Goal: Task Accomplishment & Management: Manage account settings

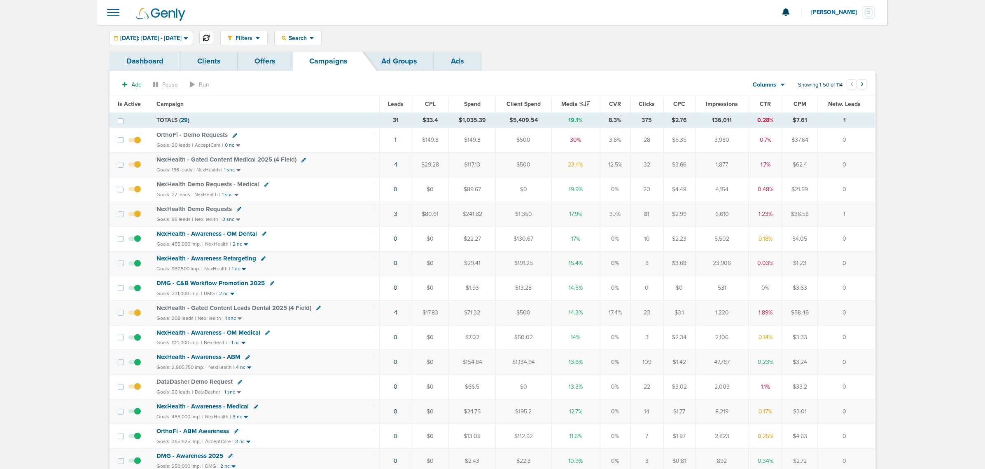
click at [210, 35] on icon at bounding box center [206, 38] width 7 height 7
click at [396, 316] on link "4" at bounding box center [395, 312] width 3 height 7
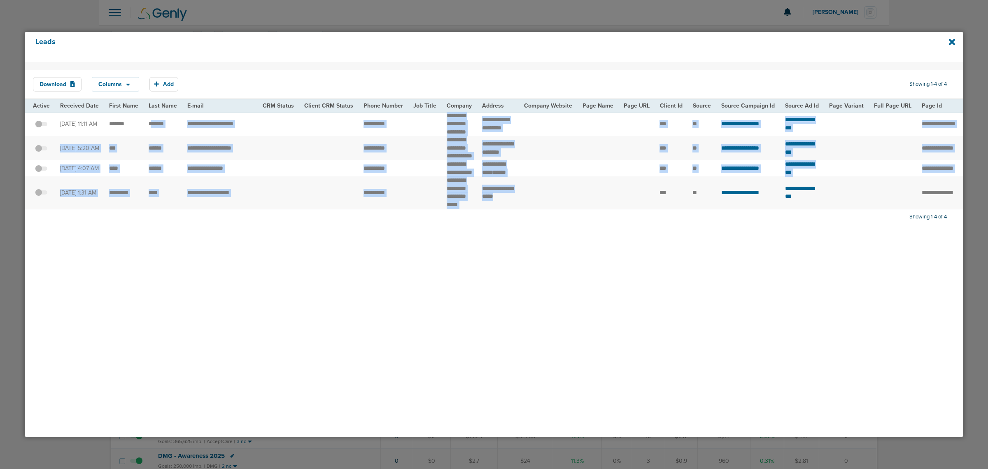
drag, startPoint x: 151, startPoint y: 128, endPoint x: 586, endPoint y: 209, distance: 442.0
click at [586, 208] on tbody "**********" at bounding box center [847, 160] width 1645 height 97
click at [586, 209] on td at bounding box center [597, 192] width 41 height 33
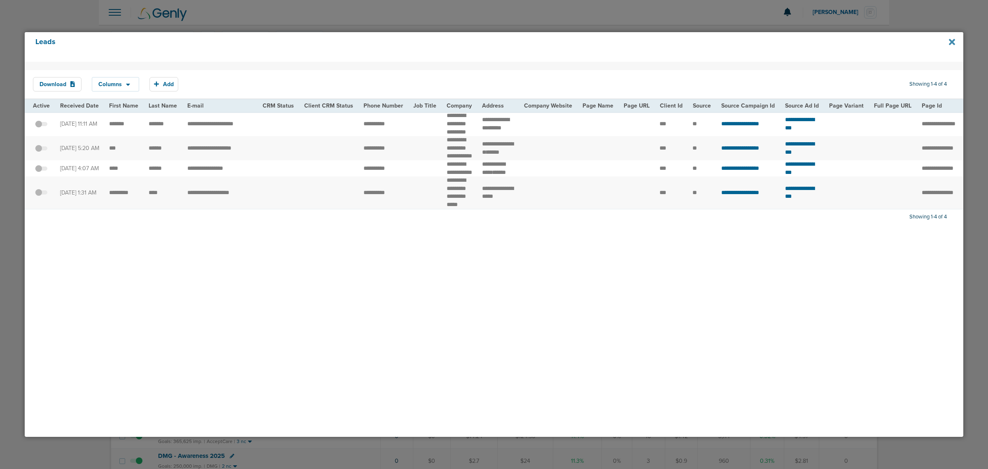
click at [949, 42] on icon at bounding box center [952, 41] width 6 height 9
click at [951, 42] on icon at bounding box center [952, 42] width 6 height 6
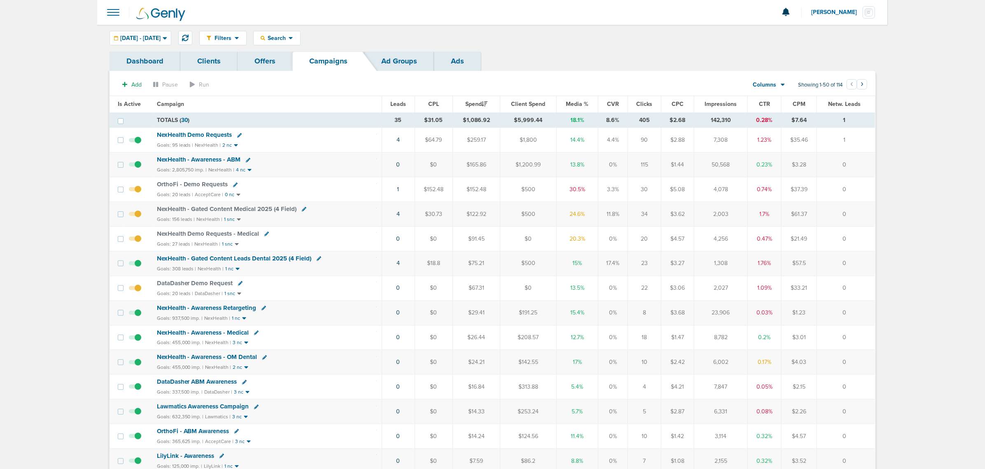
click at [576, 105] on span "Media %" at bounding box center [577, 103] width 23 height 7
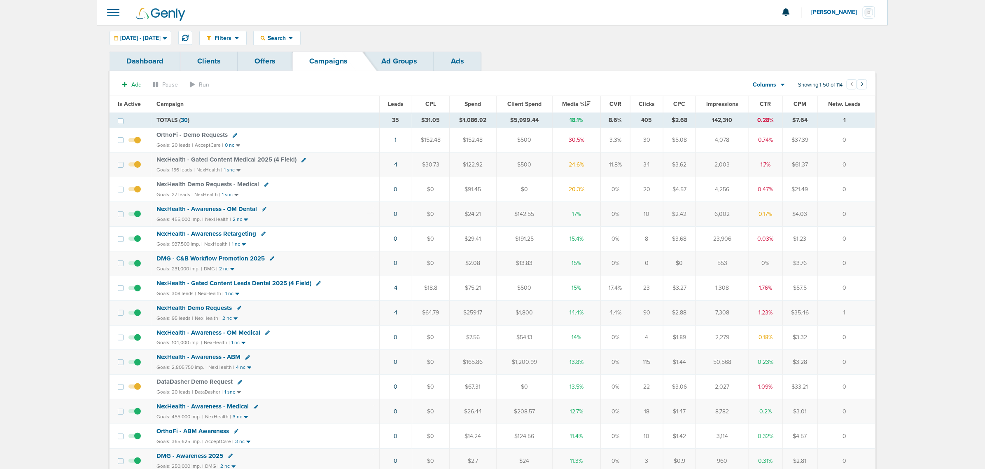
drag, startPoint x: 561, startPoint y: 167, endPoint x: 590, endPoint y: 197, distance: 41.1
click at [584, 196] on td "20.3%" at bounding box center [576, 189] width 49 height 25
drag, startPoint x: 503, startPoint y: 149, endPoint x: 863, endPoint y: 162, distance: 360.2
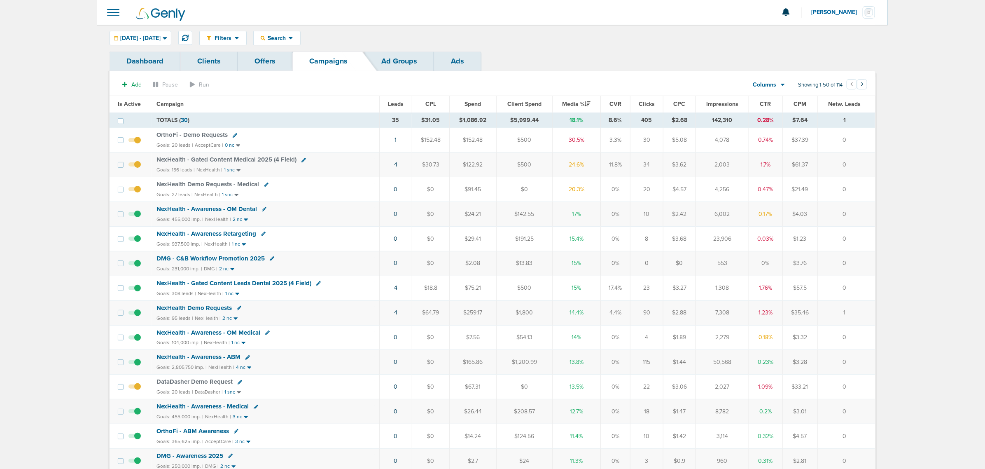
click at [863, 162] on td "0" at bounding box center [847, 164] width 58 height 25
click at [192, 33] on button at bounding box center [185, 38] width 14 height 14
click at [189, 37] on icon at bounding box center [185, 38] width 7 height 7
drag, startPoint x: 325, startPoint y: 93, endPoint x: 988, endPoint y: 159, distance: 665.6
click at [985, 159] on html "Notifications You have no unread notifications Lauren Mericle Profile Sign Out …" at bounding box center [492, 234] width 985 height 469
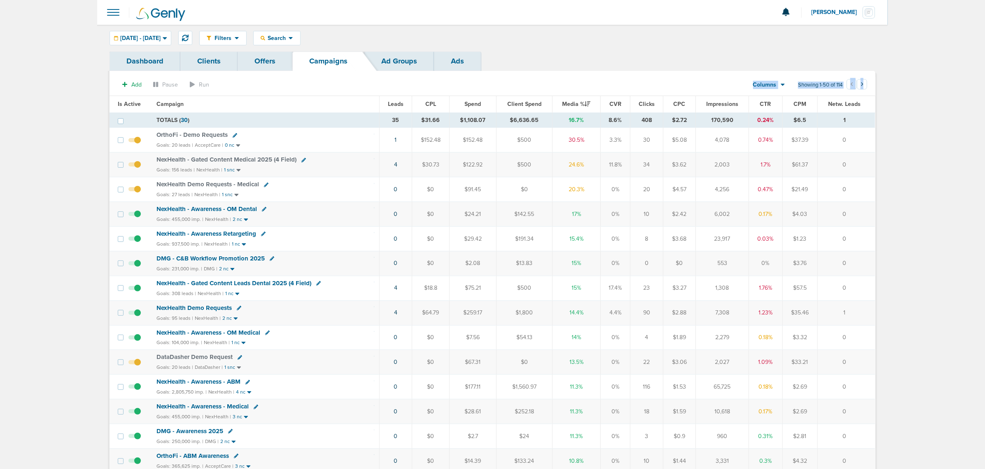
scroll to position [410, 0]
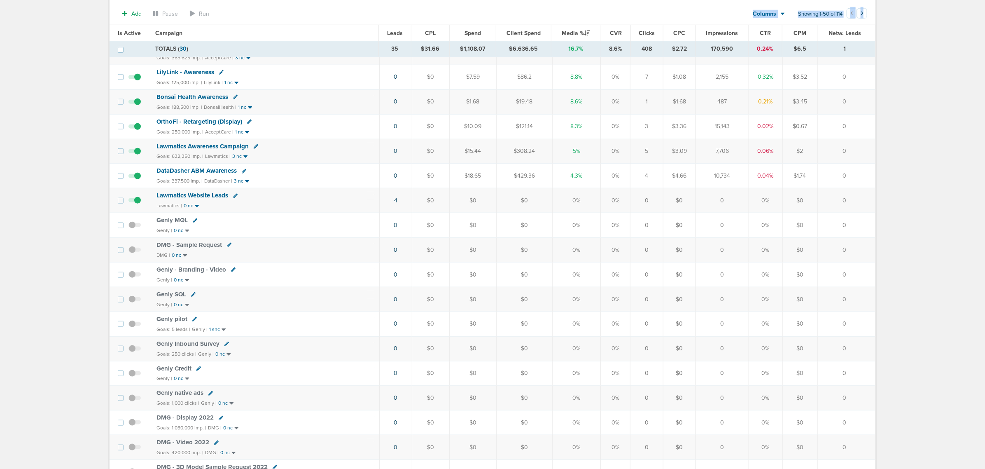
click at [32, 210] on main "Notifications You have no unread notifications [PERSON_NAME] Profile Sign Out C…" at bounding box center [492, 312] width 985 height 1444
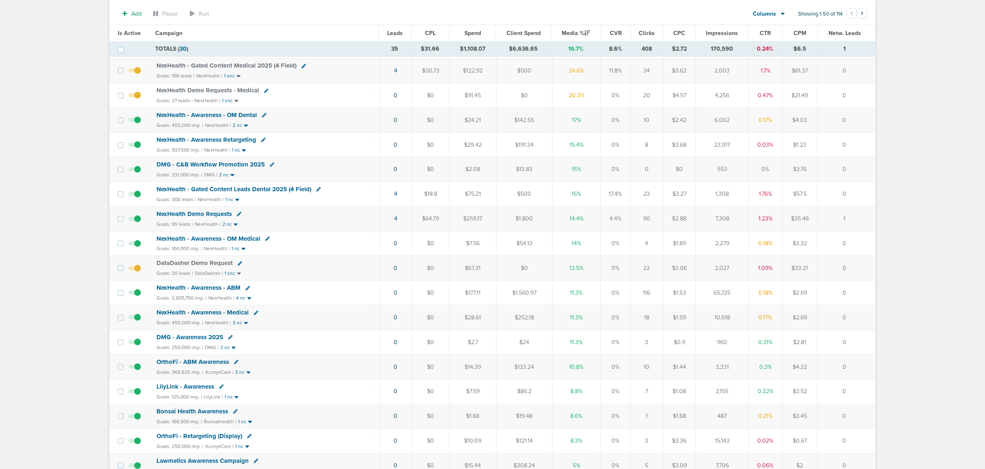
scroll to position [0, 0]
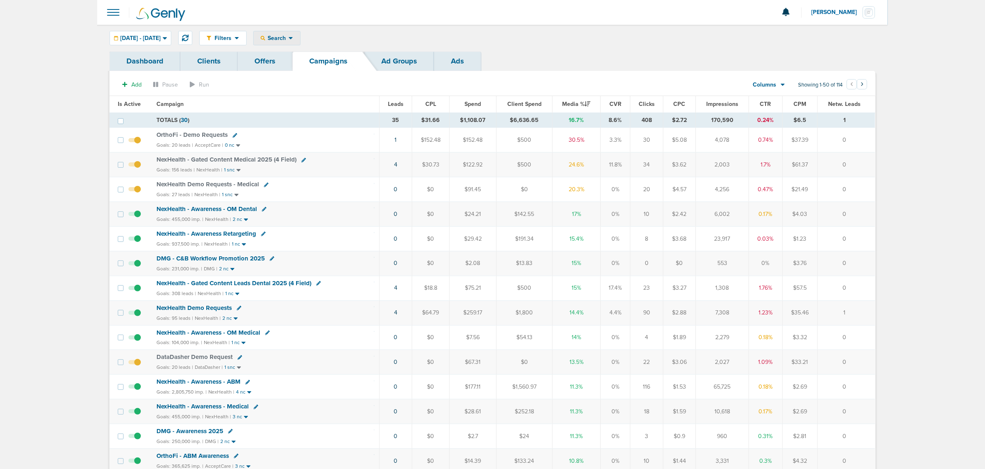
click at [289, 36] on span "Search" at bounding box center [276, 38] width 23 height 7
click at [598, 40] on div "Filters Active Only Settings Status Active Inactive Objectives MQL SQL Traffic …" at bounding box center [537, 38] width 676 height 14
click at [189, 35] on icon at bounding box center [185, 38] width 7 height 7
click at [289, 35] on span "Search" at bounding box center [276, 38] width 23 height 7
click at [317, 67] on link "Client" at bounding box center [296, 65] width 85 height 10
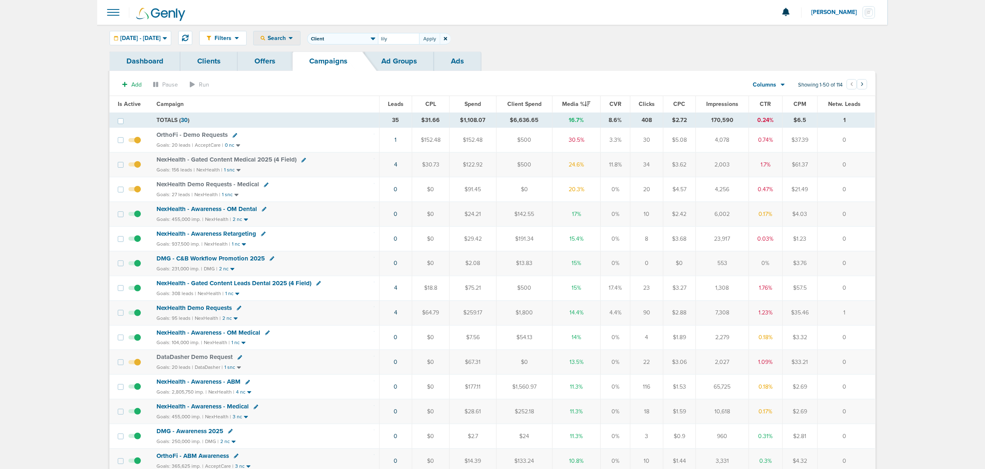
type input "lily"
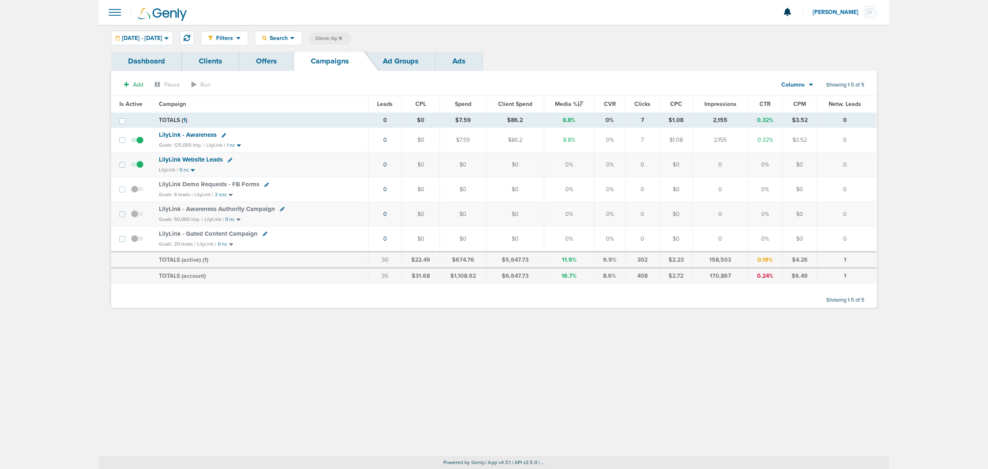
click at [264, 185] on icon at bounding box center [266, 184] width 5 height 5
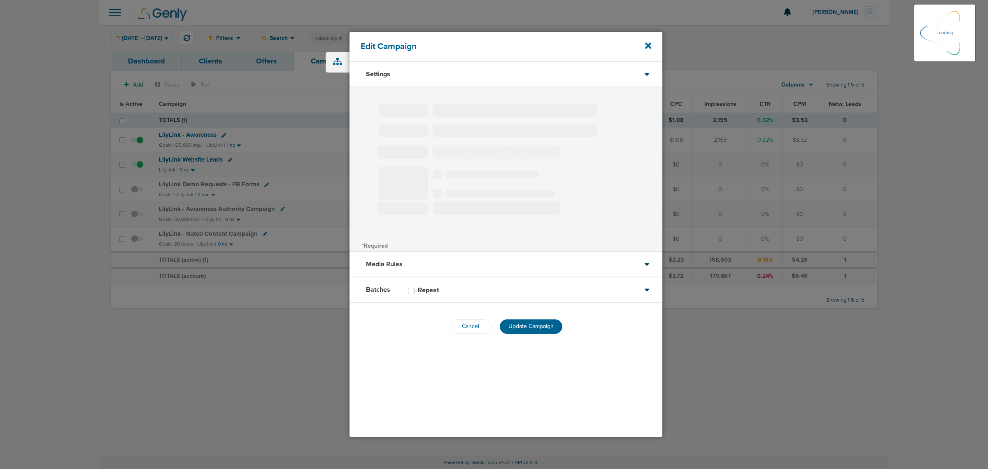
type input "LilyLink Demo Requests - FB Forms"
select select "Leads"
radio input "true"
select select "readOnly"
select select "1"
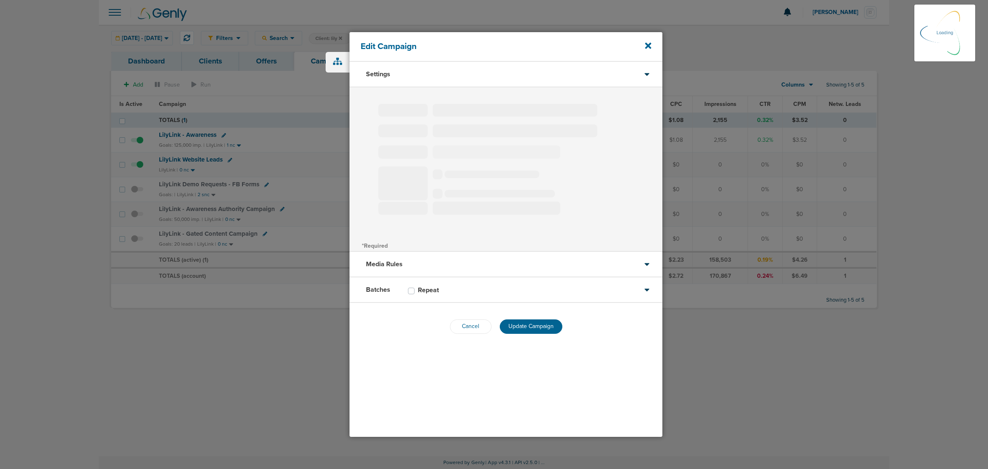
select select "2"
select select "3"
select select "6"
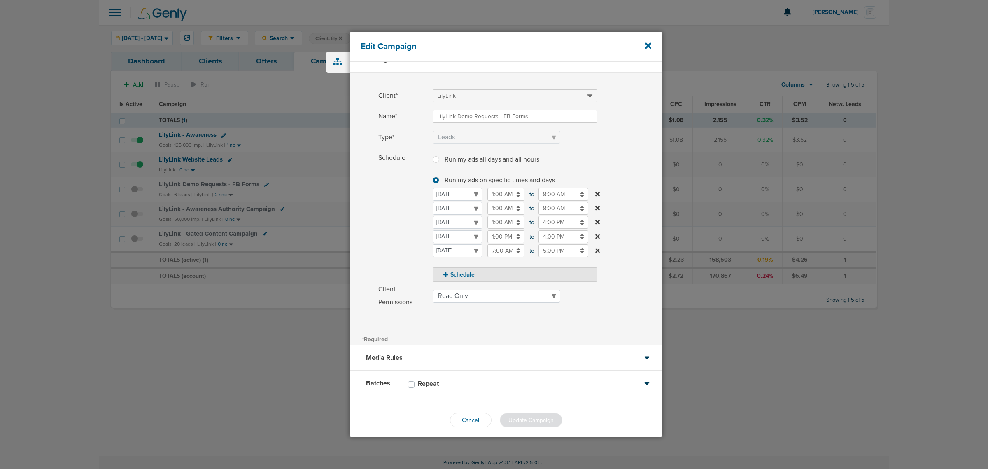
scroll to position [21, 0]
click at [526, 371] on div "Batches Repeat" at bounding box center [506, 377] width 313 height 26
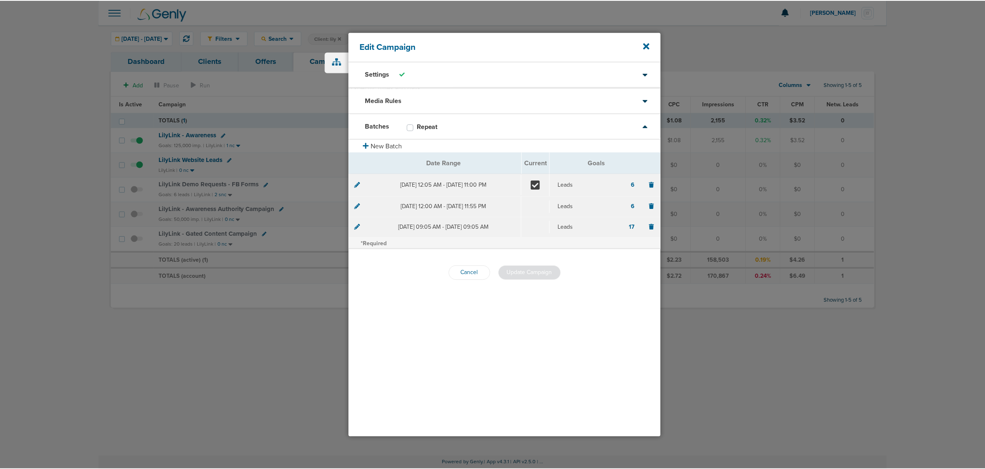
scroll to position [0, 0]
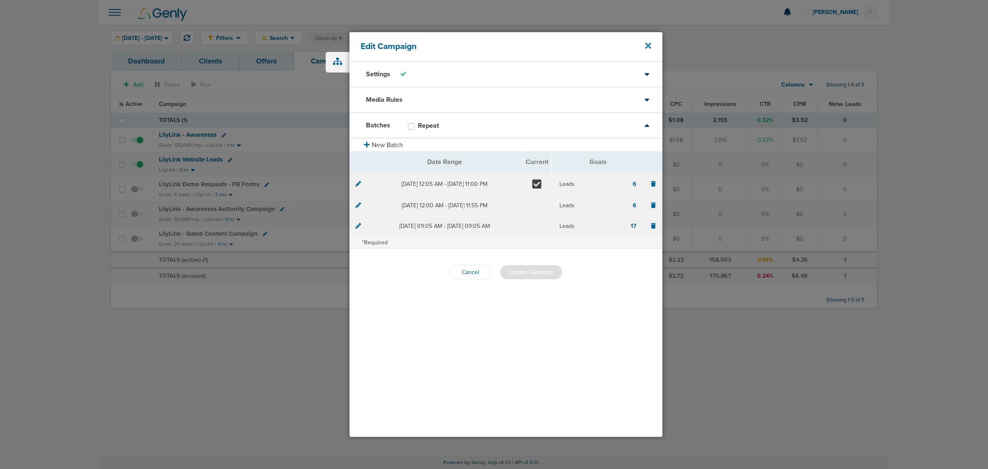
click at [649, 45] on icon at bounding box center [648, 46] width 6 height 6
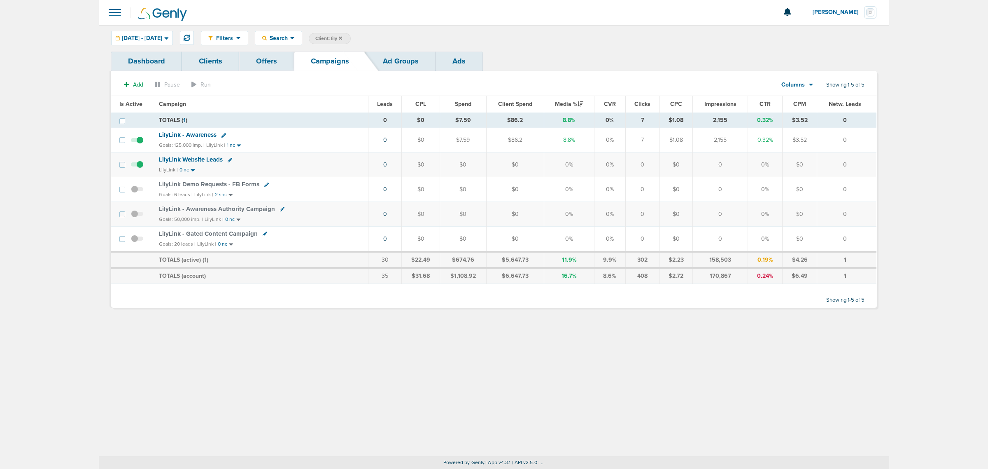
click at [222, 136] on icon at bounding box center [224, 135] width 5 height 5
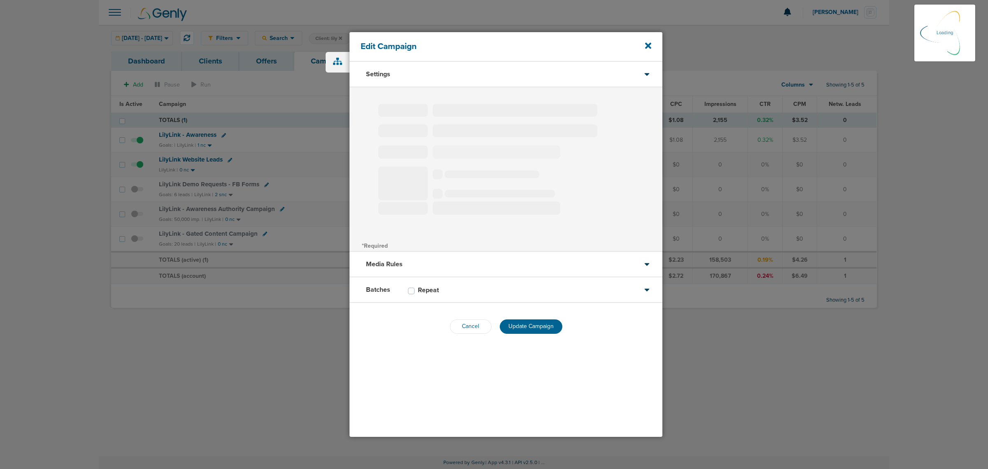
type input "LilyLink - Awareness"
select select "Awareness"
radio input "true"
select select "readOnly"
checkbox input "true"
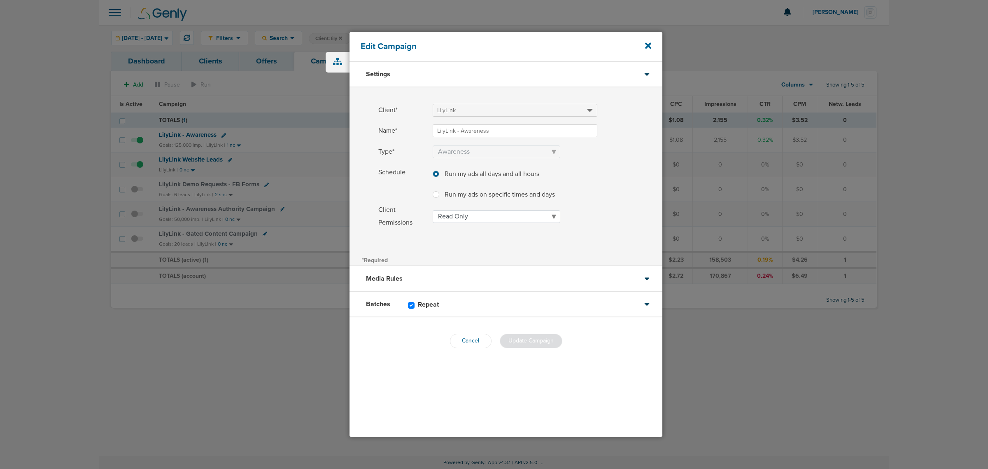
click at [495, 301] on div "Batches Repeat" at bounding box center [506, 305] width 313 height 26
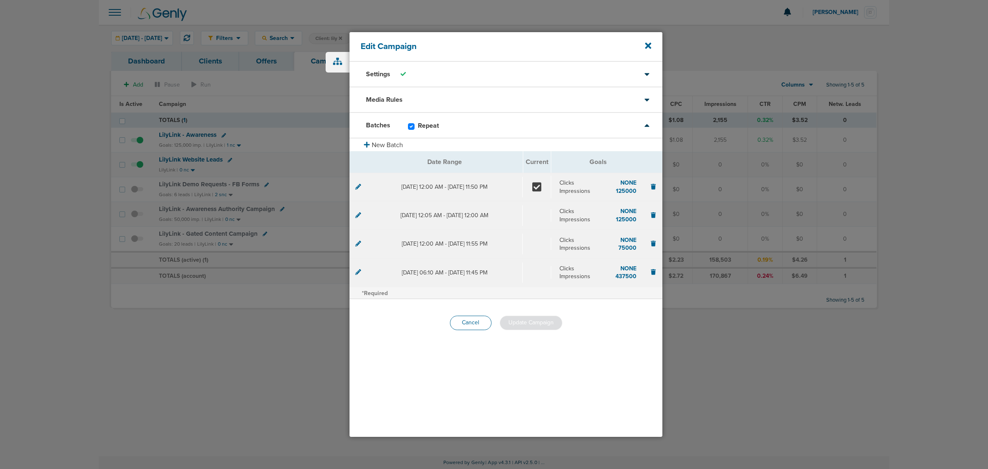
click at [458, 324] on button "Cancel" at bounding box center [471, 322] width 42 height 14
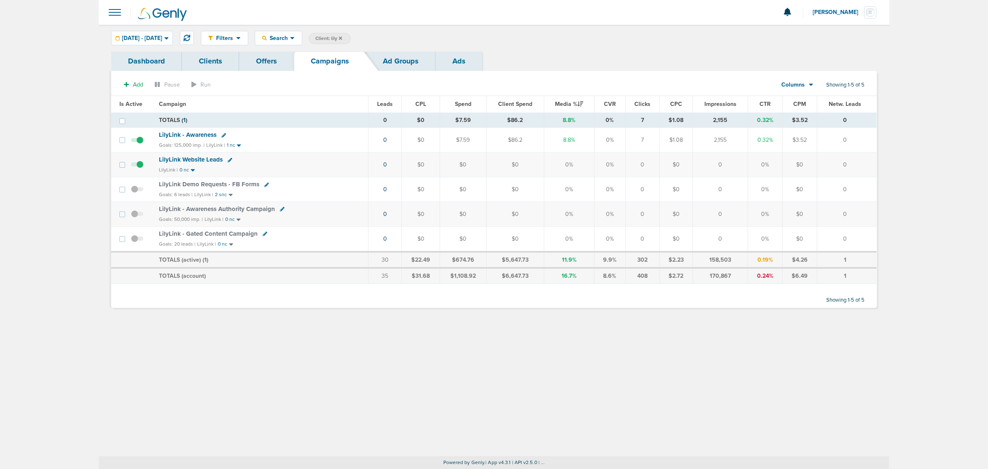
click at [308, 343] on div "Filters Active Only Settings Status Active Inactive Objectives MQL SQL Traffic …" at bounding box center [494, 240] width 791 height 431
click at [160, 37] on span "[DATE] - [DATE]" at bounding box center [142, 38] width 40 height 6
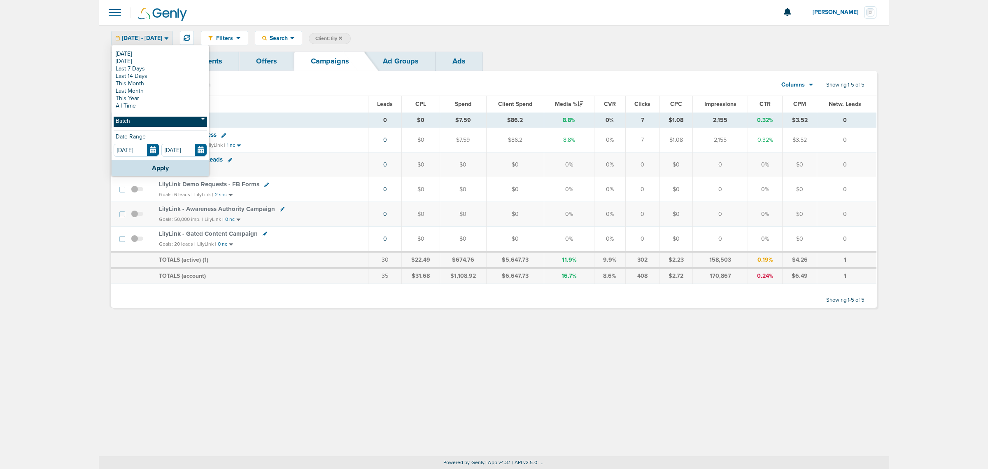
click at [151, 122] on link "Batch" at bounding box center [160, 122] width 93 height 10
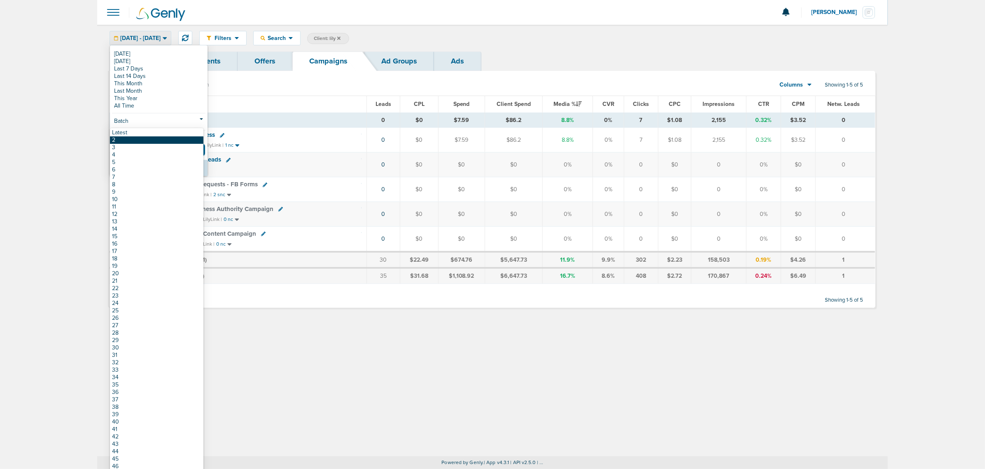
click at [150, 138] on link "2" at bounding box center [156, 139] width 93 height 7
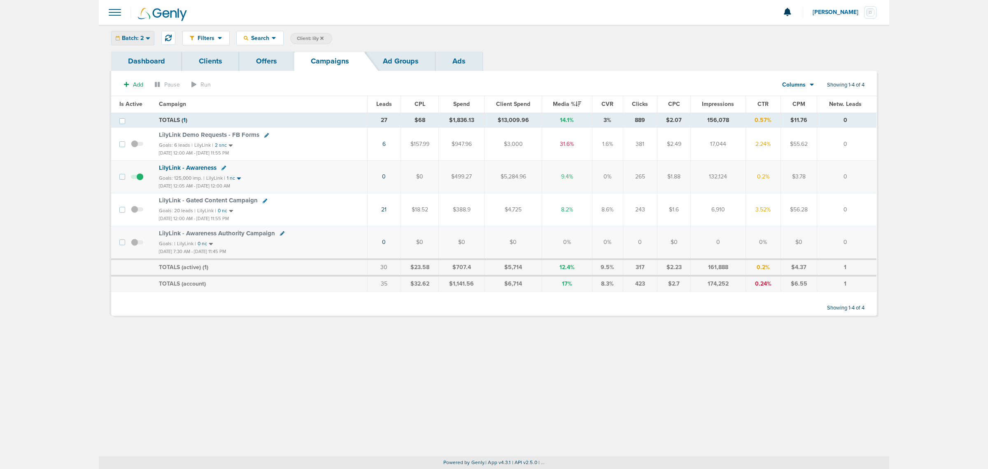
click at [146, 35] on icon at bounding box center [148, 38] width 5 height 7
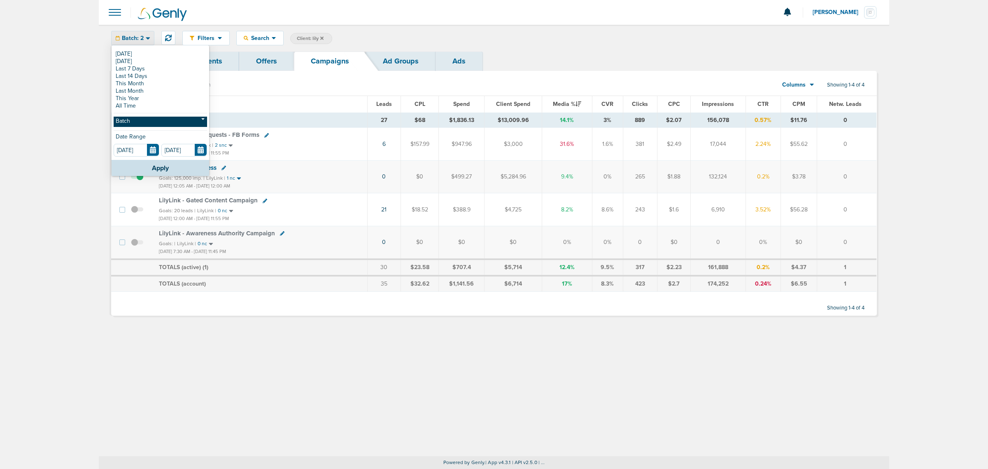
click at [147, 119] on link "Batch" at bounding box center [160, 122] width 93 height 10
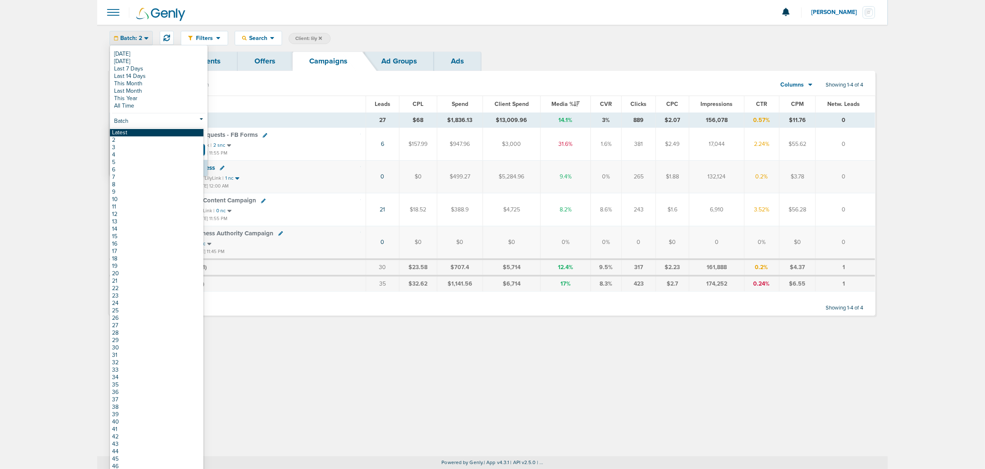
click at [144, 134] on link "Latest" at bounding box center [156, 132] width 93 height 7
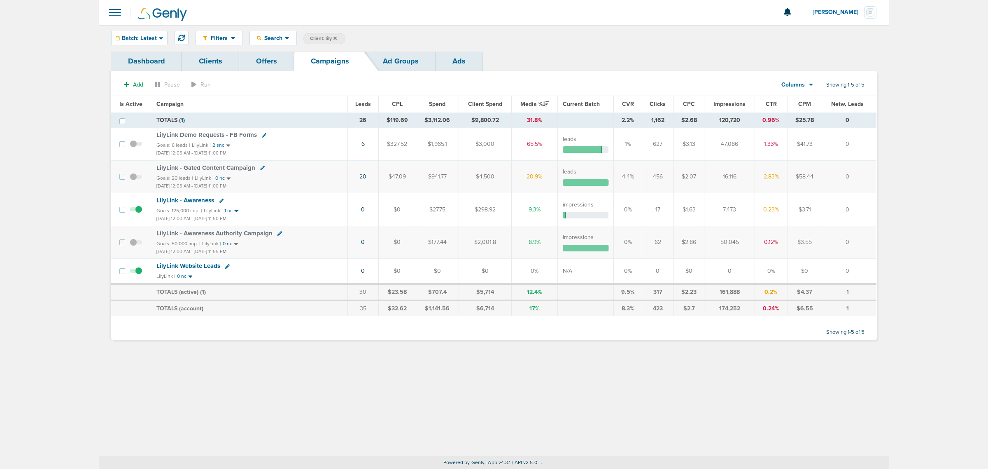
click at [236, 170] on span "LilyLink - Gated Content Campaign" at bounding box center [206, 167] width 99 height 7
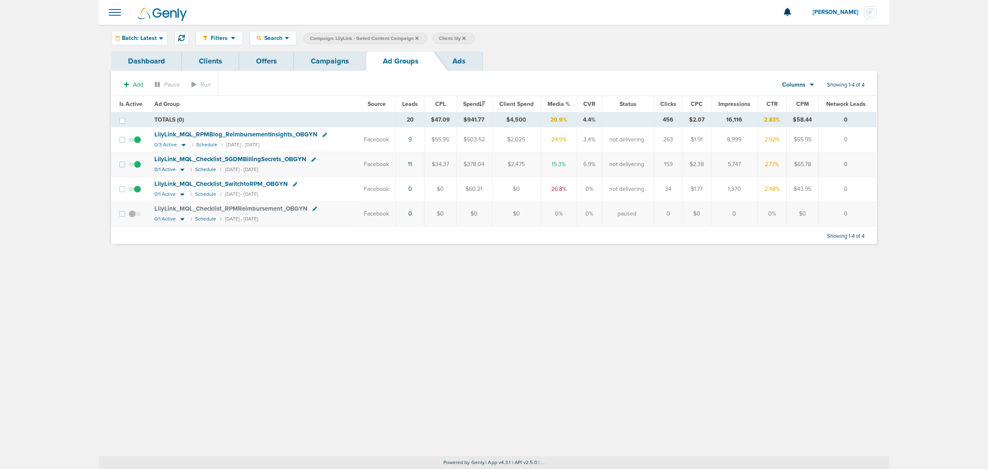
click at [324, 62] on link "Campaigns" at bounding box center [330, 60] width 72 height 19
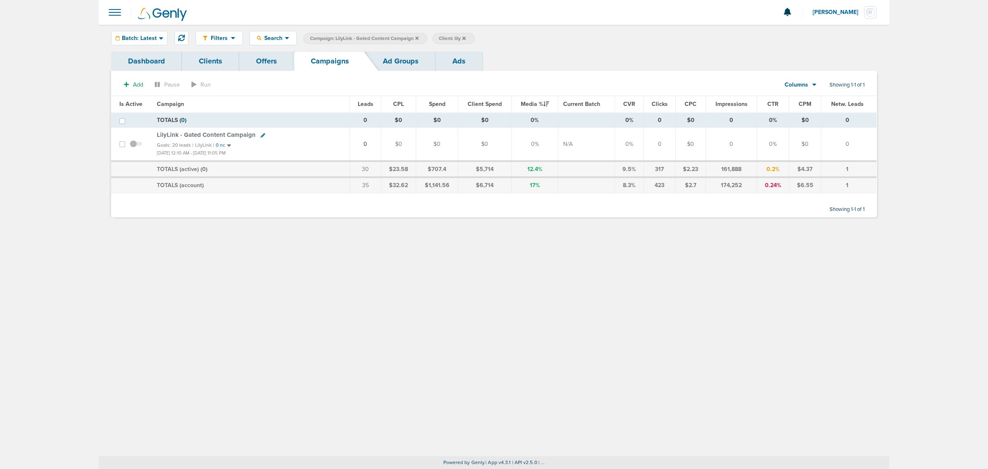
click at [415, 36] on span "Campaign: LilyLink - Gated Content Campaign" at bounding box center [364, 38] width 109 height 7
click at [417, 37] on icon at bounding box center [417, 37] width 3 height 3
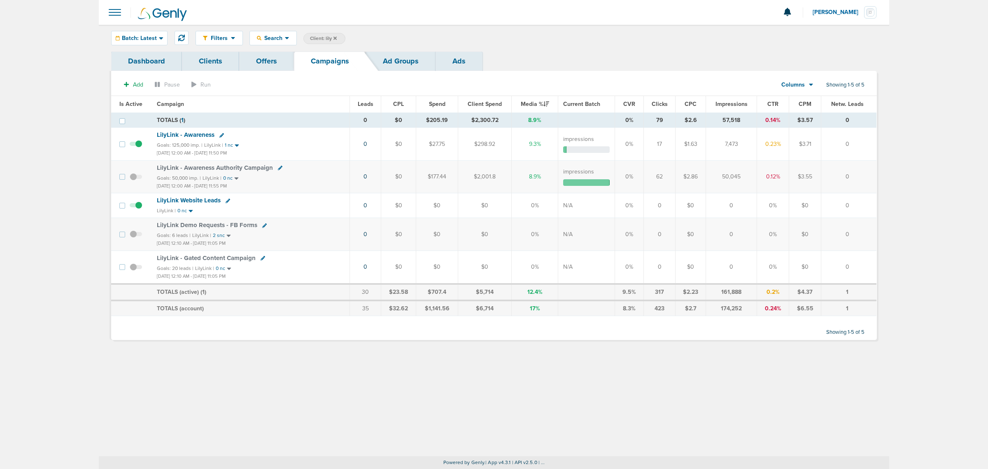
click at [224, 261] on span "LilyLink - Gated Content Campaign" at bounding box center [206, 257] width 99 height 7
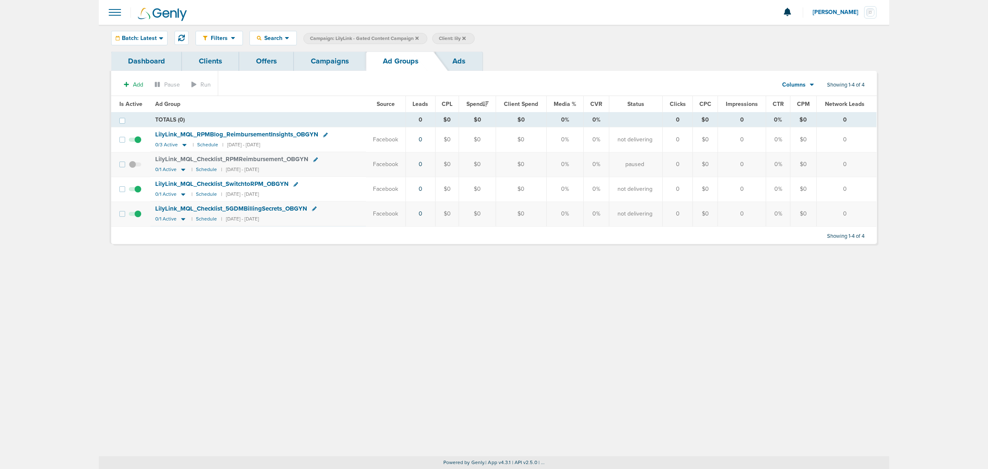
click at [342, 63] on link "Campaigns" at bounding box center [330, 60] width 72 height 19
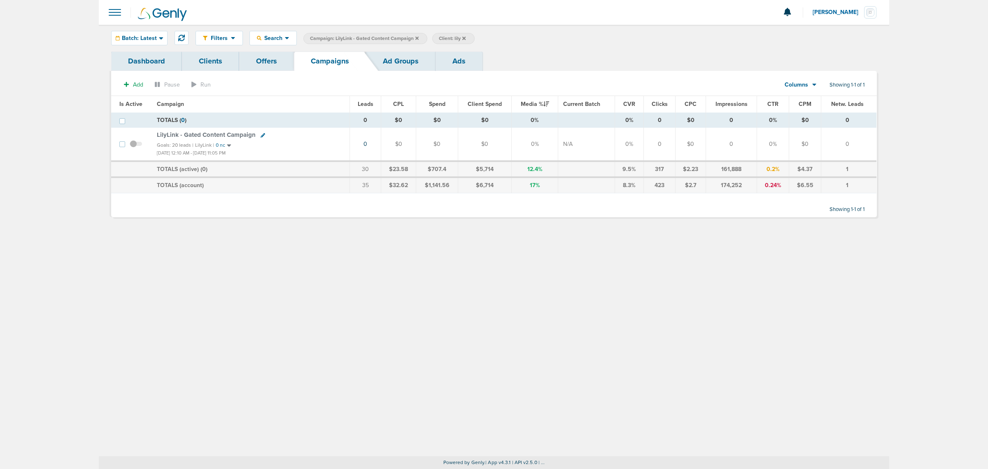
click at [404, 57] on link "Ad Groups" at bounding box center [401, 60] width 70 height 19
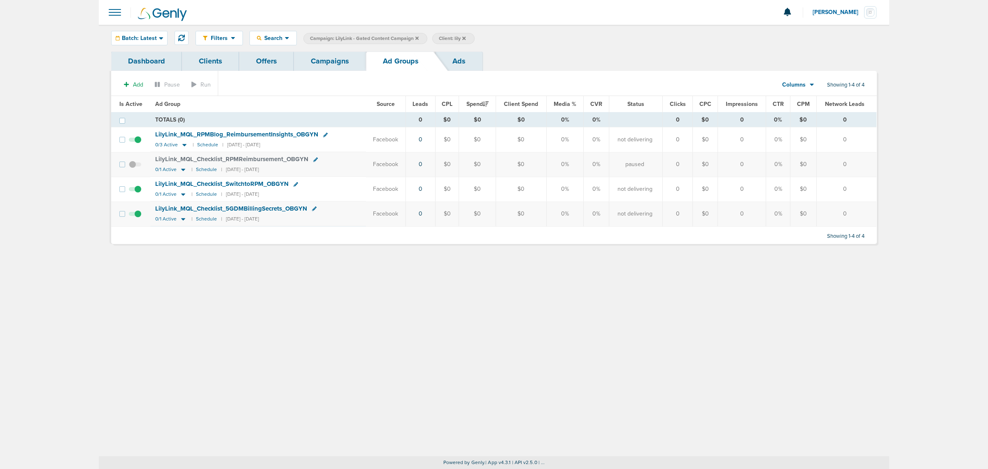
click at [340, 58] on link "Campaigns" at bounding box center [330, 60] width 72 height 19
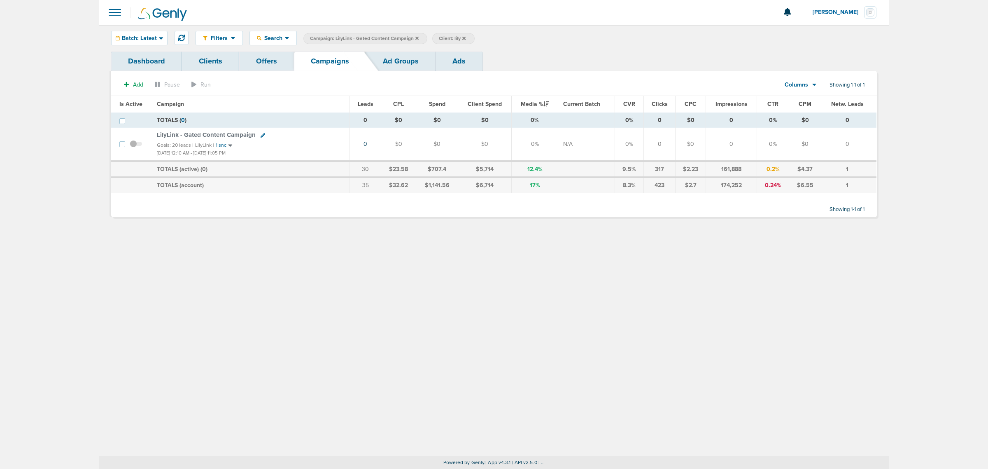
click at [418, 37] on icon at bounding box center [417, 37] width 3 height 3
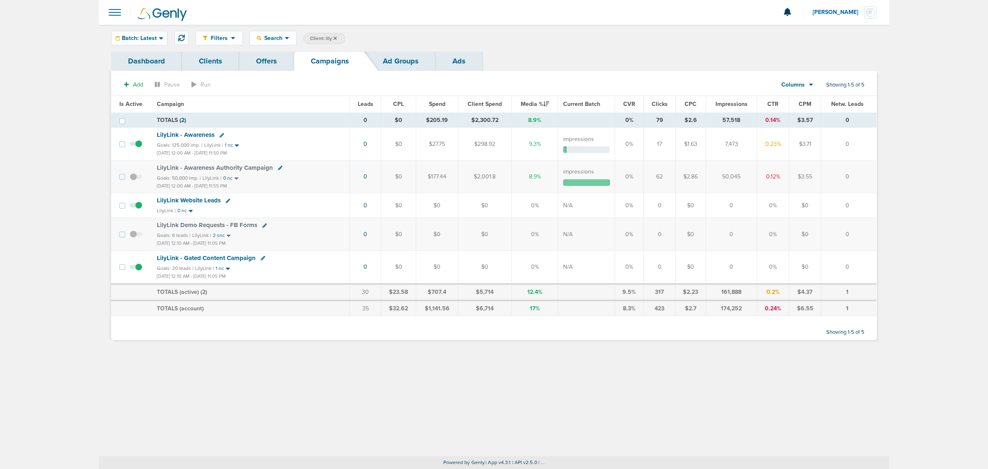
click at [337, 38] on icon at bounding box center [335, 38] width 3 height 5
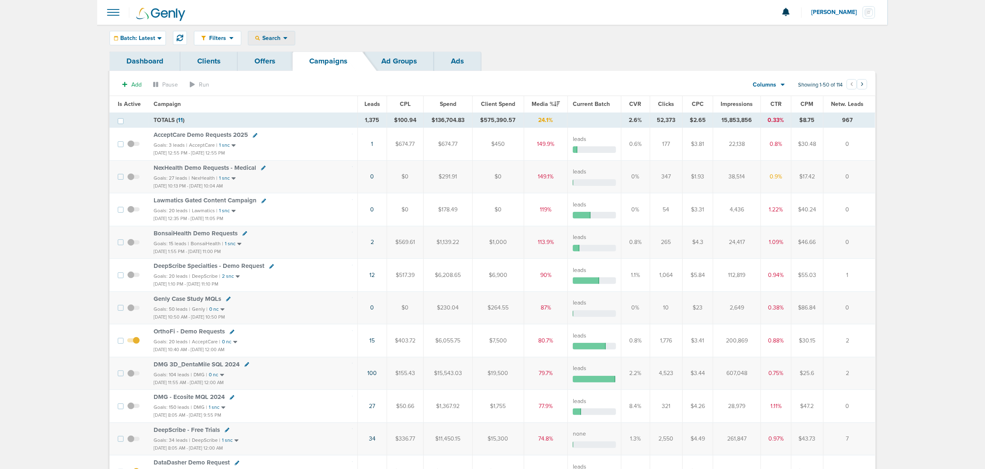
click at [294, 33] on div "Search Search By Client Campaign Offers Landing Page Ad Group Network Campaign …" at bounding box center [271, 38] width 47 height 14
click at [271, 35] on span "Search" at bounding box center [271, 38] width 23 height 7
click at [280, 62] on link "Client" at bounding box center [290, 65] width 85 height 10
type input "nex"
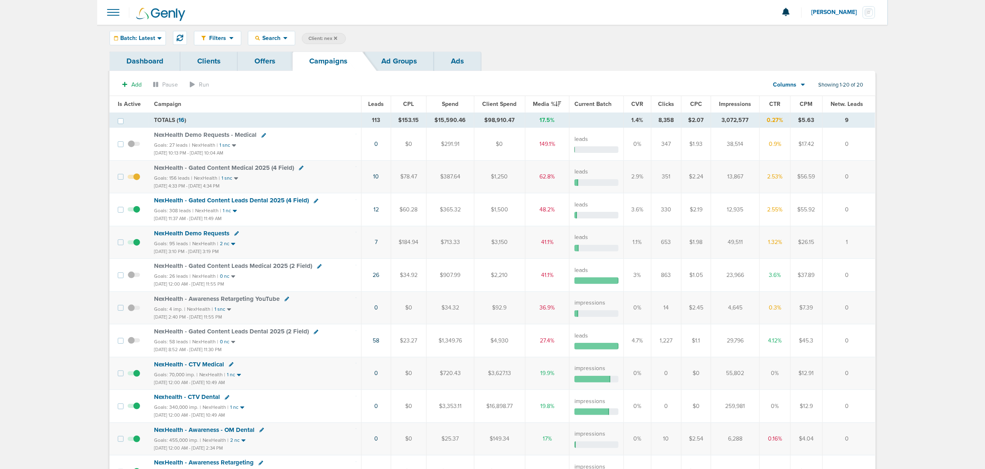
click at [336, 38] on icon at bounding box center [335, 38] width 3 height 5
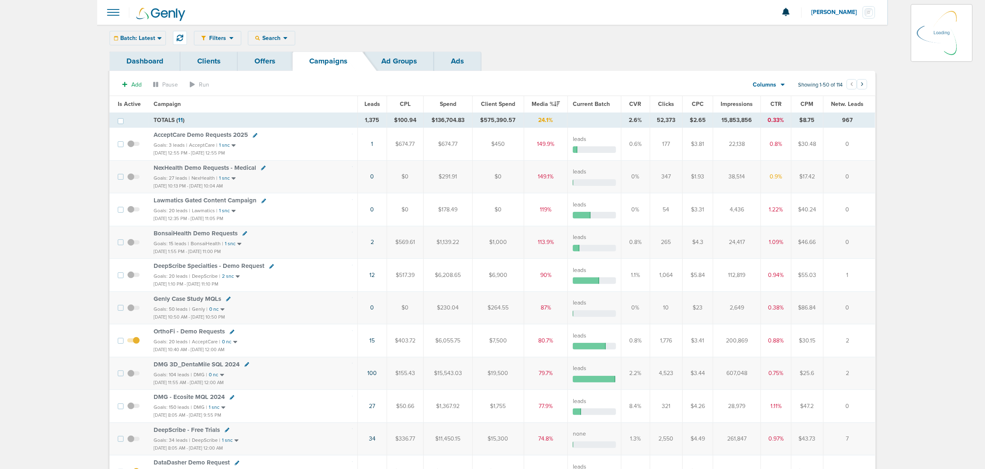
drag, startPoint x: 541, startPoint y: 12, endPoint x: 362, endPoint y: 27, distance: 179.8
click at [539, 12] on div at bounding box center [492, 12] width 791 height 25
drag, startPoint x: 451, startPoint y: 32, endPoint x: 293, endPoint y: 32, distance: 158.6
click at [446, 33] on div "Filters Active Only Settings Status Active Inactive Objectives MQL SQL Traffic …" at bounding box center [535, 38] width 682 height 14
click at [275, 34] on div "Search" at bounding box center [271, 38] width 47 height 14
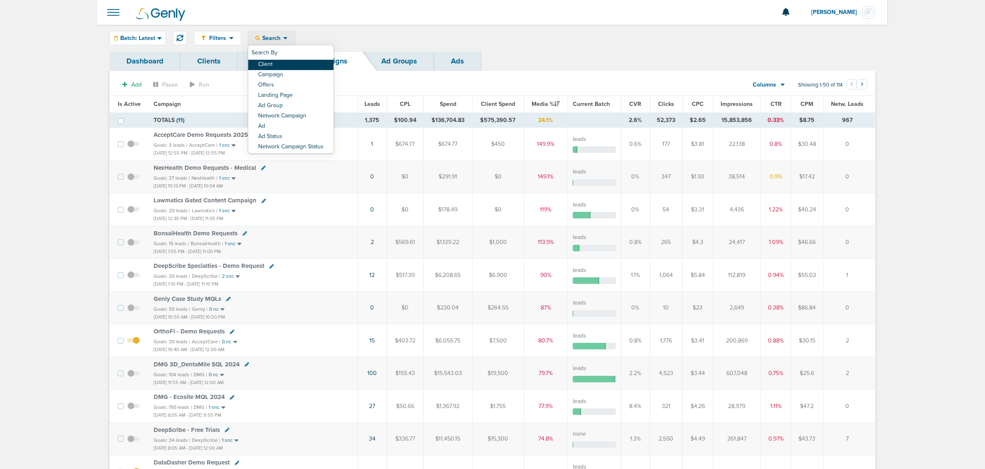
click at [286, 63] on link "Client" at bounding box center [290, 65] width 85 height 10
type input "law"
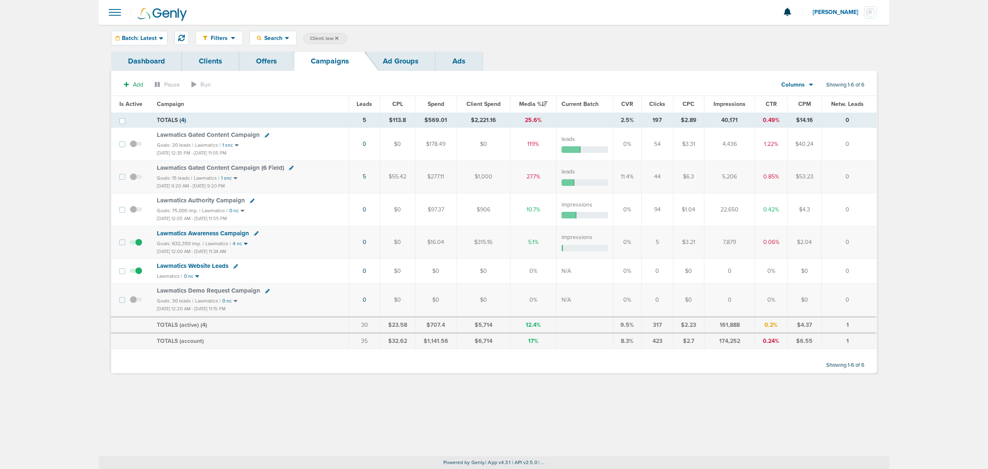
click at [265, 291] on icon at bounding box center [267, 291] width 5 height 5
select select
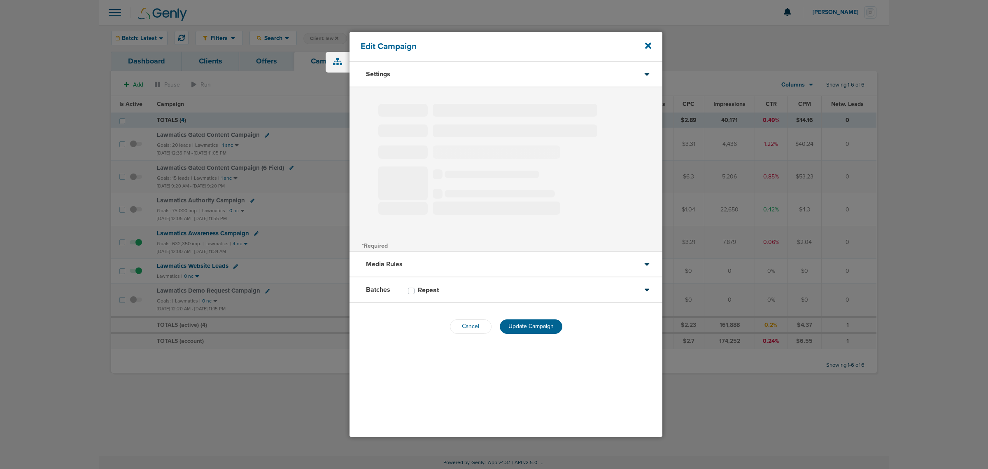
type input "Lawmatics Demo Request Campaign"
select select "Leads"
radio input "true"
select select "readWrite"
type input "25"
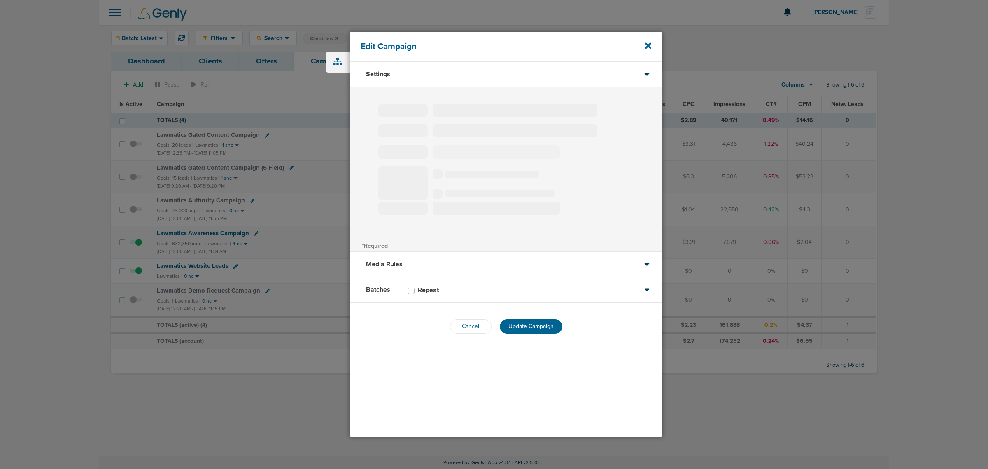
select select "1"
select select "2"
select select "3"
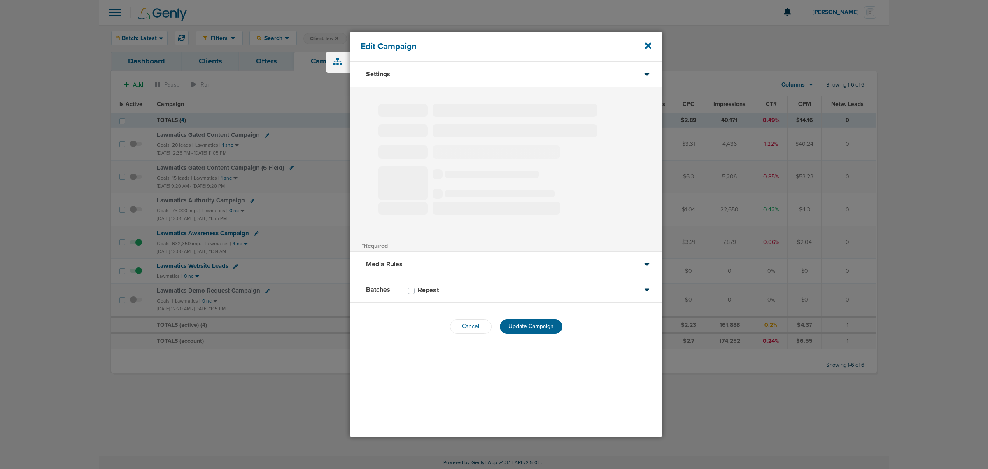
select select "3"
select select "4"
select select "6"
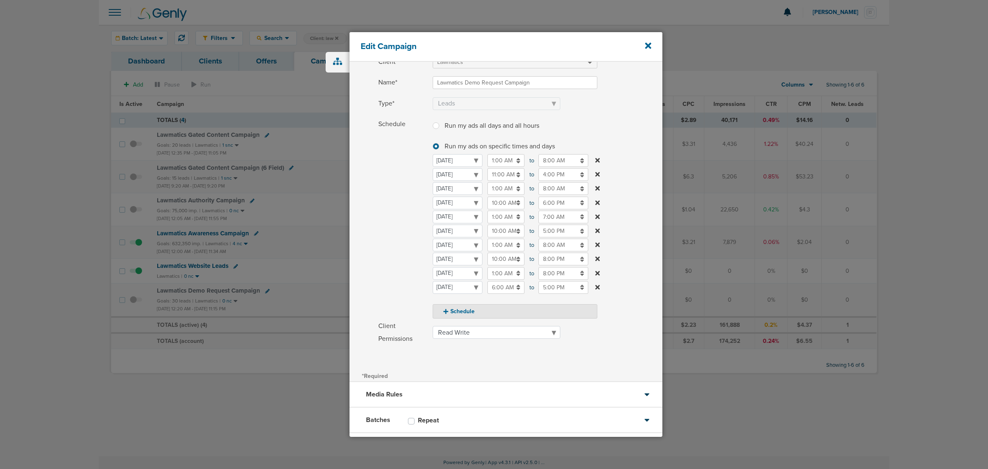
scroll to position [91, 0]
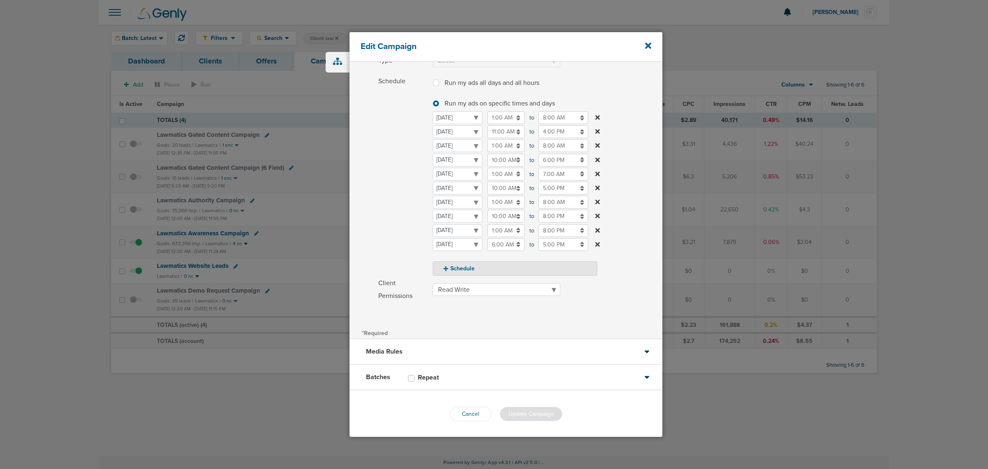
click at [429, 351] on div "Media Rules" at bounding box center [506, 352] width 313 height 26
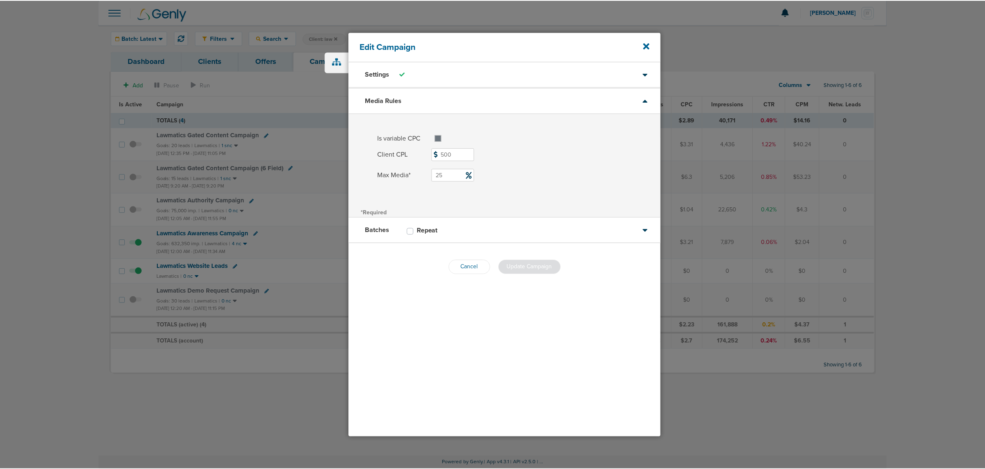
scroll to position [0, 0]
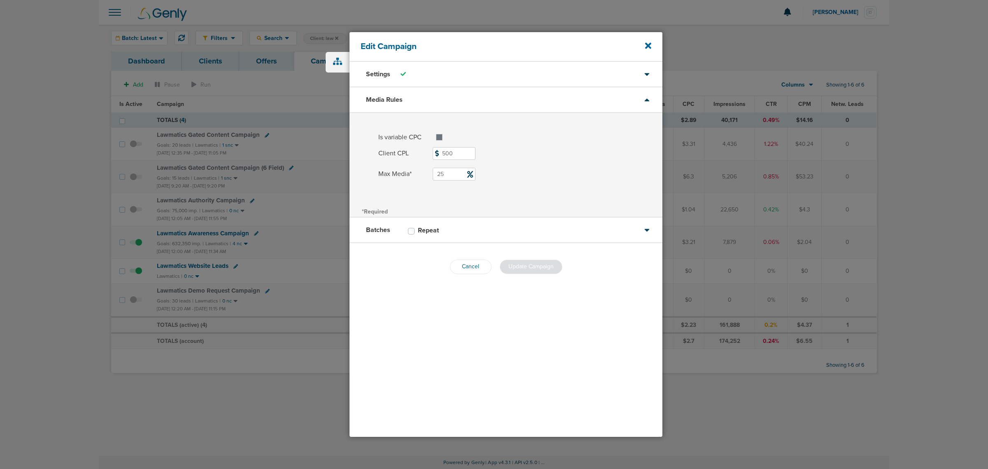
click at [483, 230] on div "Batches Repeat" at bounding box center [506, 230] width 313 height 26
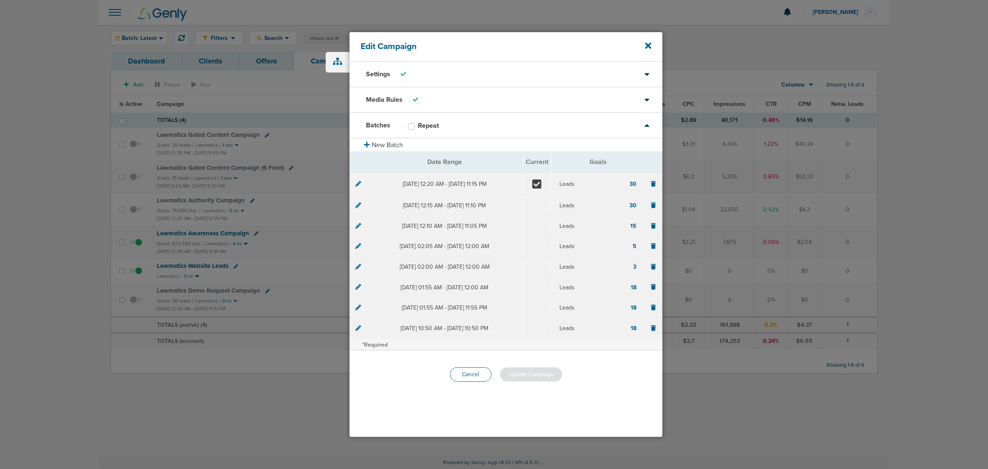
click at [473, 371] on button "Cancel" at bounding box center [471, 374] width 42 height 14
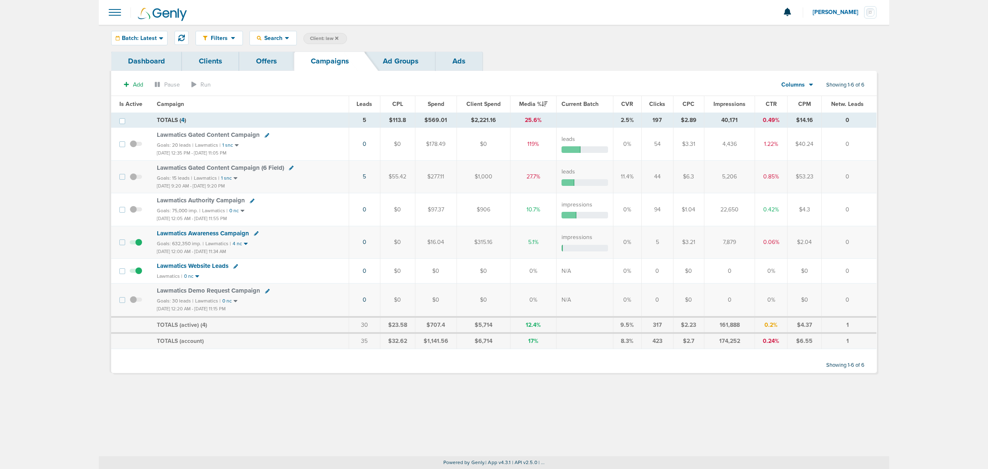
click at [133, 304] on span at bounding box center [136, 304] width 12 height 0
click at [136, 301] on input "checkbox" at bounding box center [136, 301] width 0 height 0
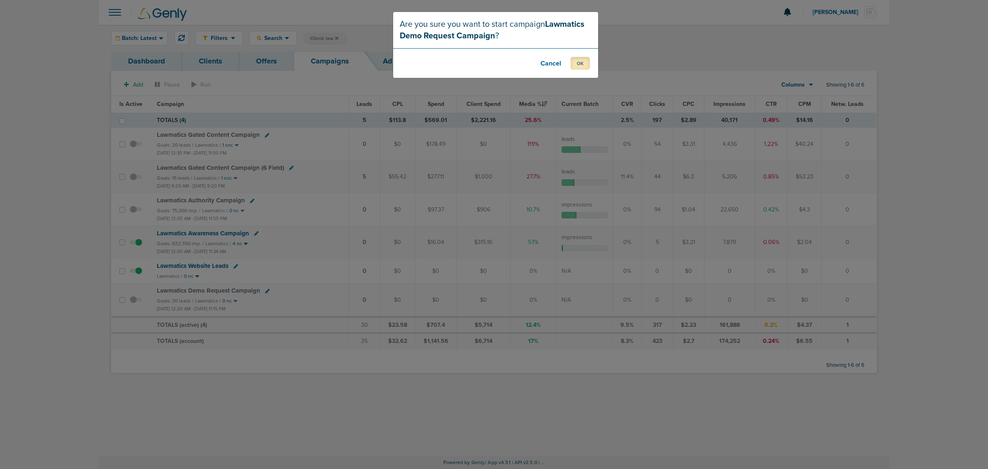
click at [575, 63] on button "OK" at bounding box center [580, 63] width 19 height 13
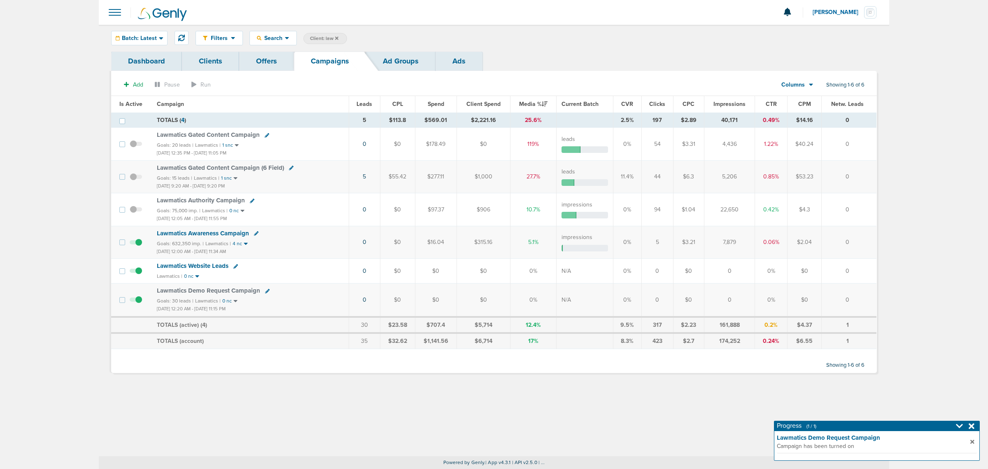
click at [241, 293] on span "Lawmatics Demo Request Campaign" at bounding box center [208, 290] width 103 height 7
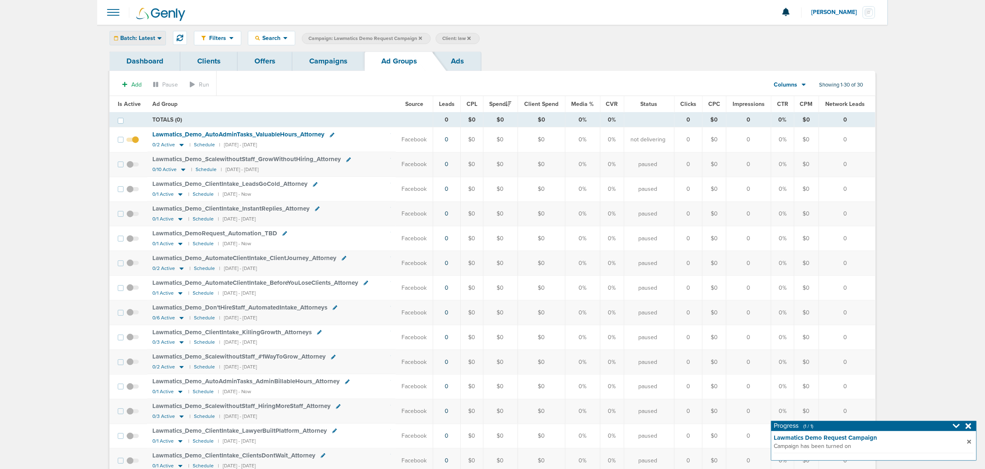
click at [147, 35] on span "Batch: Latest" at bounding box center [137, 38] width 35 height 6
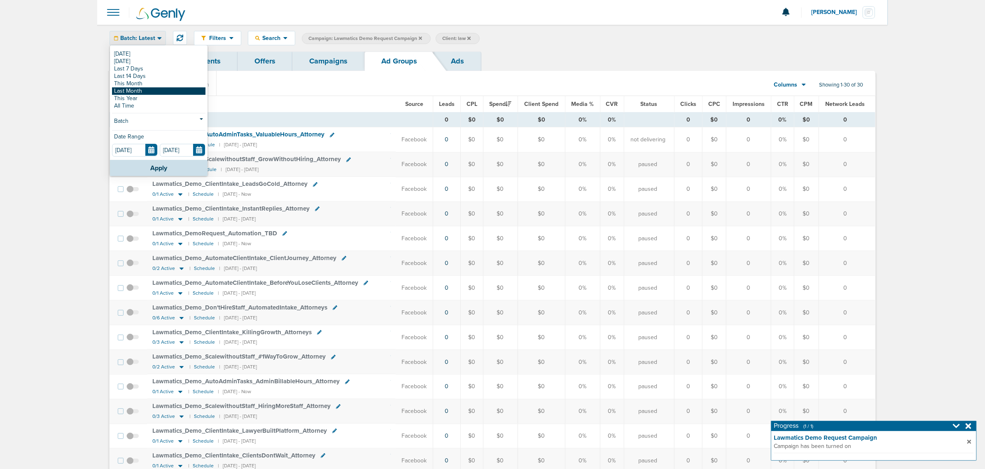
click at [141, 92] on link "Last Month" at bounding box center [158, 90] width 93 height 7
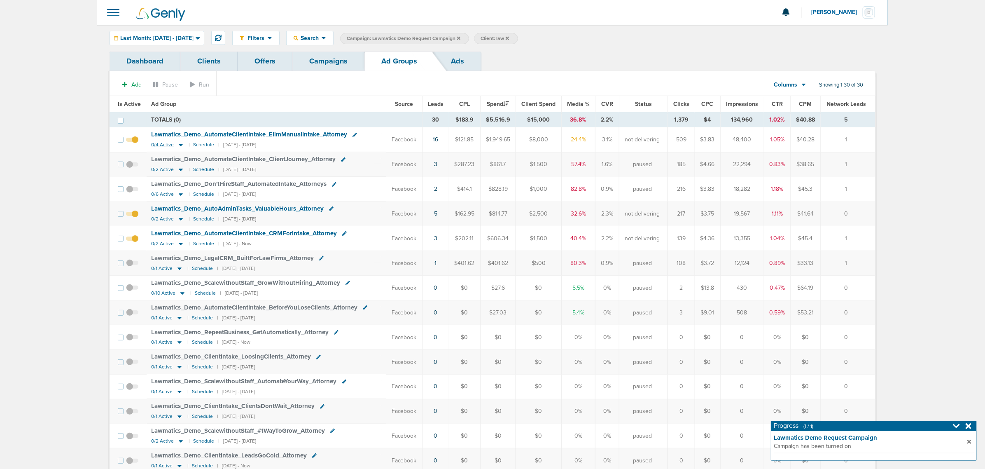
click at [179, 145] on icon at bounding box center [181, 145] width 4 height 2
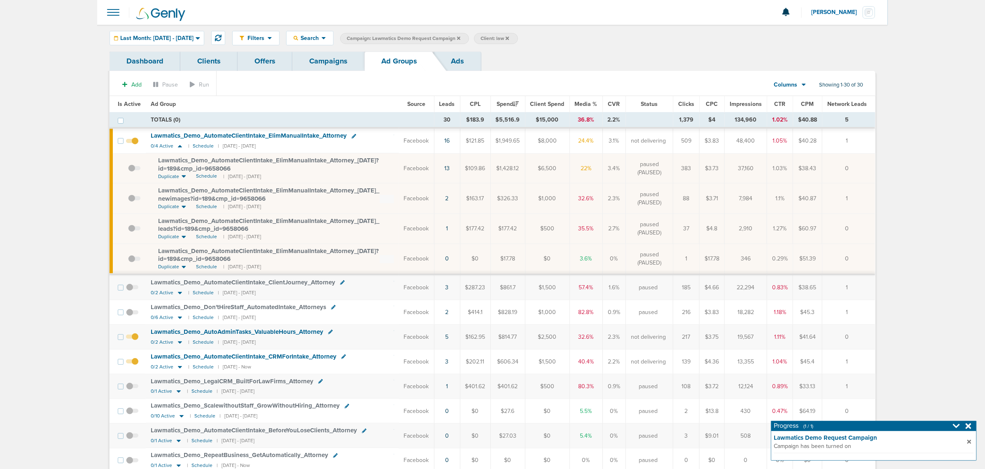
click at [134, 172] on span at bounding box center [134, 172] width 12 height 0
click at [128, 170] on input "checkbox" at bounding box center [128, 170] width 0 height 0
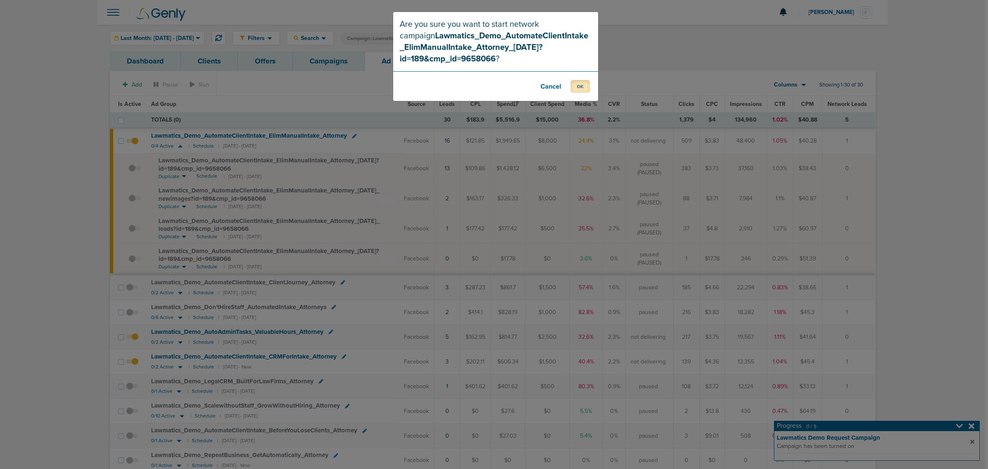
click at [581, 84] on button "OK" at bounding box center [580, 86] width 19 height 13
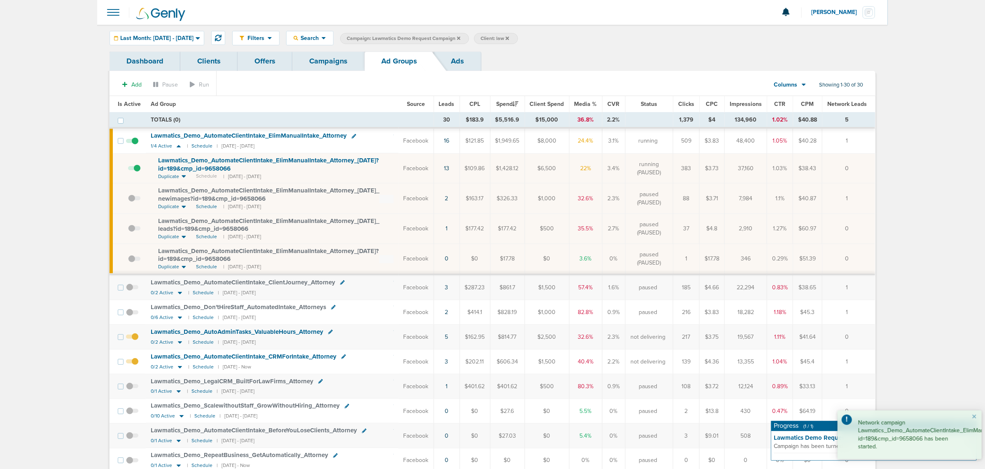
click at [341, 59] on link "Campaigns" at bounding box center [328, 60] width 72 height 19
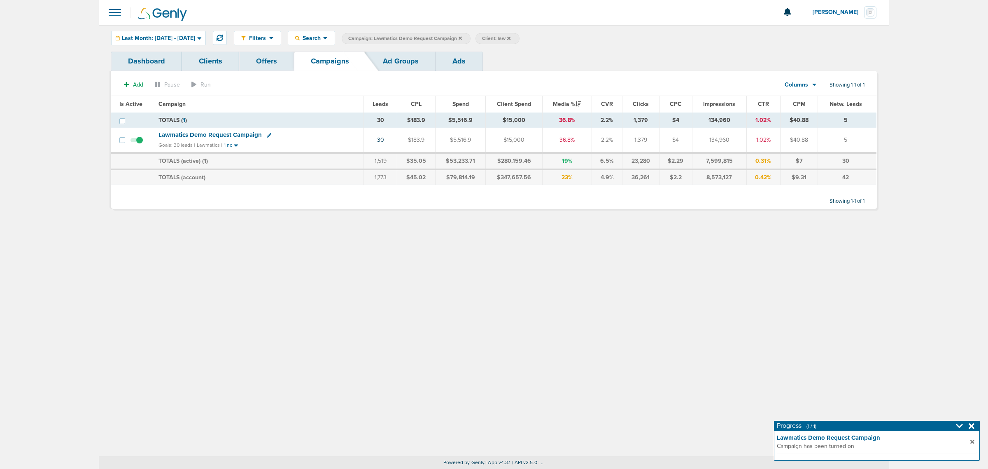
click at [462, 36] on icon at bounding box center [460, 38] width 3 height 5
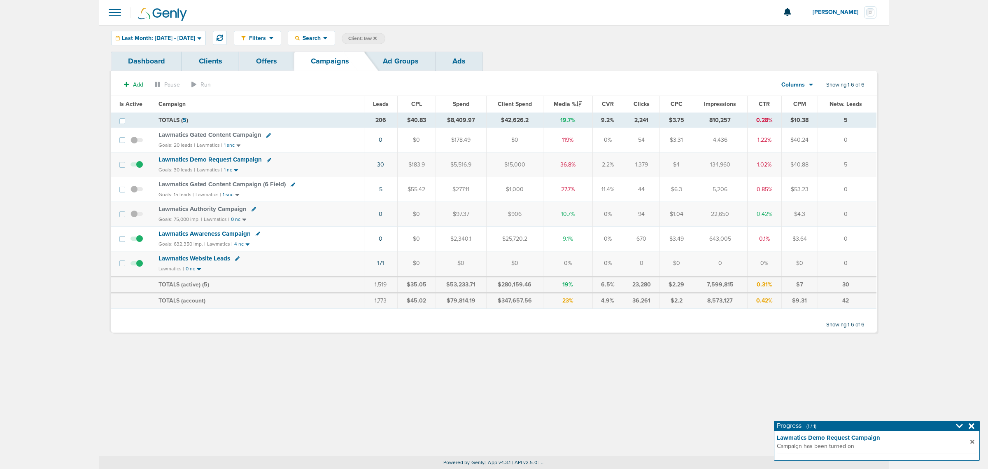
click at [377, 37] on span "Client: law" at bounding box center [362, 38] width 28 height 7
click at [482, 36] on icon at bounding box center [480, 38] width 3 height 5
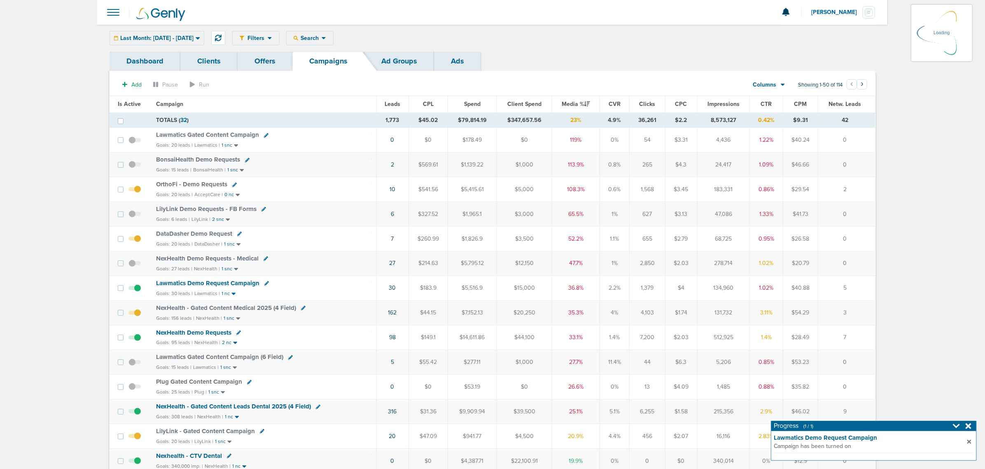
click at [443, 1] on div at bounding box center [492, 12] width 791 height 25
click at [333, 32] on div "Search" at bounding box center [310, 38] width 47 height 14
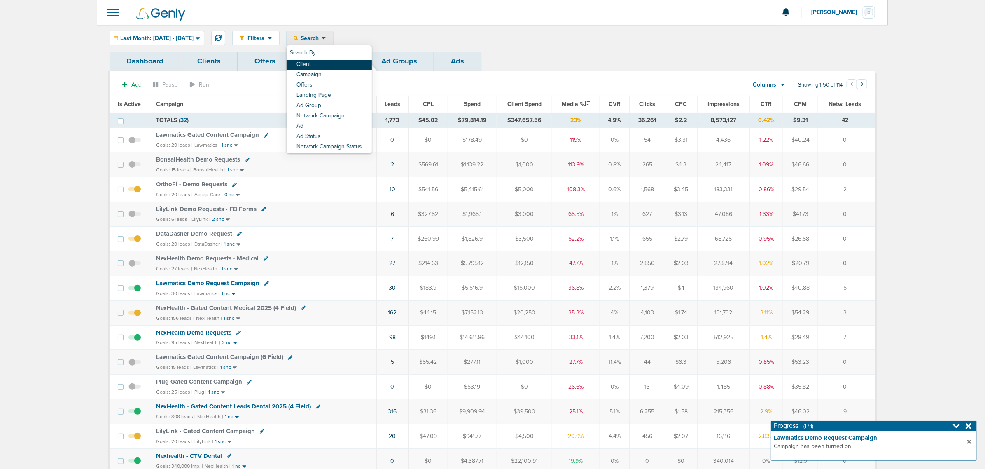
click at [336, 66] on link "Client" at bounding box center [329, 65] width 85 height 10
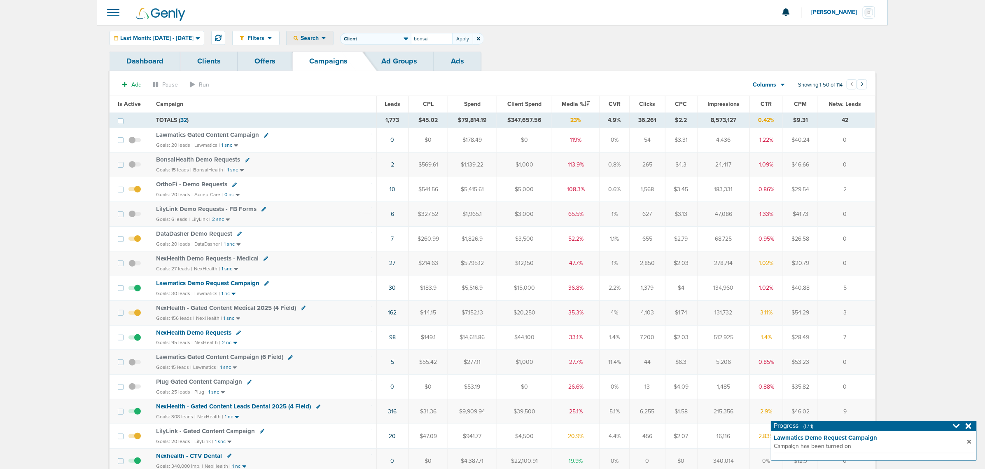
type input "bonsai"
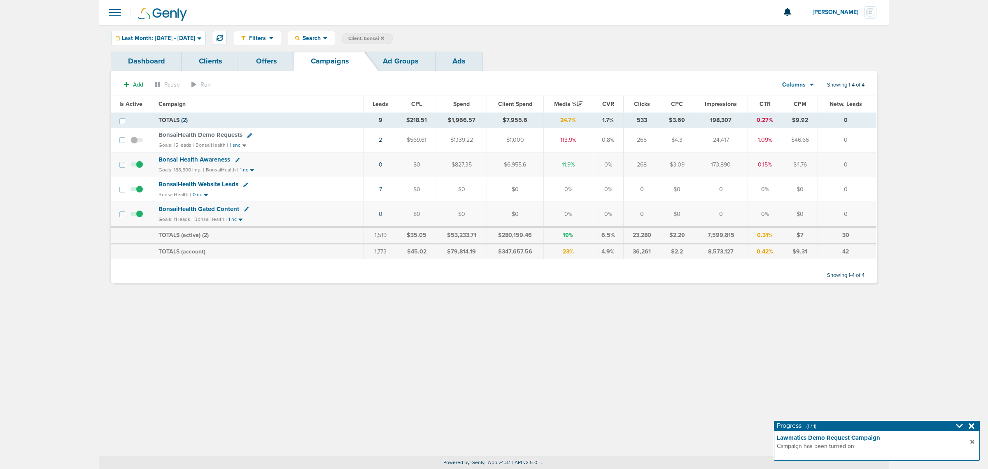
click at [393, 38] on label "Client: bonsai" at bounding box center [367, 38] width 51 height 11
click at [384, 36] on icon at bounding box center [382, 38] width 3 height 5
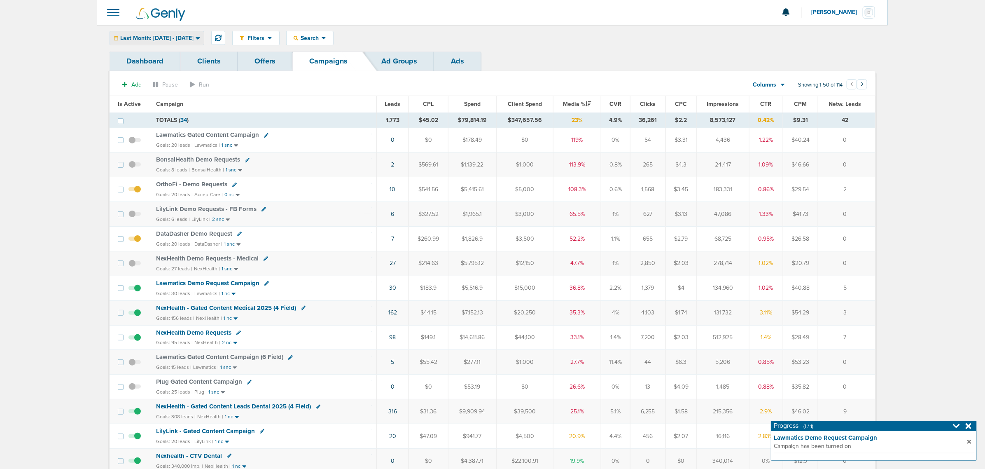
click at [194, 40] on span "Last Month: 09.01.2025 - 09.30.2025" at bounding box center [156, 38] width 73 height 6
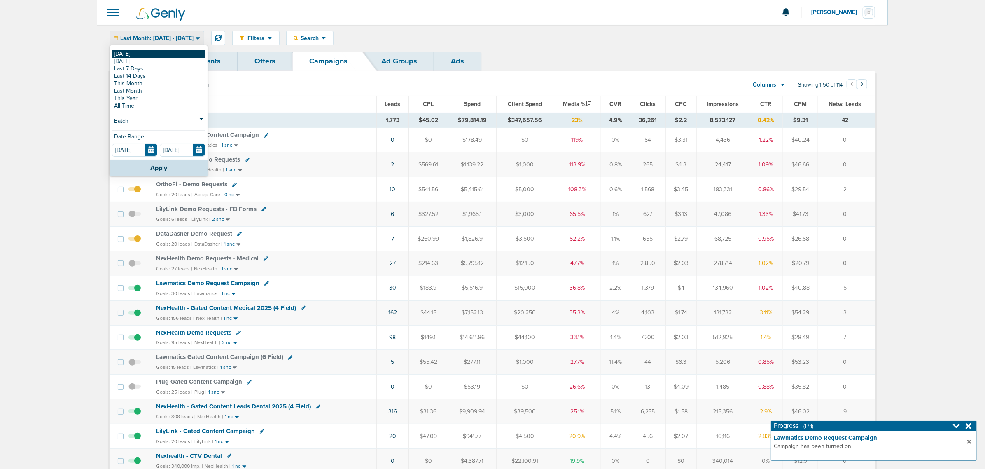
click at [168, 56] on link "[DATE]" at bounding box center [158, 53] width 93 height 7
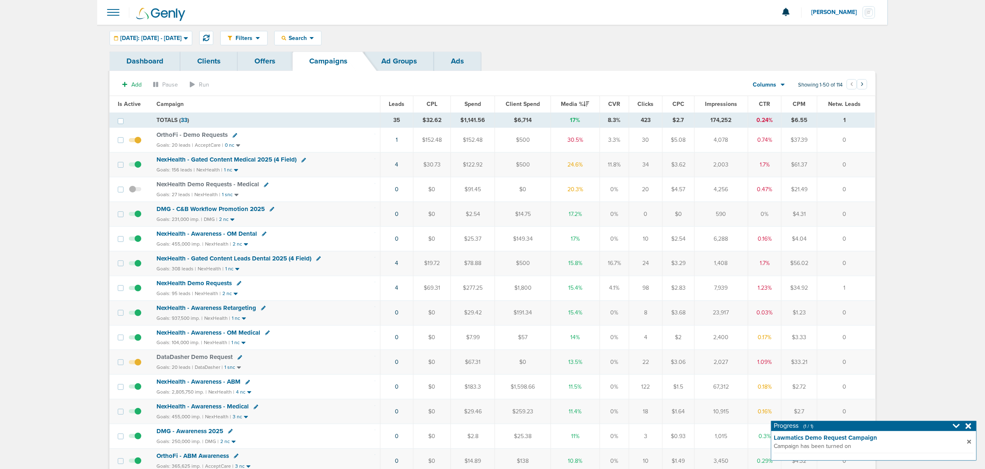
click at [967, 425] on icon at bounding box center [969, 426] width 6 height 8
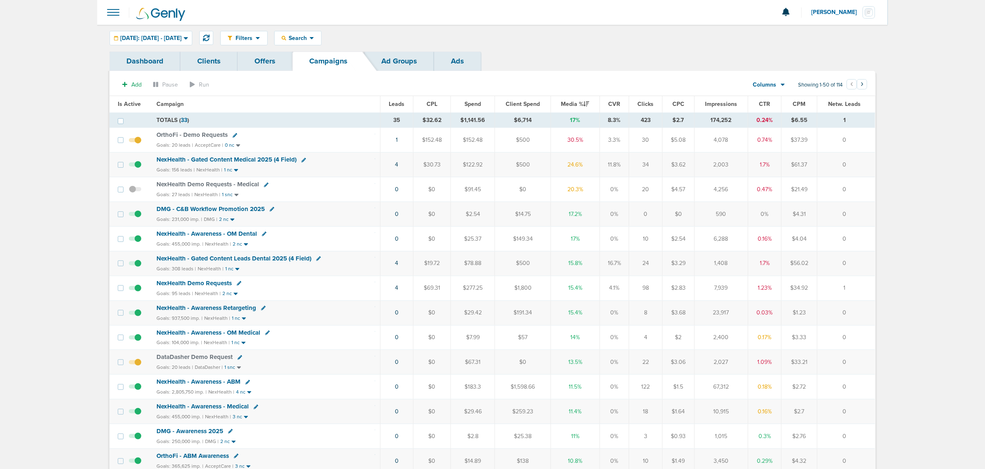
click at [266, 158] on span "NexHealth - Gated Content Medical 2025 (4 Field)" at bounding box center [227, 159] width 140 height 7
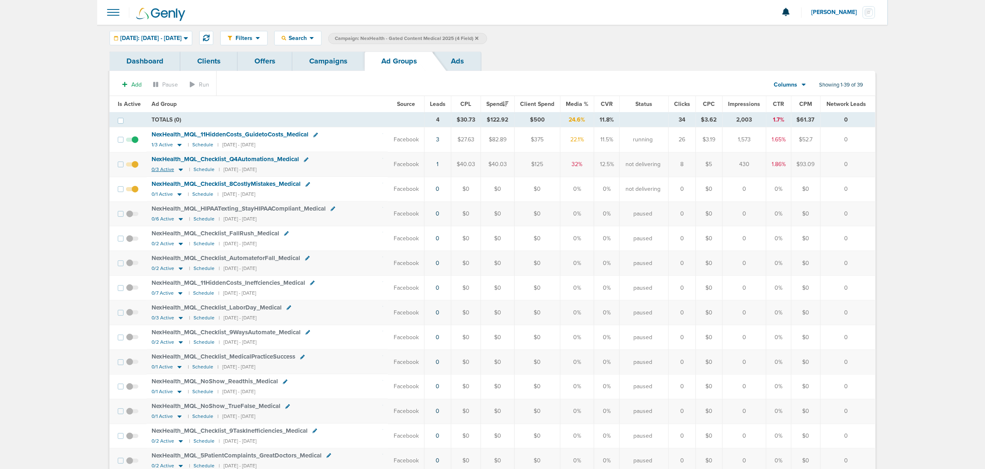
click at [180, 169] on icon at bounding box center [181, 169] width 8 height 7
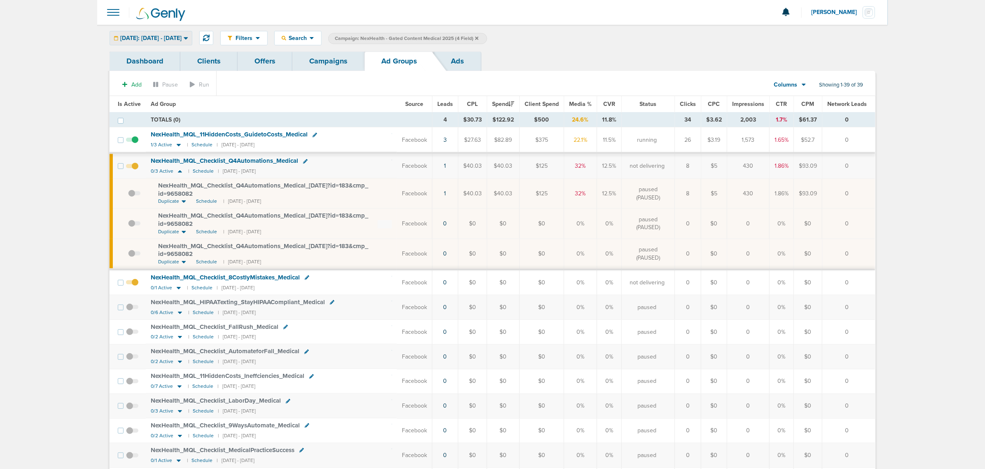
click at [163, 35] on span "Today: 10.01.2025 - 10.01.2025" at bounding box center [150, 38] width 61 height 6
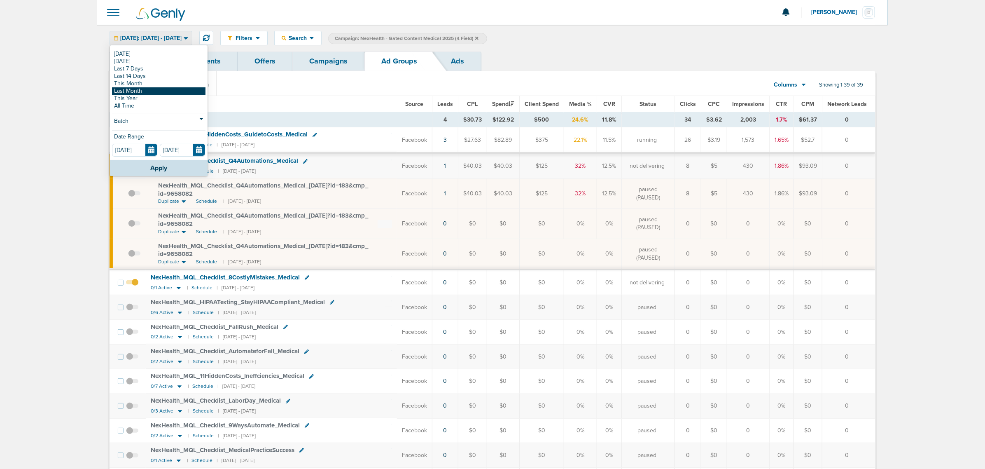
click at [166, 89] on link "Last Month" at bounding box center [158, 90] width 93 height 7
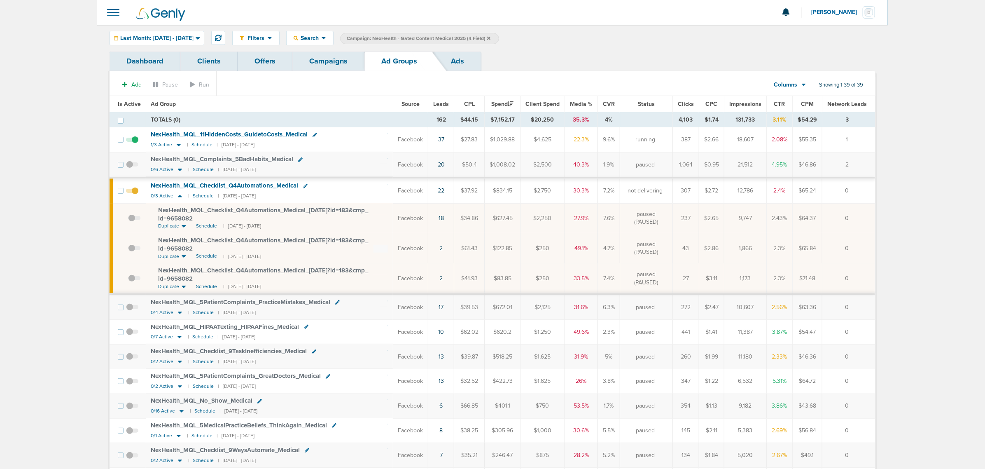
click at [445, 108] on th "Leads" at bounding box center [441, 104] width 26 height 16
click at [447, 102] on span "Leads" at bounding box center [441, 103] width 16 height 7
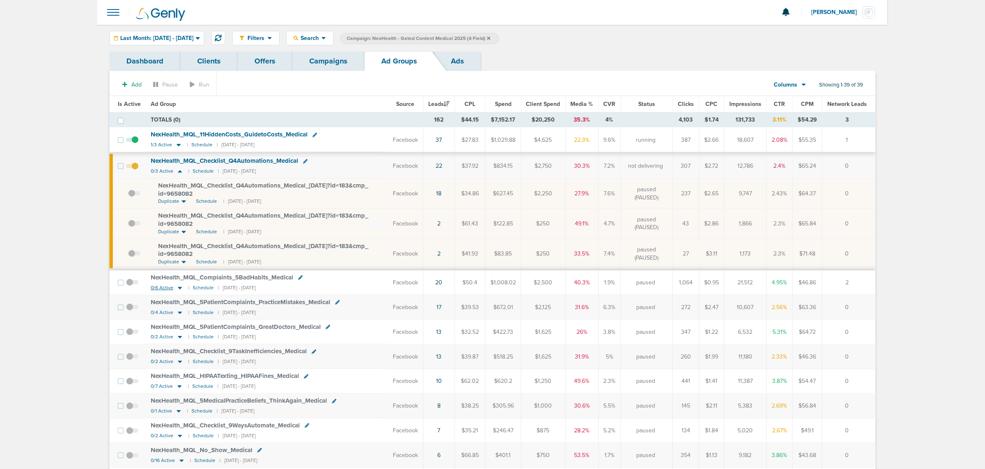
click at [178, 289] on icon at bounding box center [180, 288] width 4 height 2
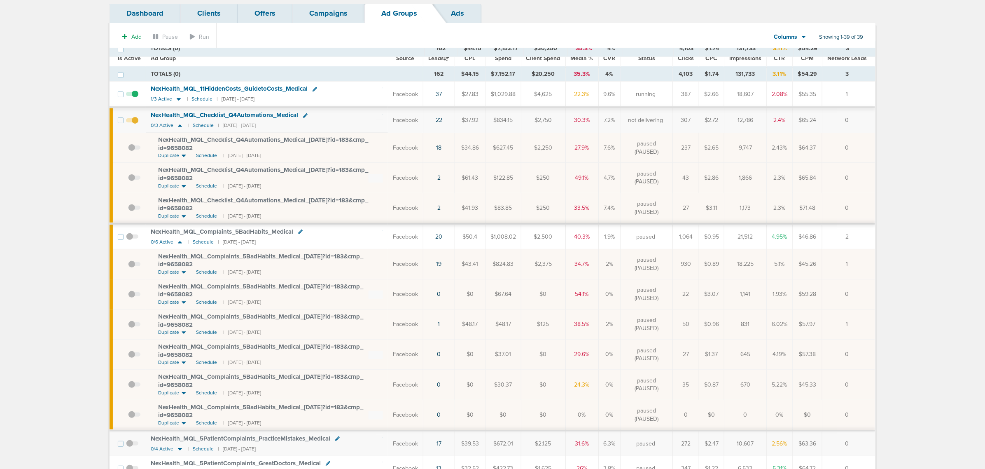
scroll to position [103, 0]
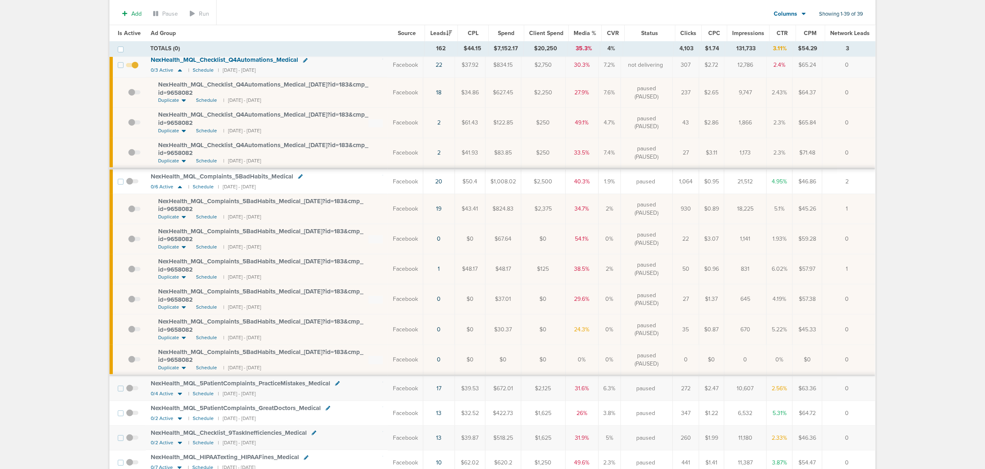
click at [132, 333] on span at bounding box center [134, 333] width 12 height 0
click at [128, 331] on input "checkbox" at bounding box center [128, 331] width 0 height 0
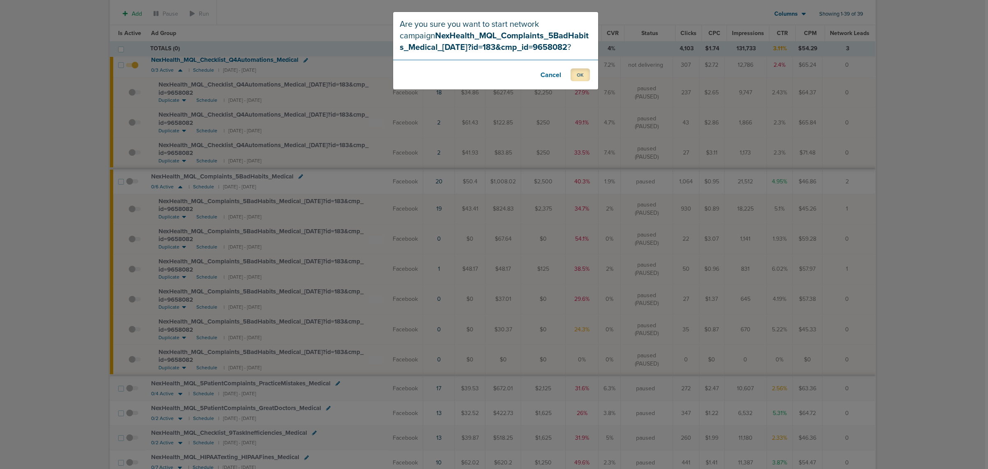
click at [575, 75] on button "OK" at bounding box center [580, 74] width 19 height 13
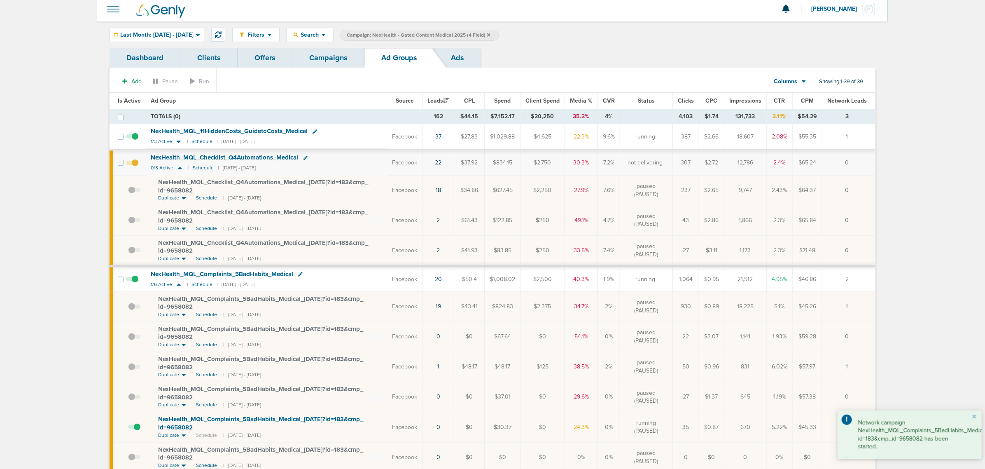
scroll to position [0, 0]
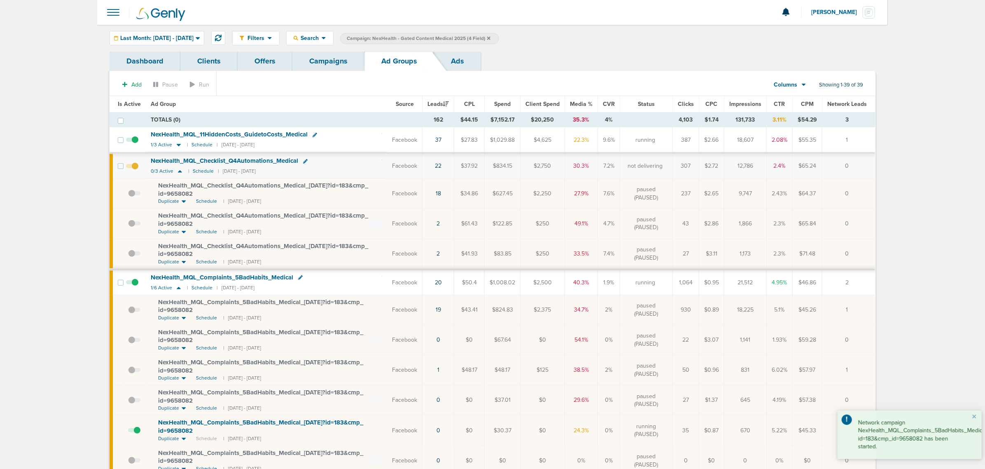
click at [329, 67] on link "Campaigns" at bounding box center [328, 60] width 72 height 19
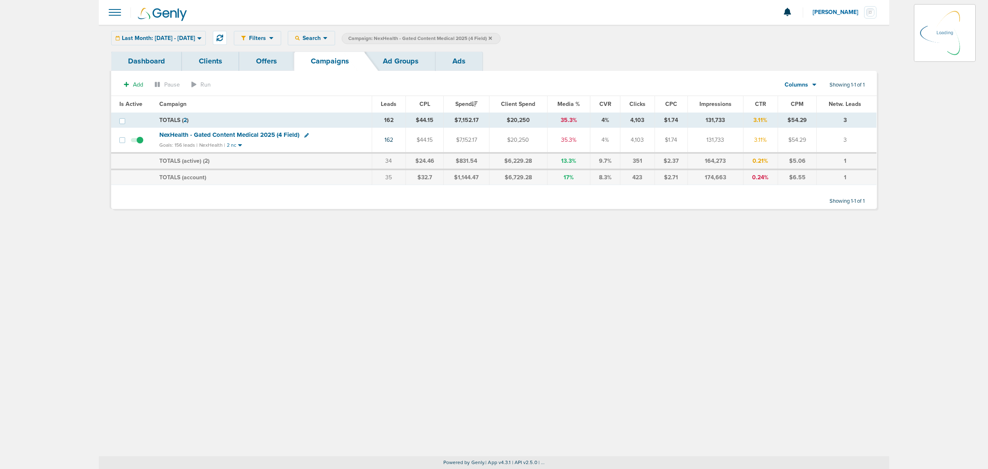
click at [492, 36] on icon at bounding box center [490, 37] width 3 height 3
click at [492, 36] on icon at bounding box center [490, 38] width 3 height 5
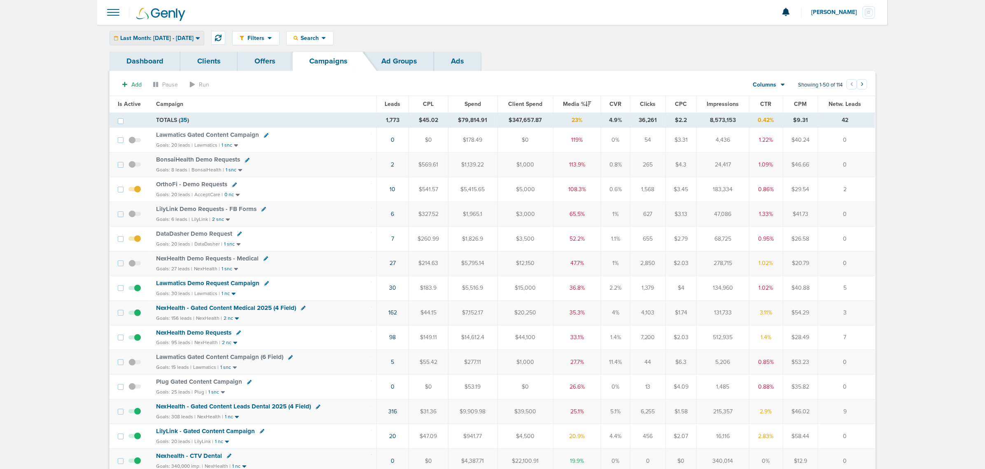
click at [204, 34] on div "Last Month: 09.01.2025 - 09.30.2025" at bounding box center [157, 38] width 94 height 14
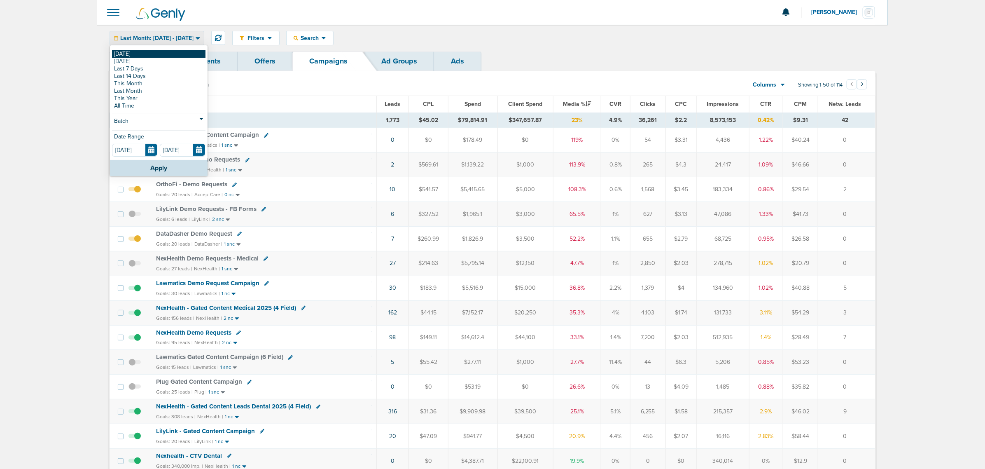
click at [124, 54] on link "[DATE]" at bounding box center [158, 53] width 93 height 7
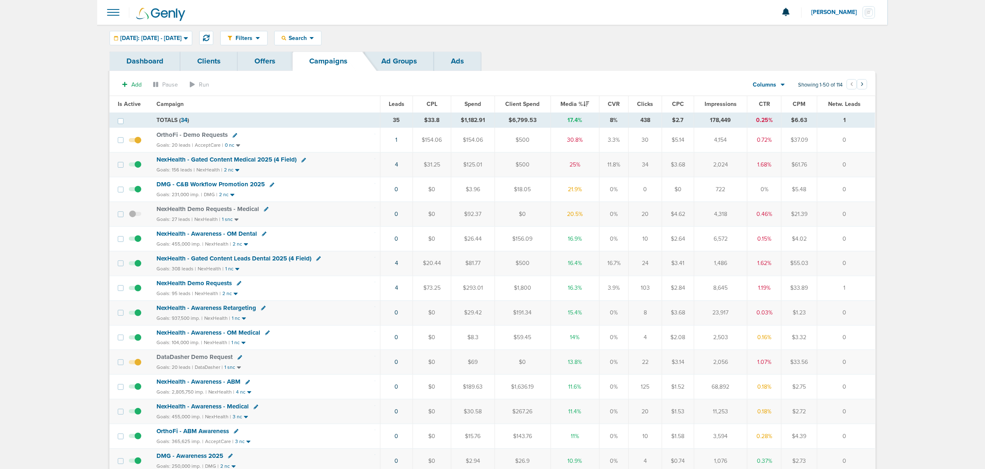
click at [571, 104] on span "Media %" at bounding box center [575, 103] width 28 height 7
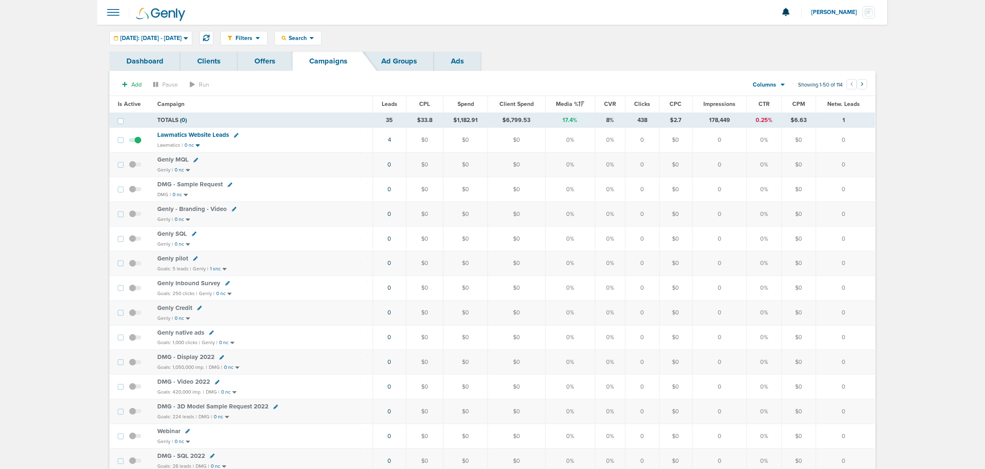
click at [571, 104] on span "Media %" at bounding box center [570, 103] width 28 height 7
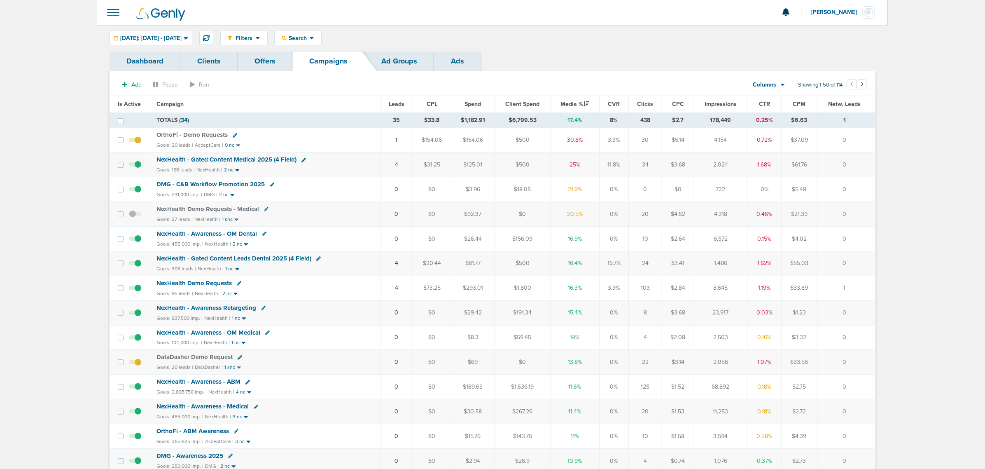
click at [268, 158] on span "NexHealth - Gated Content Medical 2025 (4 Field)" at bounding box center [227, 159] width 140 height 7
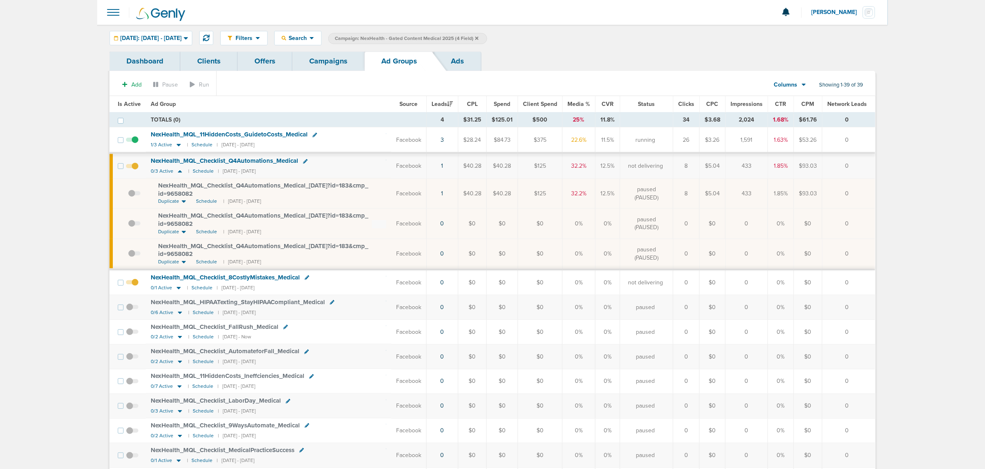
click at [124, 105] on span "Is Active" at bounding box center [129, 103] width 23 height 7
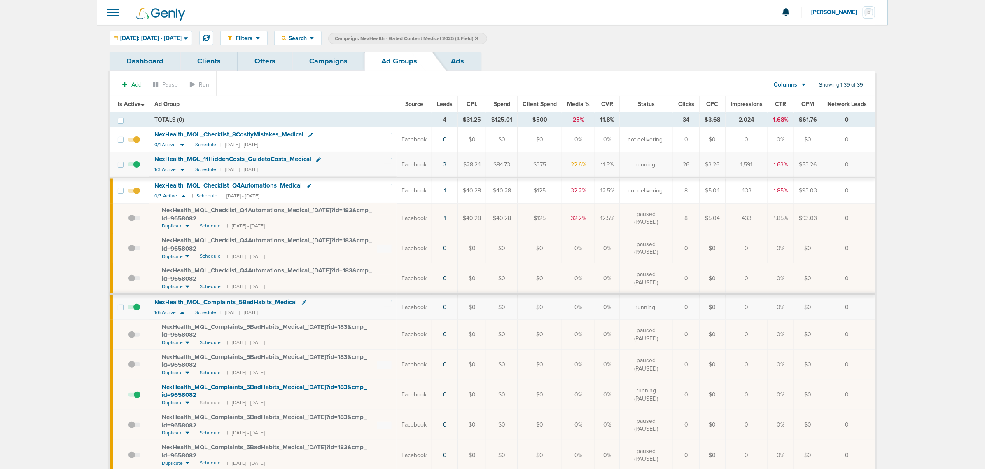
click at [136, 144] on span at bounding box center [134, 144] width 12 height 0
click at [134, 141] on input "checkbox" at bounding box center [134, 141] width 0 height 0
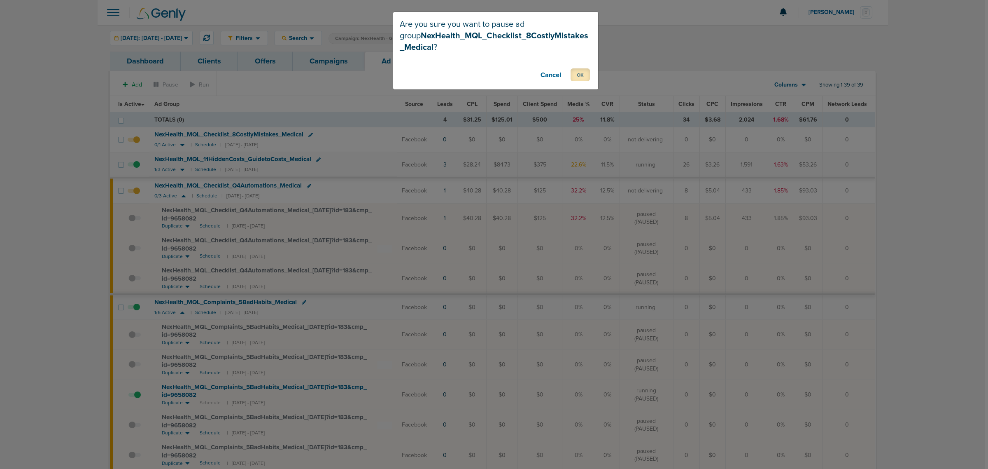
click at [580, 75] on button "OK" at bounding box center [580, 74] width 19 height 13
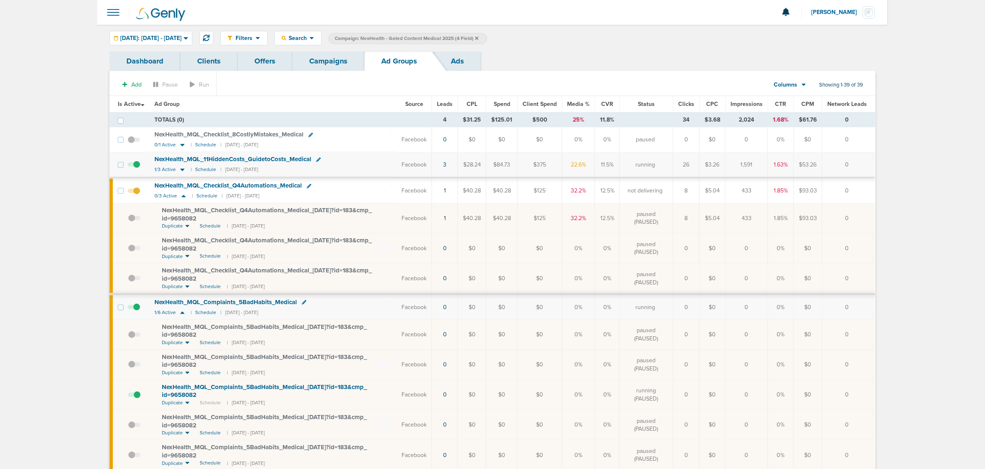
click at [327, 69] on link "Campaigns" at bounding box center [328, 60] width 72 height 19
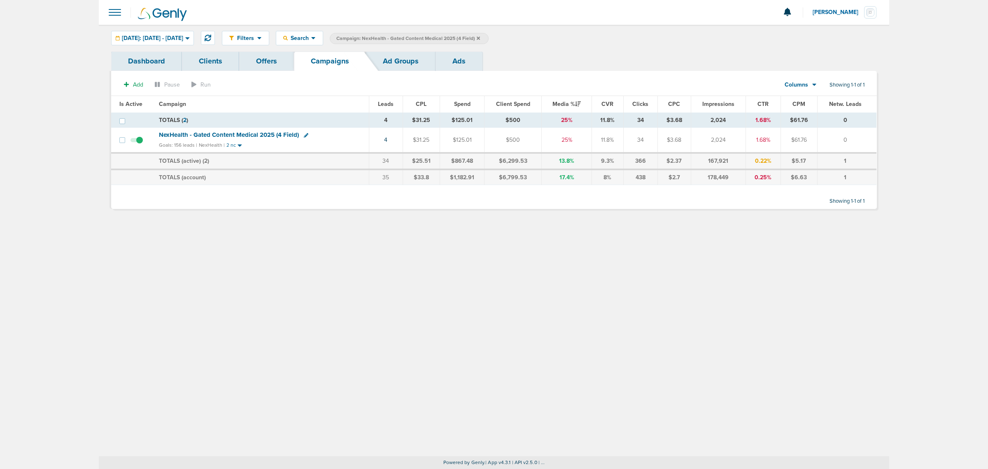
click at [480, 38] on icon at bounding box center [478, 37] width 3 height 3
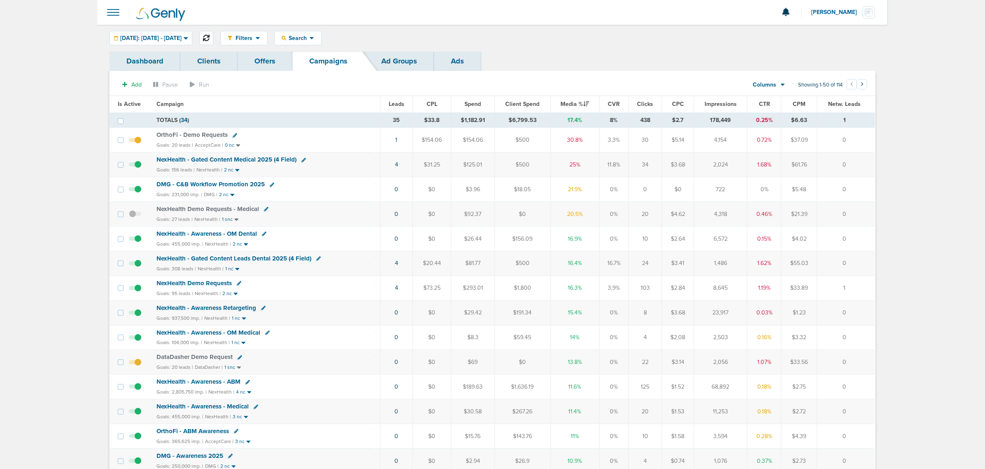
click at [213, 34] on button at bounding box center [206, 38] width 14 height 14
click at [238, 159] on span "NexHealth - Gated Content Medical 2025 (4 Field)" at bounding box center [227, 159] width 140 height 7
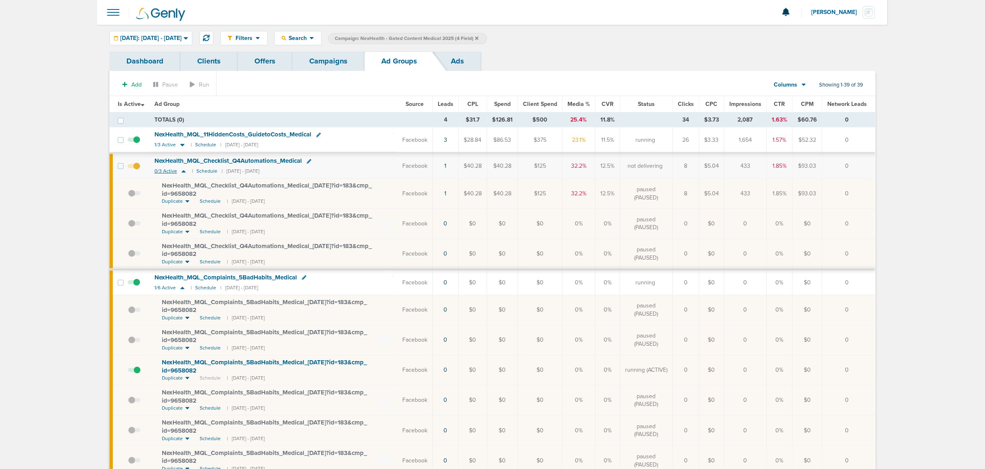
click at [184, 174] on icon at bounding box center [184, 171] width 8 height 7
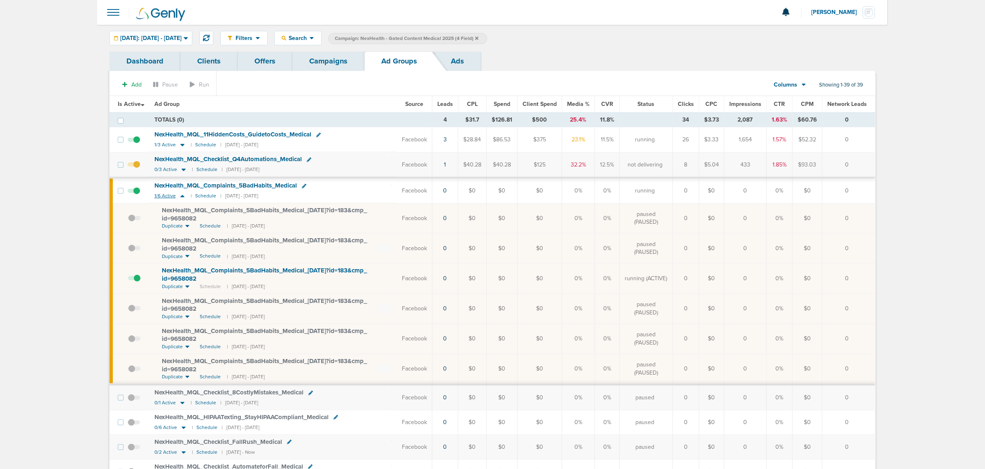
click at [182, 197] on icon at bounding box center [182, 196] width 4 height 2
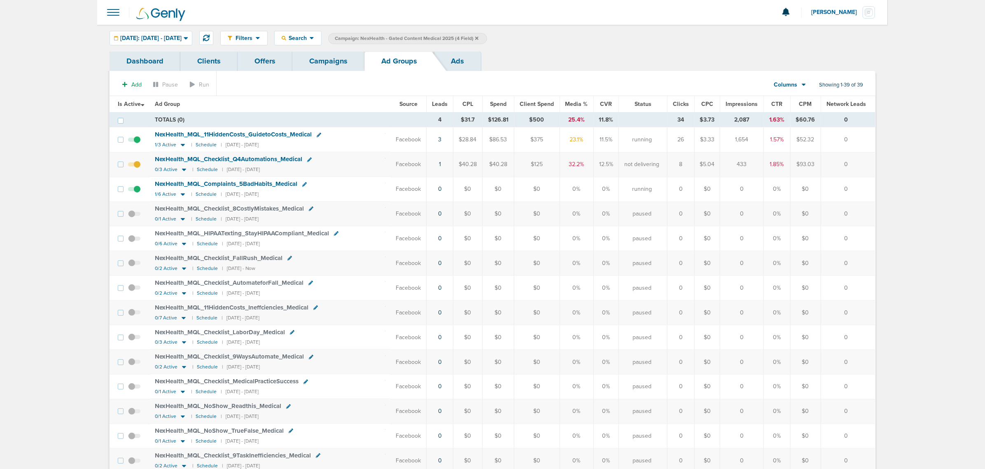
click at [479, 38] on icon at bounding box center [476, 37] width 3 height 3
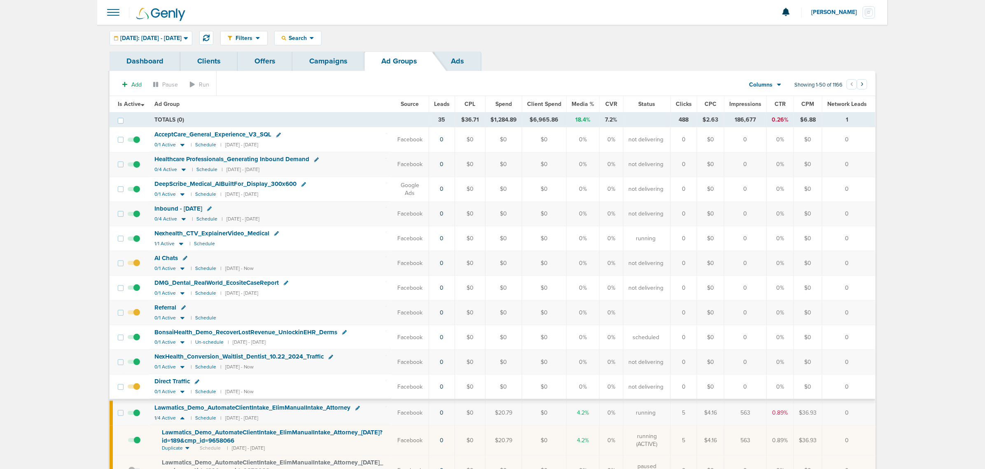
click at [329, 64] on link "Campaigns" at bounding box center [328, 60] width 72 height 19
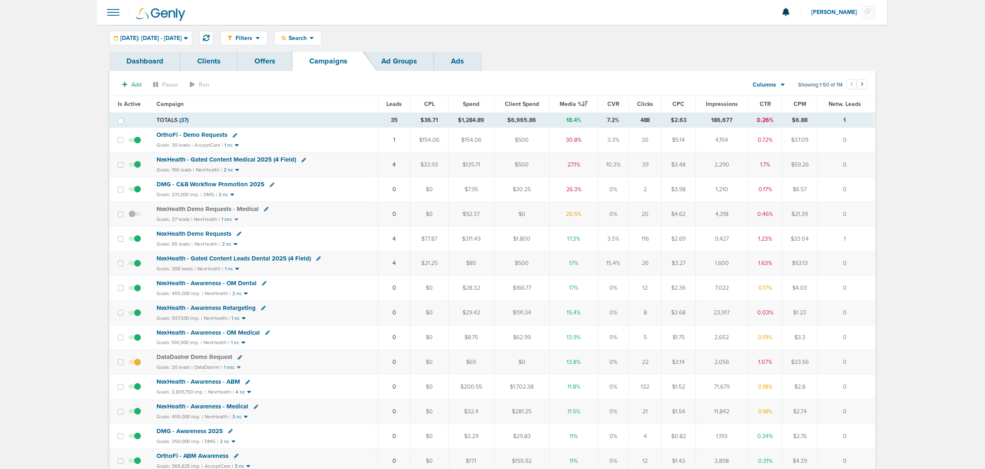
click at [261, 158] on span "NexHealth - Gated Content Medical 2025 (4 Field)" at bounding box center [227, 159] width 140 height 7
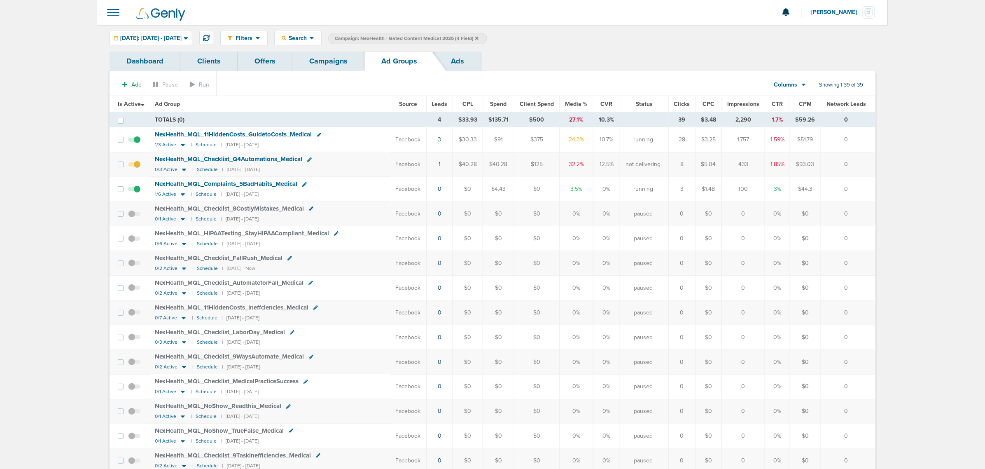
drag, startPoint x: 791, startPoint y: 188, endPoint x: 678, endPoint y: 190, distance: 113.3
click at [678, 190] on tr "NexHealth_ MQL_ Complaints_ 5BadHabits_ Medical 1/6 Active | Schedule | 09/30/2…" at bounding box center [493, 189] width 766 height 25
click at [678, 190] on td "3" at bounding box center [681, 189] width 27 height 25
click at [320, 54] on link "Campaigns" at bounding box center [328, 60] width 72 height 19
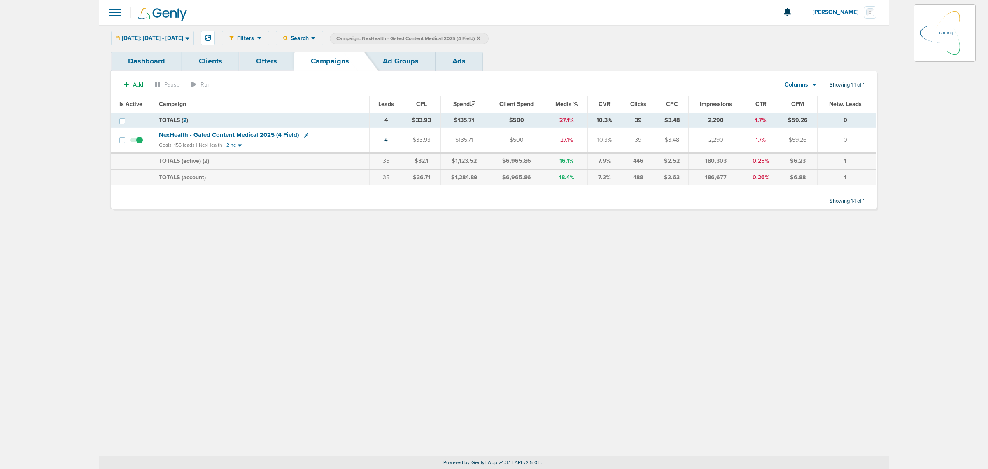
click at [498, 32] on div "Filters Active Only Settings Status Active Inactive Objectives MQL SQL Traffic …" at bounding box center [549, 38] width 655 height 14
click at [480, 36] on icon at bounding box center [478, 38] width 3 height 5
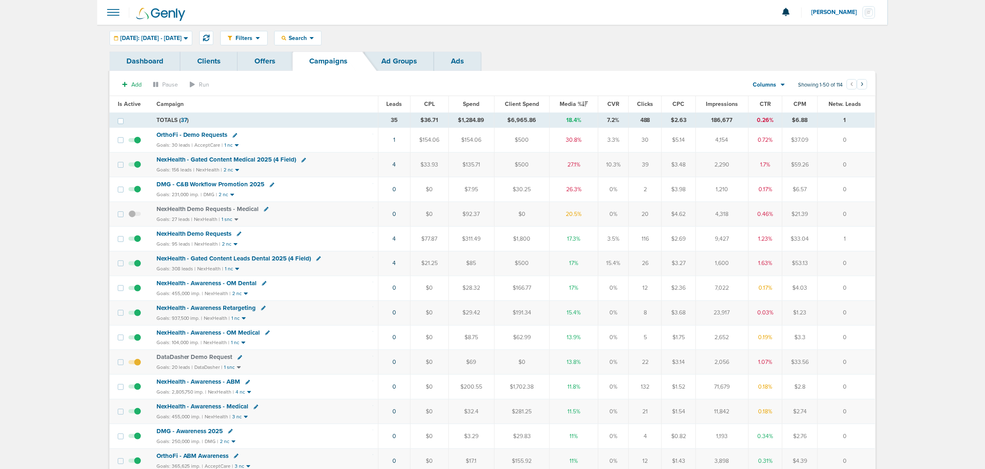
click at [266, 258] on span "NexHealth - Gated Content Leads Dental 2025 (4 Field)" at bounding box center [234, 258] width 155 height 7
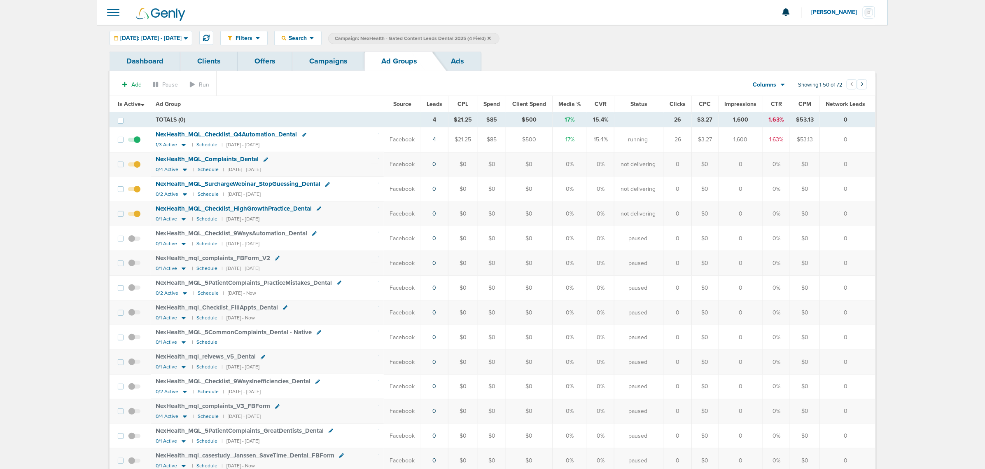
click at [316, 60] on link "Campaigns" at bounding box center [328, 60] width 72 height 19
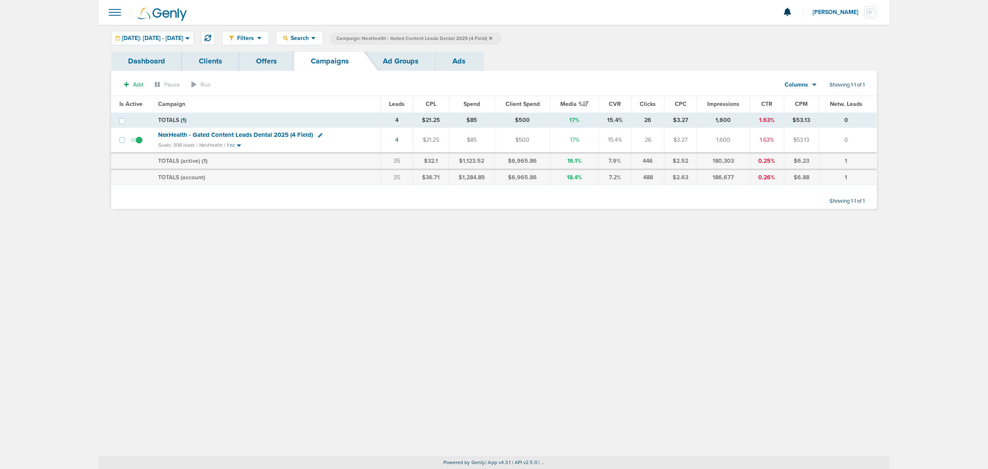
click at [493, 38] on icon at bounding box center [490, 37] width 3 height 3
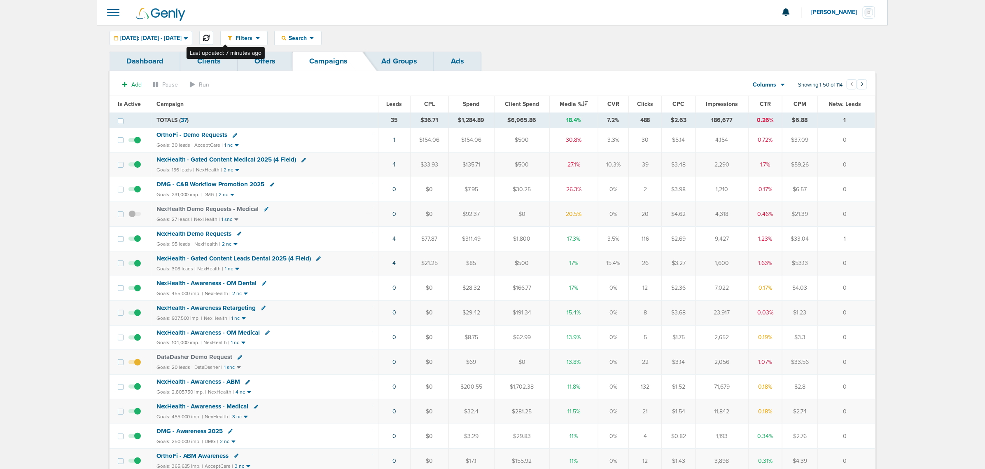
click at [210, 37] on icon at bounding box center [206, 38] width 7 height 7
click at [685, 30] on div "Filters Active Only Settings Status Active Inactive Objectives MQL SQL Traffic …" at bounding box center [492, 38] width 791 height 27
click at [213, 33] on button at bounding box center [206, 38] width 14 height 14
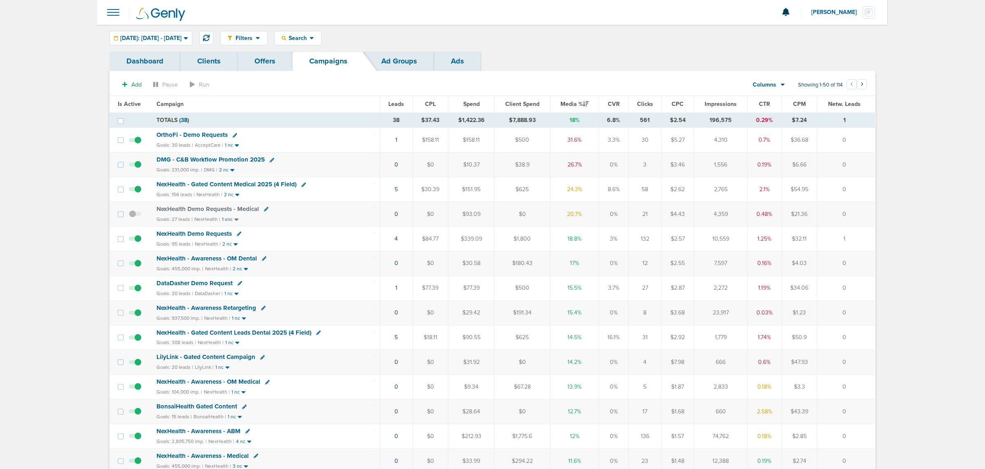
click at [256, 184] on span "NexHealth - Gated Content Medical 2025 (4 Field)" at bounding box center [227, 183] width 140 height 7
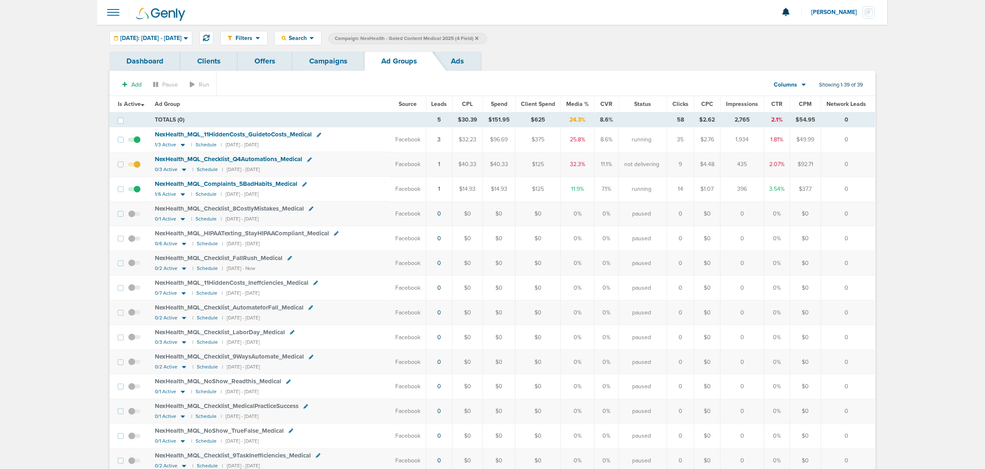
click at [608, 27] on div "Filters Active Only Settings Status Active Inactive Objectives MQL SQL Traffic …" at bounding box center [492, 38] width 791 height 27
click at [479, 36] on icon at bounding box center [476, 38] width 3 height 5
click at [314, 37] on icon at bounding box center [312, 38] width 4 height 2
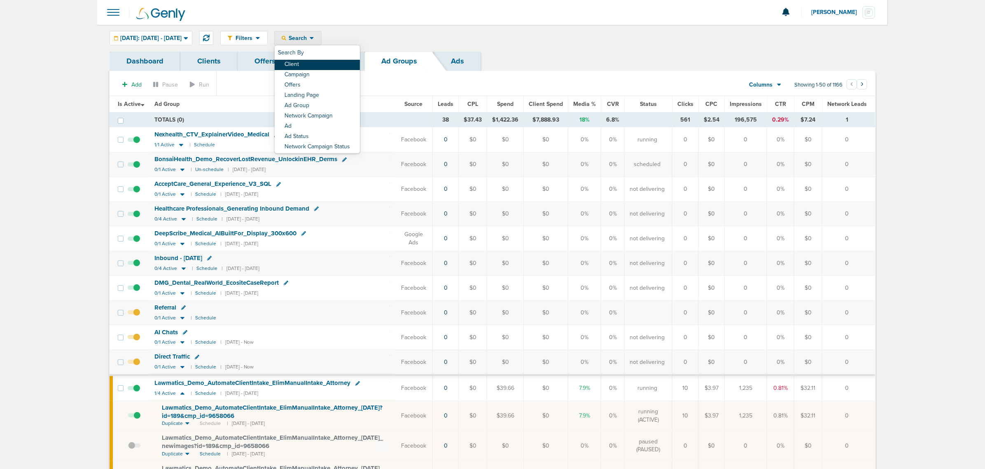
click at [317, 65] on link "Client" at bounding box center [317, 65] width 85 height 10
type input "lily"
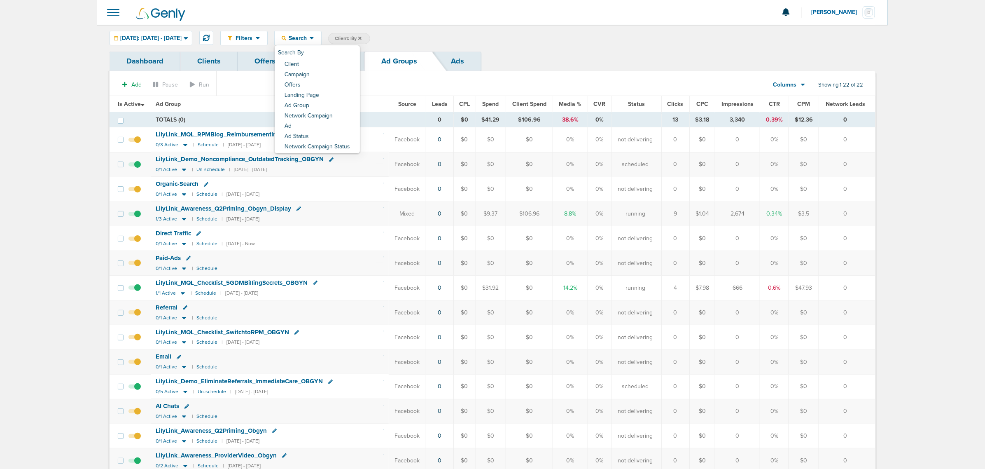
click at [560, 26] on div "Filters Active Only Settings Status Active Inactive Objectives MQL SQL Traffic …" at bounding box center [492, 38] width 791 height 27
click at [338, 60] on link "Campaigns" at bounding box center [328, 60] width 72 height 19
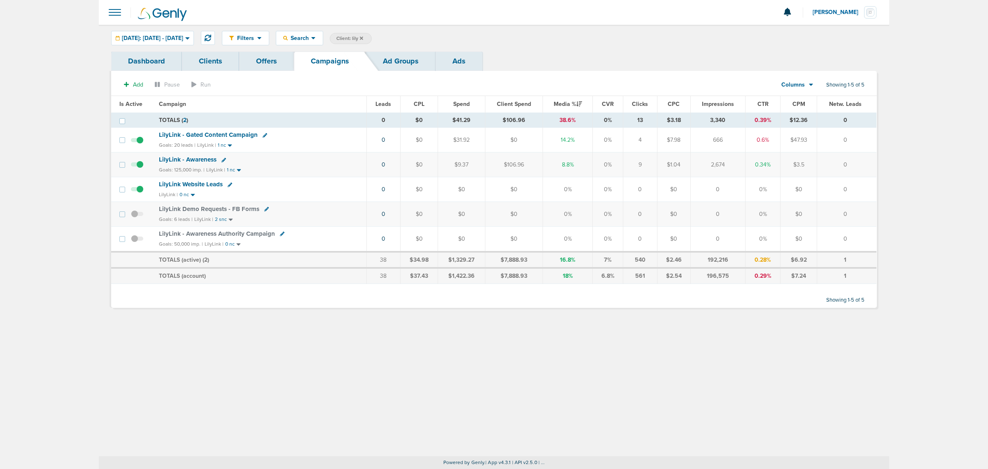
click at [196, 159] on span "LilyLink - Awareness" at bounding box center [188, 159] width 58 height 7
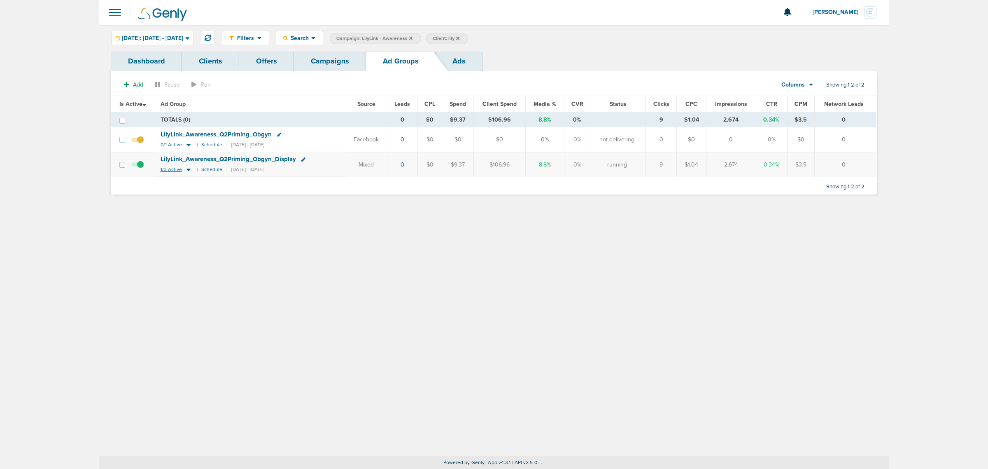
click at [188, 169] on icon at bounding box center [189, 169] width 8 height 7
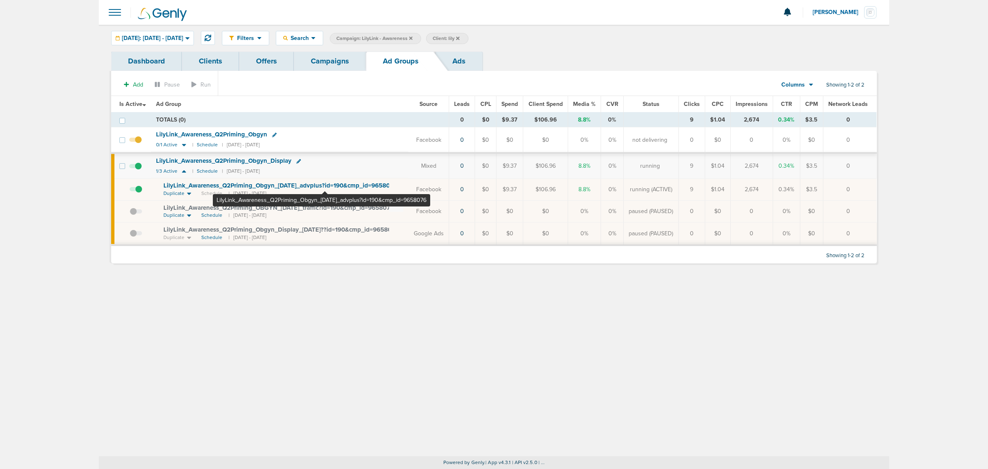
click at [325, 185] on span "LilyLink_ Awareness_ Q2Priming_ Obgyn_ 08.01.25_ advplus?id=190&cmp_ id=9658076" at bounding box center [281, 185] width 234 height 7
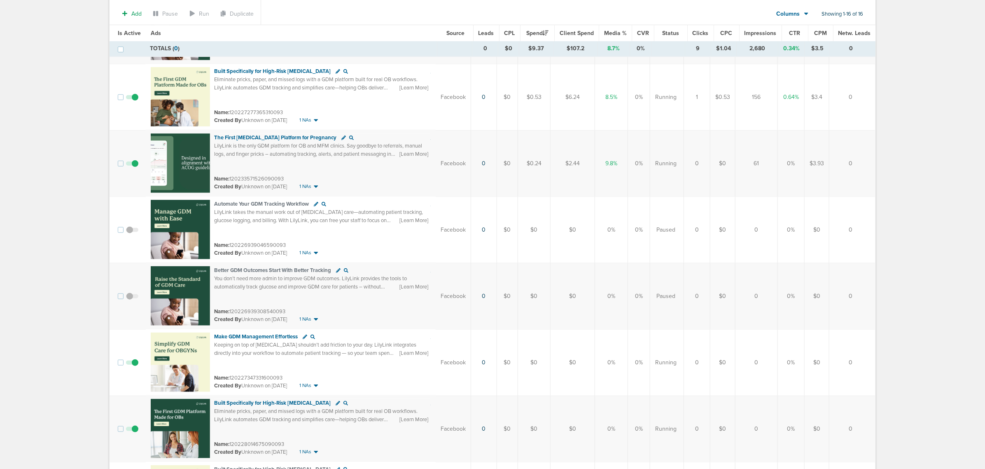
scroll to position [144, 0]
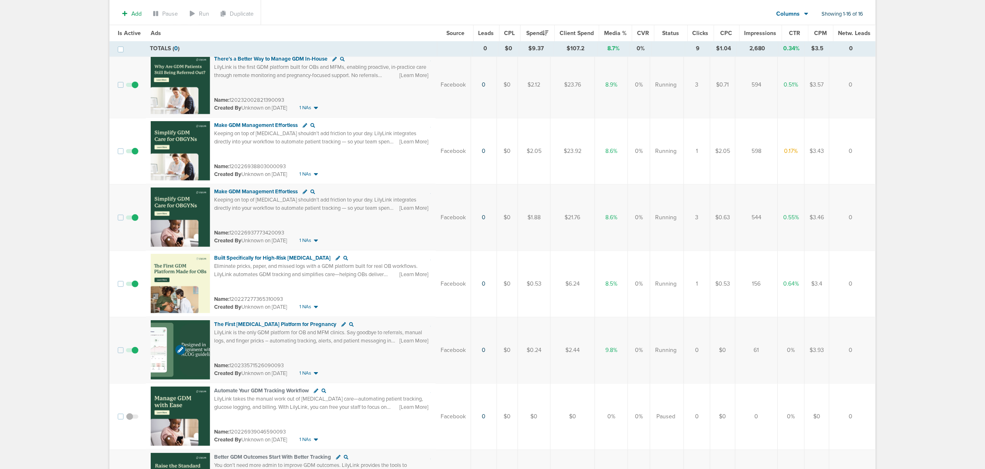
click at [180, 331] on img at bounding box center [180, 349] width 59 height 59
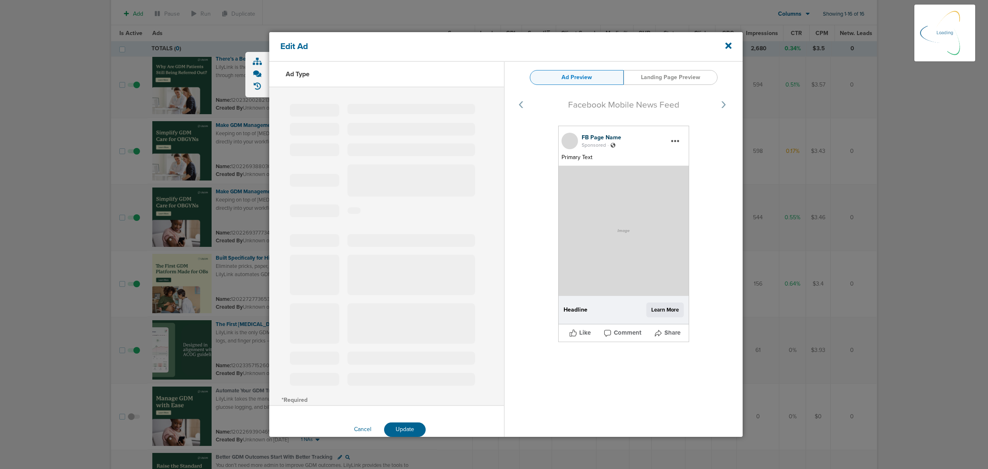
select select "learn_more"
type input "120233571526090093"
type input "The First Diabetes Platform for Pregnancy"
type textarea "LilyLink is the only GDM platform for OB and MFM clinics. Say goodbye to referr…"
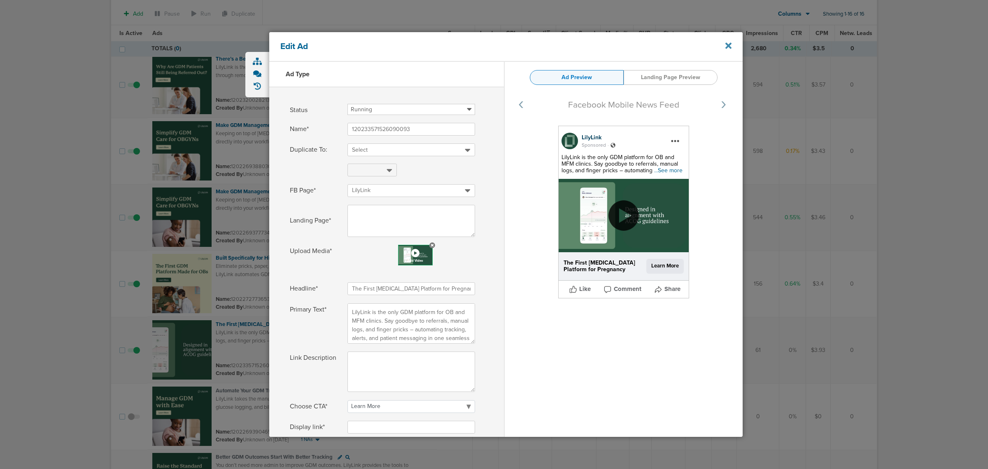
click at [726, 46] on icon at bounding box center [729, 45] width 6 height 9
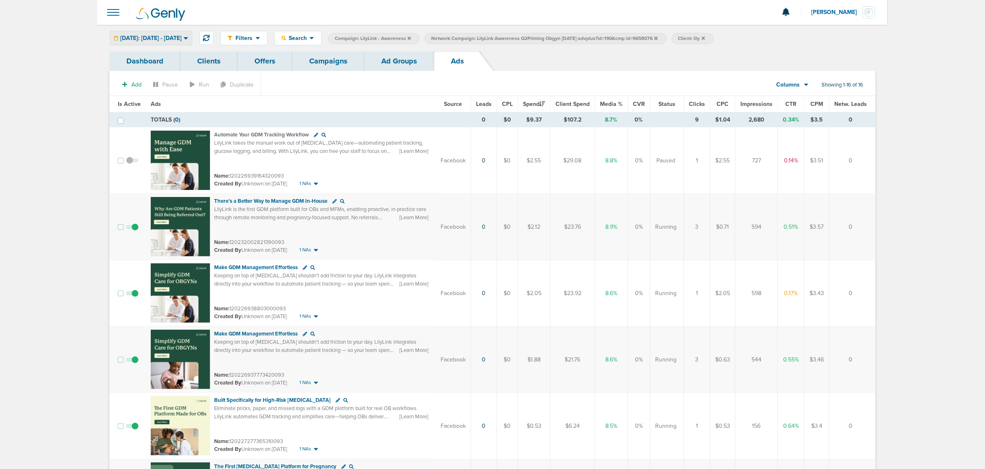
click at [174, 37] on span "Today: 10.01.2025 - 10.01.2025" at bounding box center [150, 38] width 61 height 6
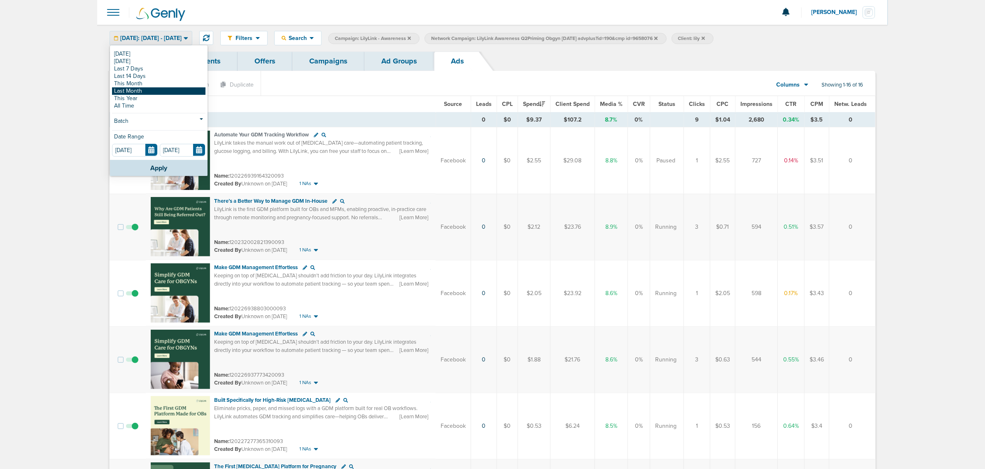
click at [145, 89] on link "Last Month" at bounding box center [158, 90] width 93 height 7
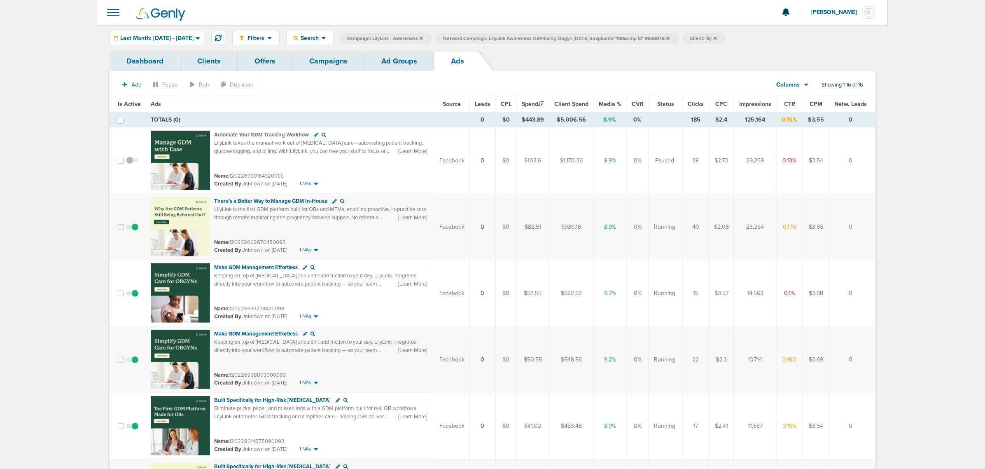
click at [790, 104] on span "CTR" at bounding box center [789, 103] width 11 height 7
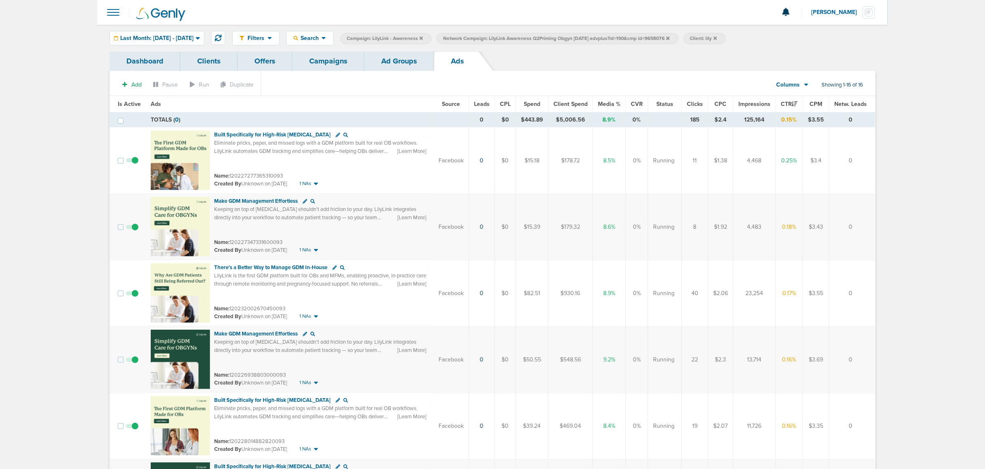
click at [410, 62] on link "Ad Groups" at bounding box center [399, 60] width 70 height 19
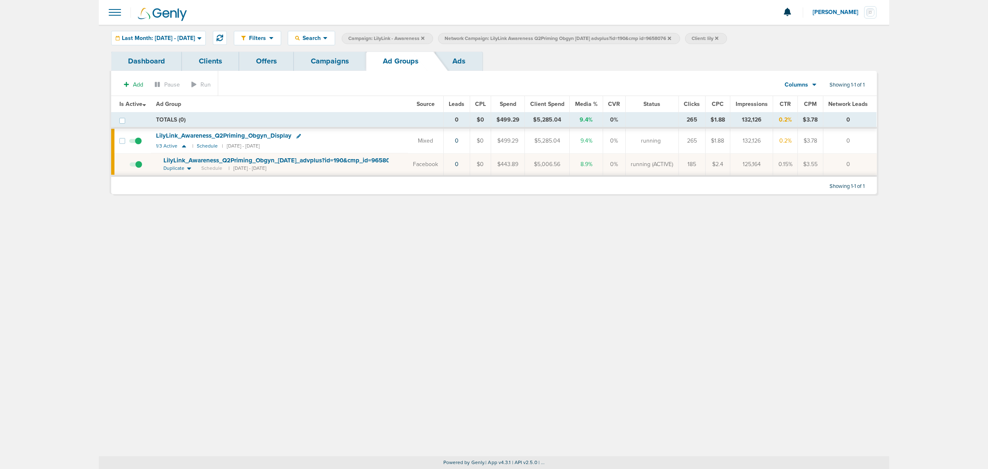
click at [671, 36] on span "Network Campaign: LilyLink Awareness Q2Priming Obgyn 08.01.25 advplus?id=190&cm…" at bounding box center [558, 38] width 227 height 7
click at [671, 37] on icon at bounding box center [669, 37] width 3 height 3
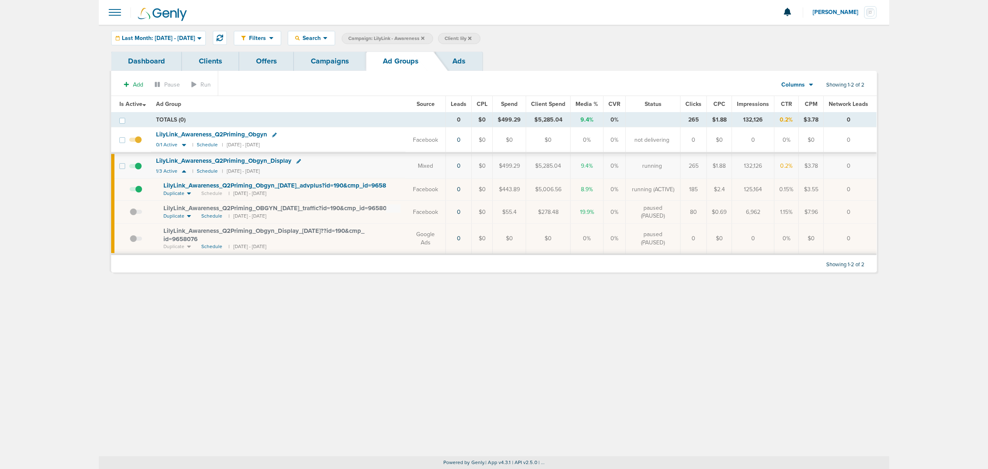
click at [337, 52] on link "Campaigns" at bounding box center [330, 60] width 72 height 19
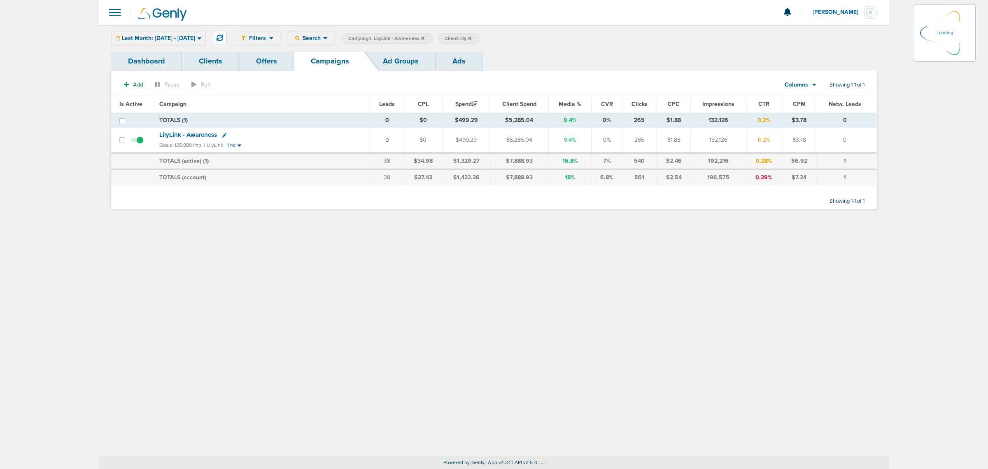
click at [425, 38] on icon at bounding box center [422, 38] width 3 height 5
click at [425, 39] on icon at bounding box center [422, 38] width 3 height 5
click at [425, 38] on icon at bounding box center [422, 37] width 3 height 3
click at [425, 36] on icon at bounding box center [422, 38] width 3 height 5
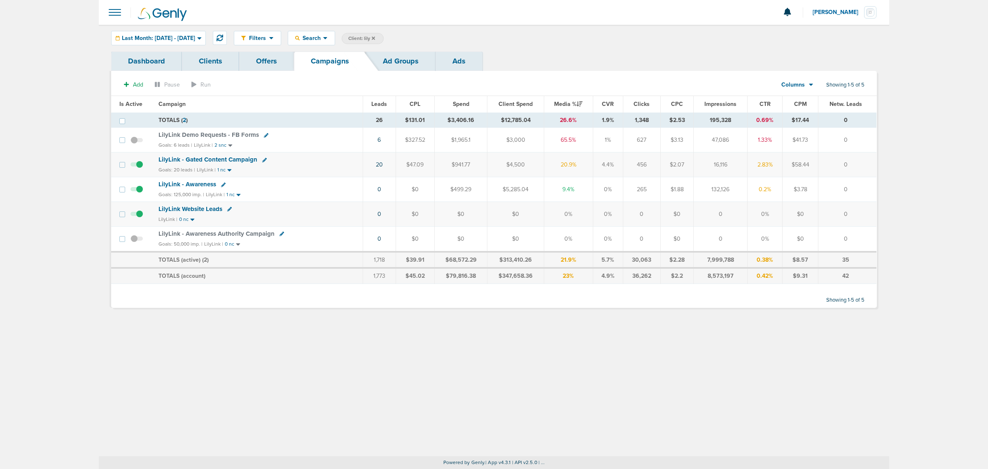
click at [375, 38] on icon at bounding box center [373, 37] width 3 height 3
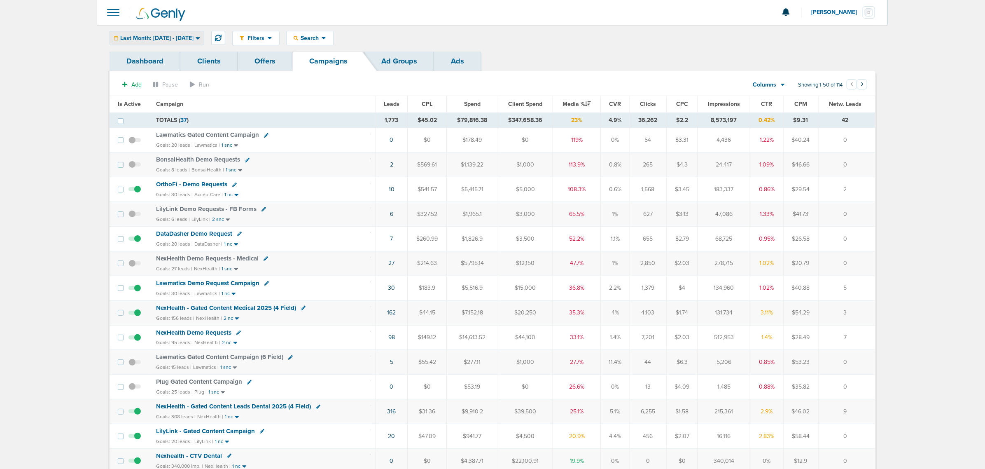
click at [194, 35] on span "Last Month: 09.01.2025 - 09.30.2025" at bounding box center [156, 38] width 73 height 6
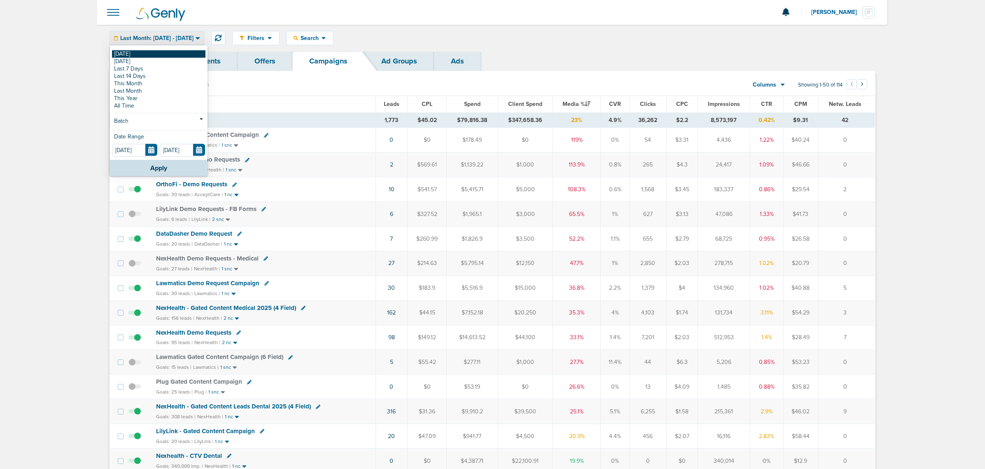
click at [126, 56] on link "[DATE]" at bounding box center [158, 53] width 93 height 7
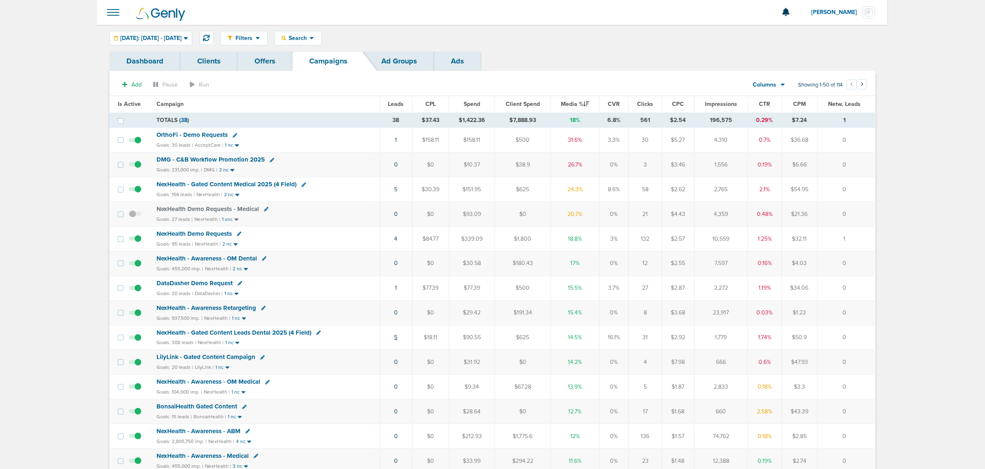
click at [395, 341] on link "5" at bounding box center [396, 337] width 3 height 7
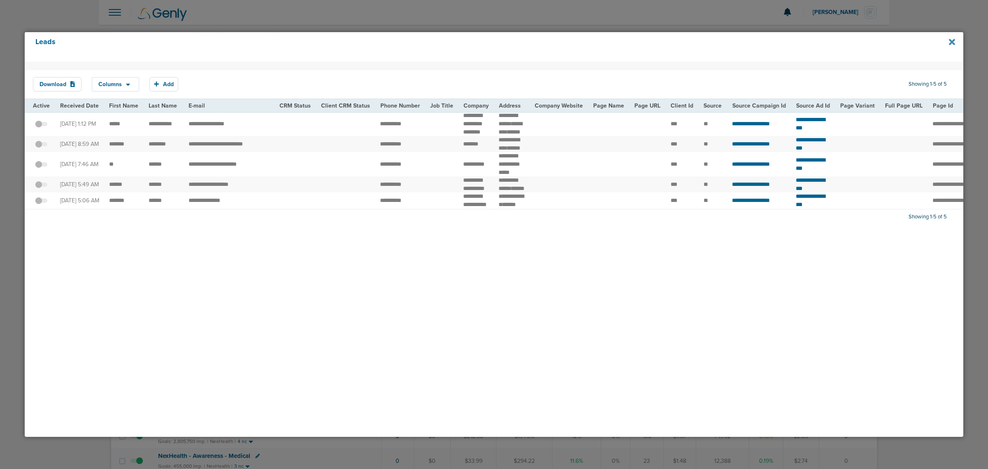
click at [953, 41] on icon at bounding box center [952, 42] width 6 height 6
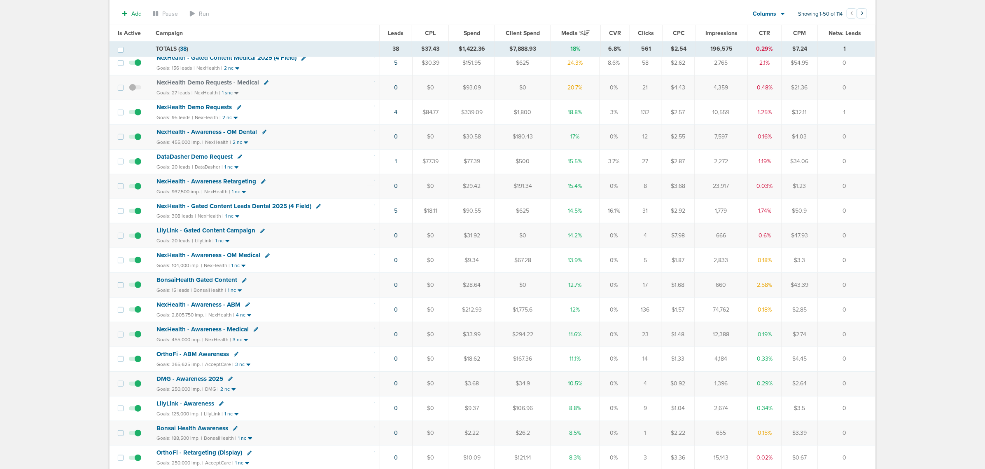
scroll to position [51, 0]
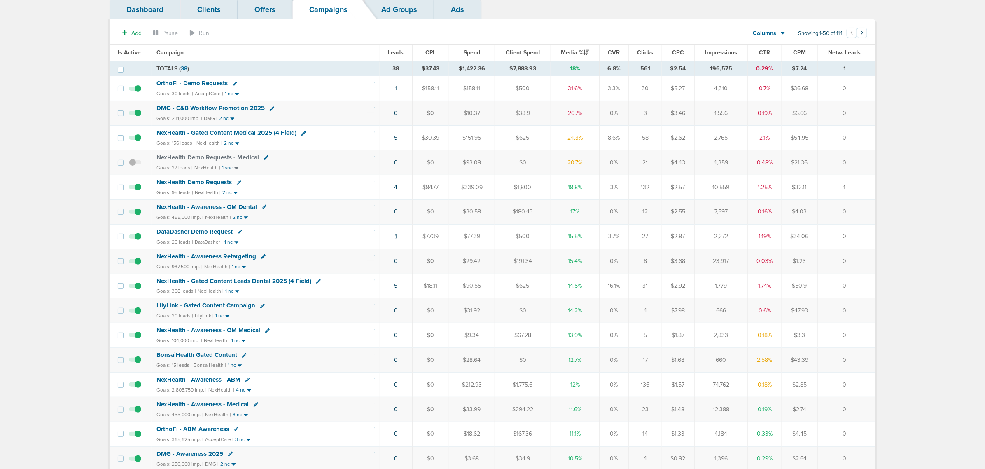
click at [396, 240] on link "1" at bounding box center [396, 236] width 2 height 7
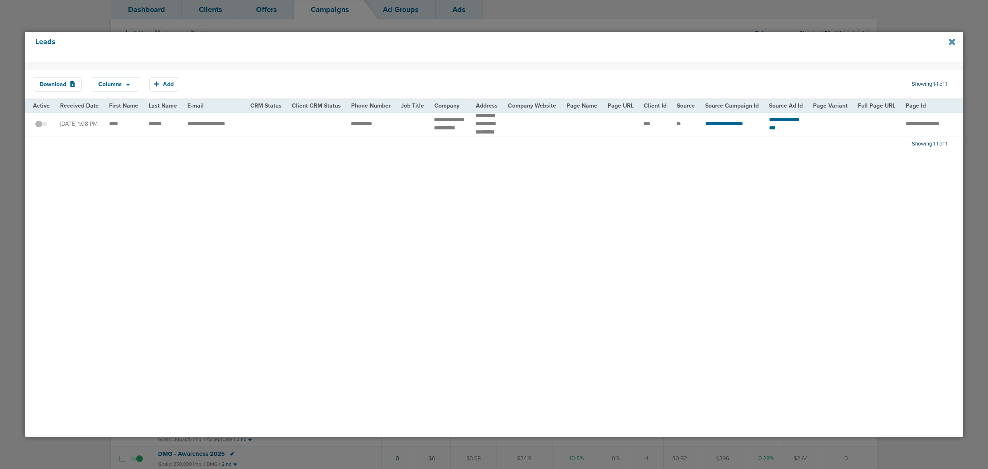
click at [953, 42] on icon at bounding box center [952, 42] width 6 height 6
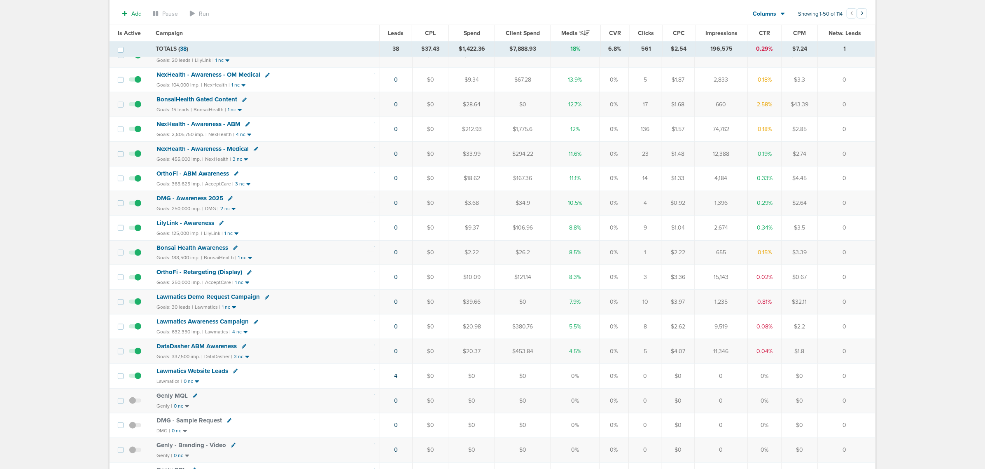
scroll to position [360, 0]
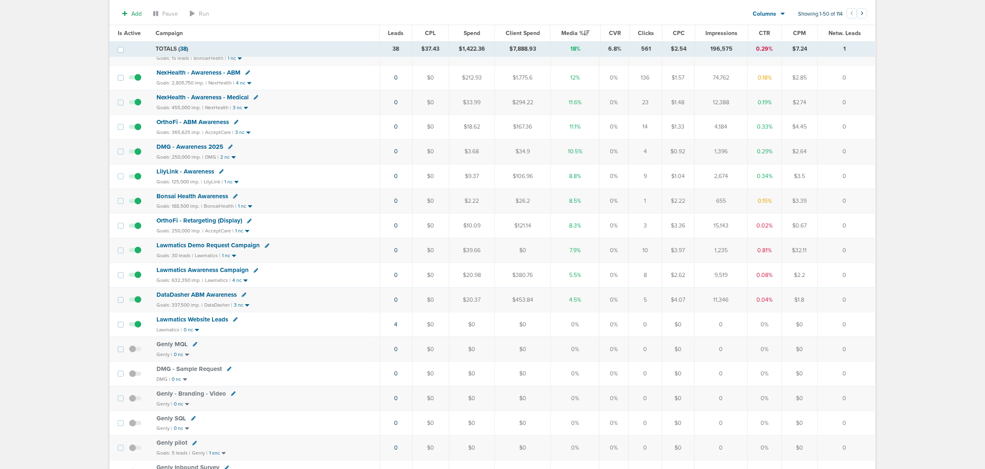
drag, startPoint x: 375, startPoint y: 254, endPoint x: 868, endPoint y: 252, distance: 492.6
click at [868, 252] on tr "Lawmatics Demo Request Campaign Goals: 30 leads | Lawmatics | 1 nc 0 $0 $39.66 …" at bounding box center [493, 250] width 766 height 25
click at [868, 252] on td "0" at bounding box center [847, 250] width 58 height 25
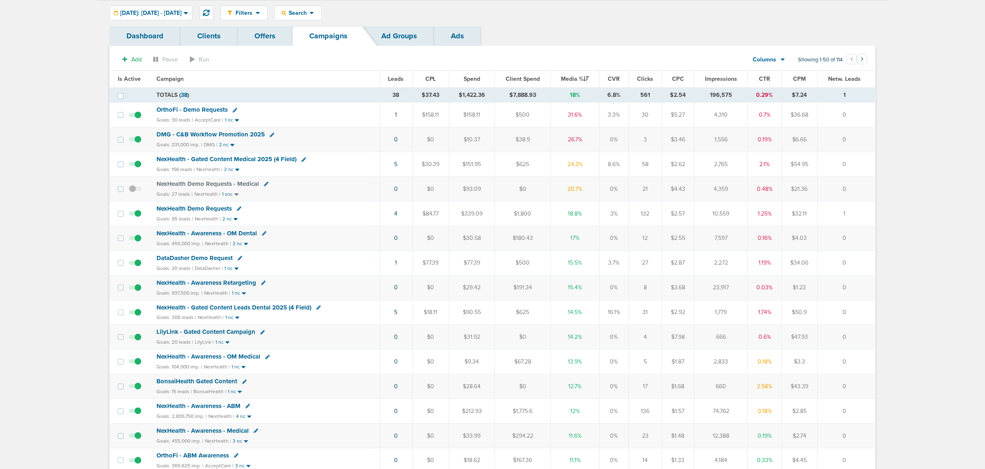
scroll to position [0, 0]
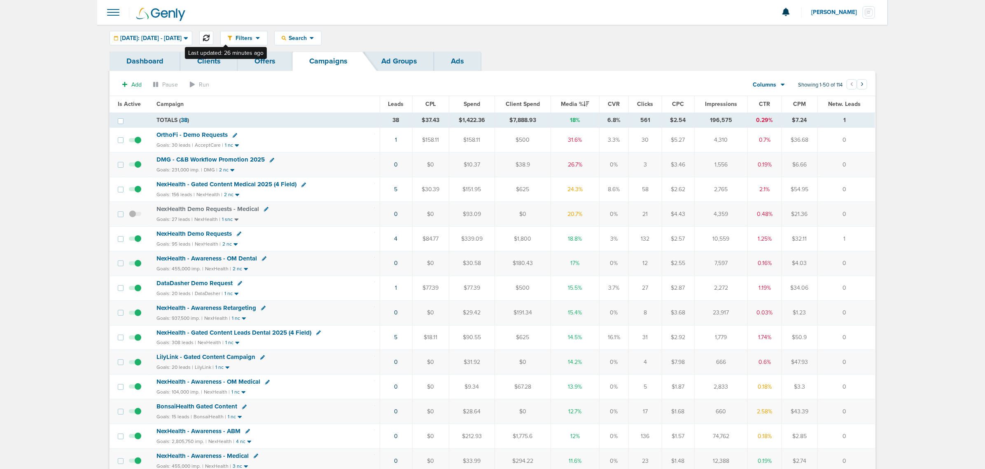
click at [213, 32] on button at bounding box center [206, 38] width 14 height 14
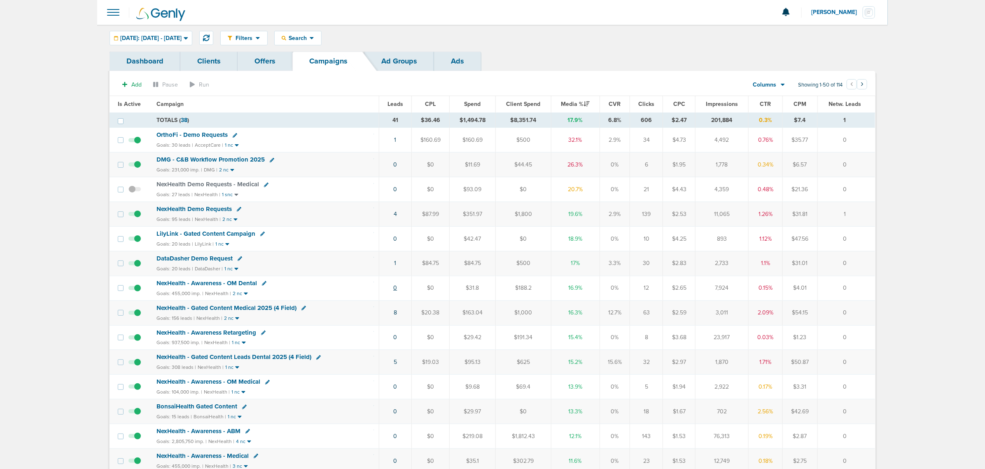
scroll to position [103, 0]
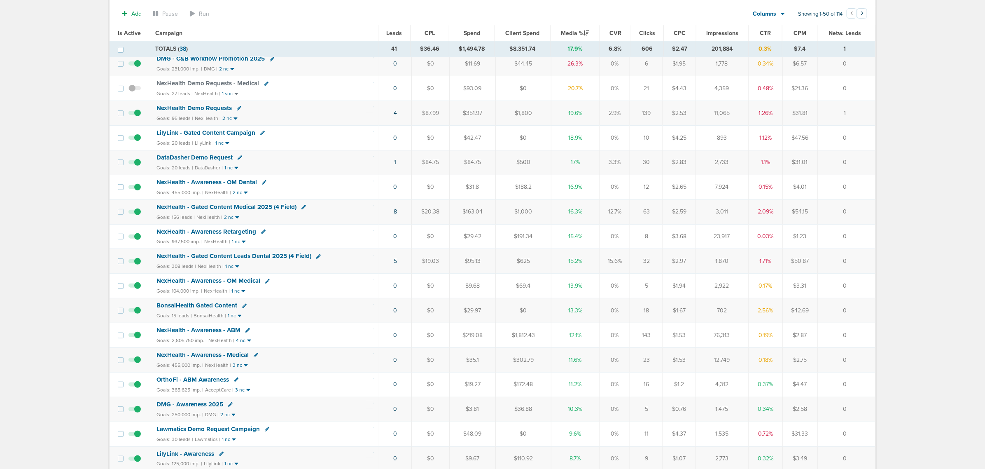
click at [394, 213] on link "8" at bounding box center [395, 211] width 3 height 7
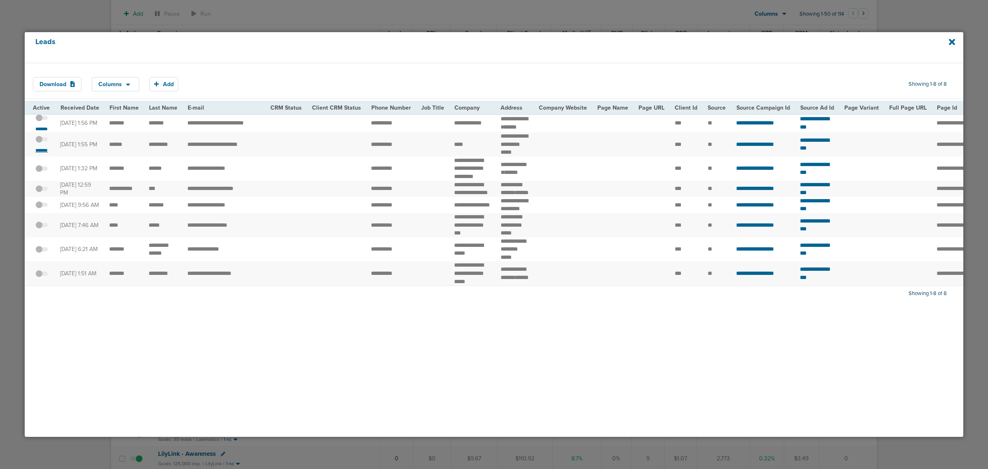
click at [38, 154] on small "*******" at bounding box center [41, 150] width 17 height 7
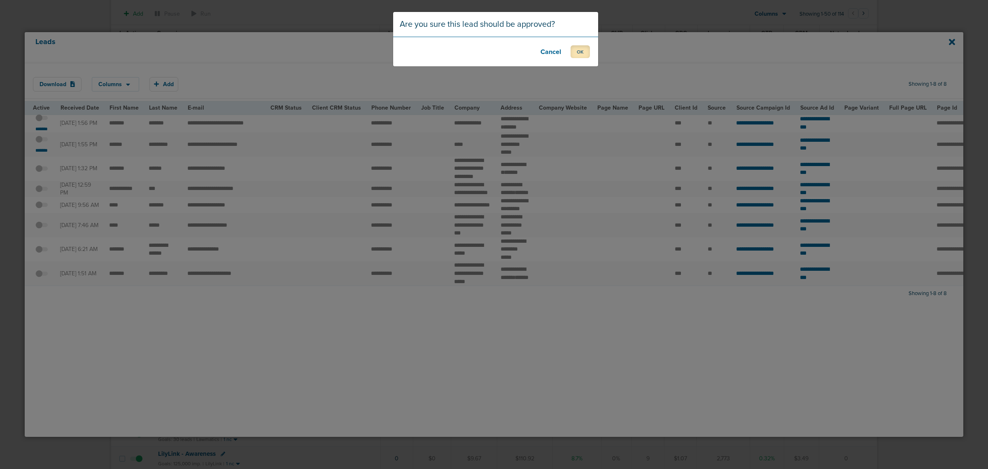
click at [585, 48] on button "OK" at bounding box center [580, 51] width 19 height 13
click at [582, 48] on button "OK" at bounding box center [580, 51] width 19 height 13
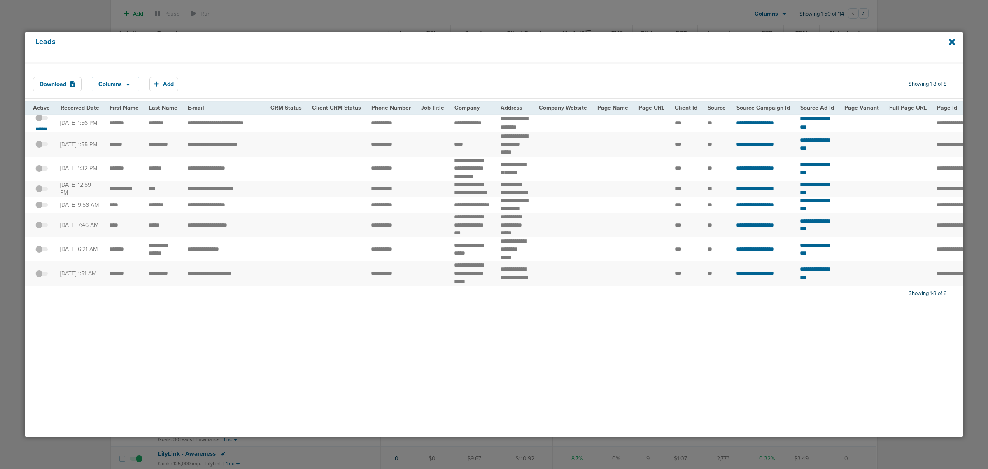
click at [40, 128] on small "*******" at bounding box center [41, 129] width 17 height 7
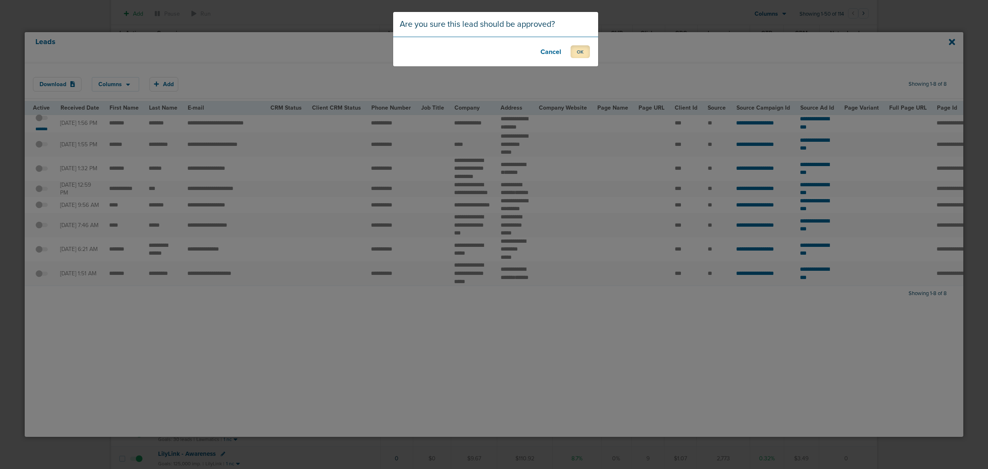
click at [588, 52] on button "OK" at bounding box center [580, 51] width 19 height 13
click at [587, 55] on button "OK" at bounding box center [580, 51] width 19 height 13
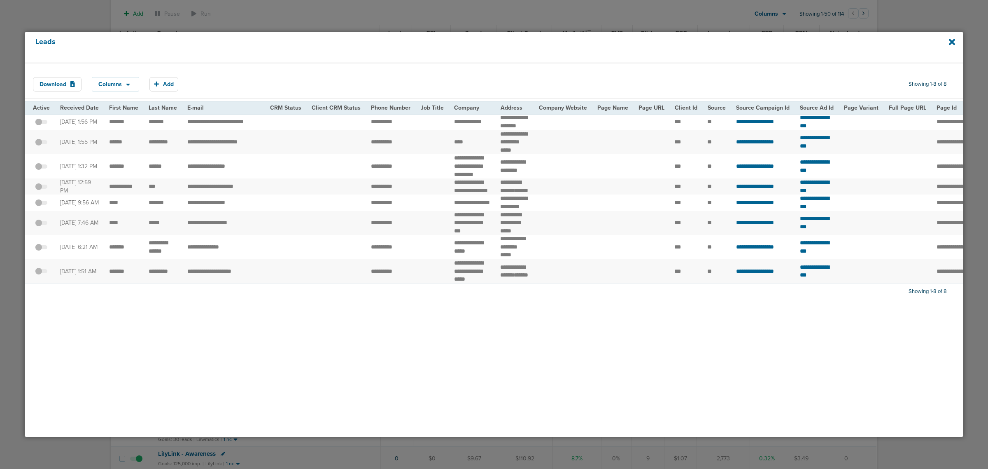
click at [948, 39] on div "Leads" at bounding box center [494, 47] width 939 height 30
click at [948, 42] on div "Leads" at bounding box center [494, 47] width 939 height 30
click at [951, 42] on icon at bounding box center [952, 41] width 6 height 9
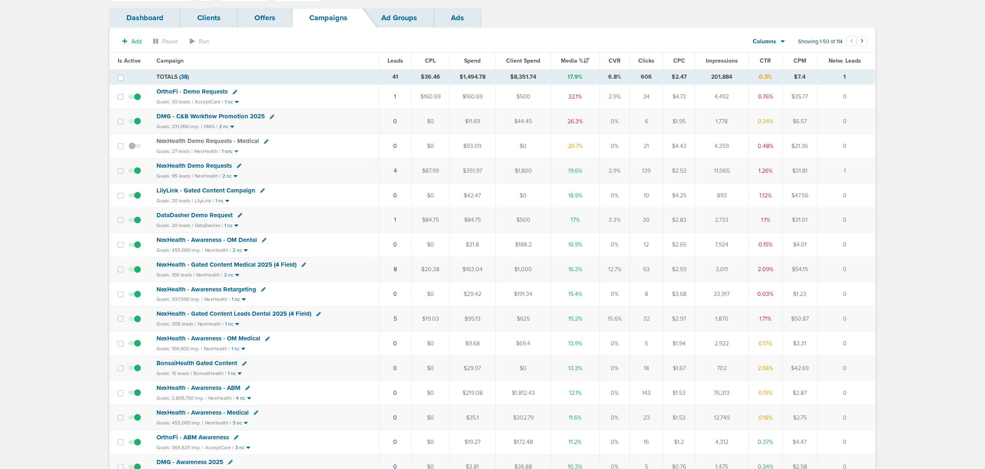
scroll to position [0, 0]
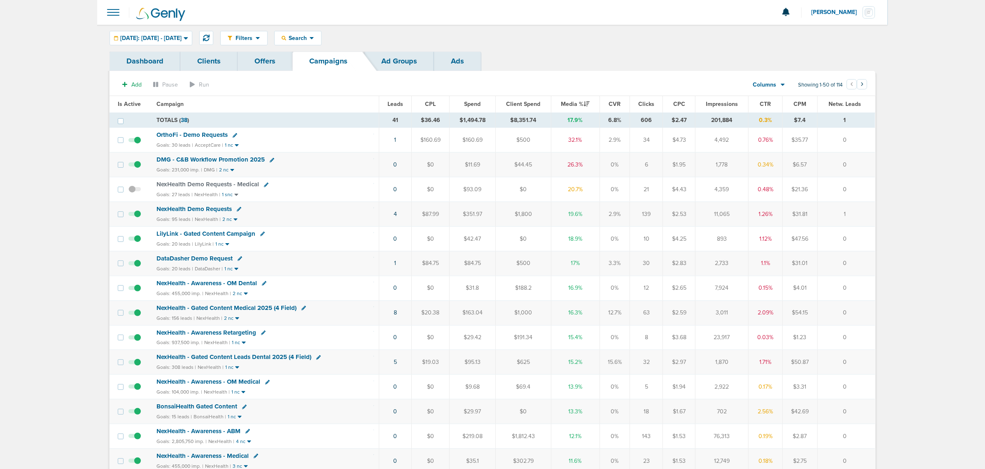
click at [266, 307] on span "NexHealth - Gated Content Medical 2025 (4 Field)" at bounding box center [227, 307] width 140 height 7
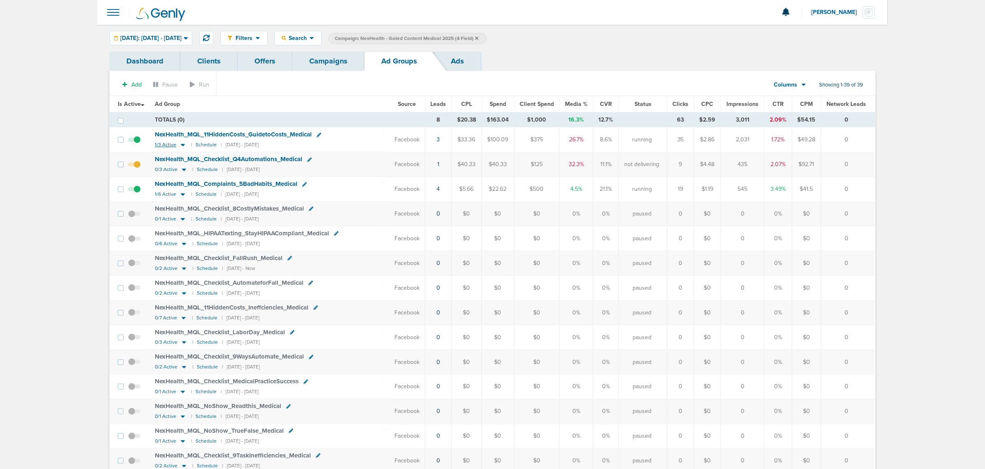
click at [182, 145] on icon at bounding box center [183, 145] width 4 height 2
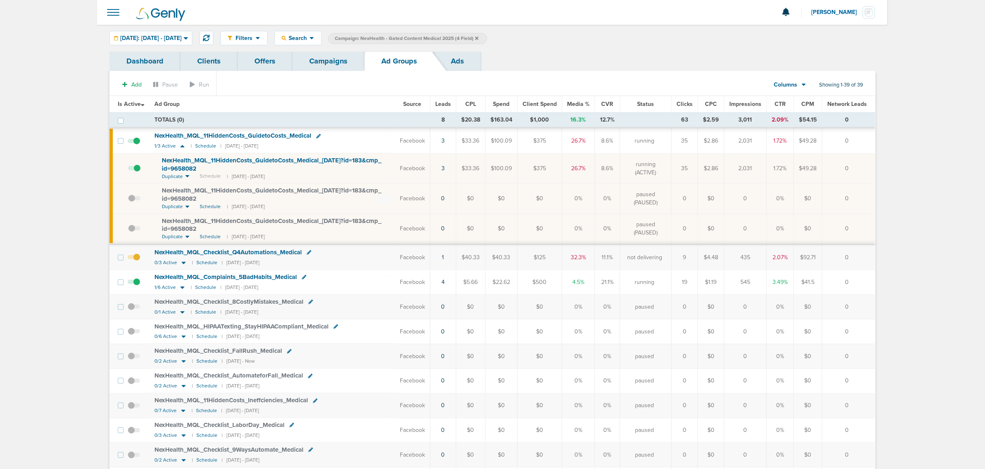
click at [138, 172] on span at bounding box center [134, 172] width 12 height 0
click at [128, 170] on input "checkbox" at bounding box center [128, 170] width 0 height 0
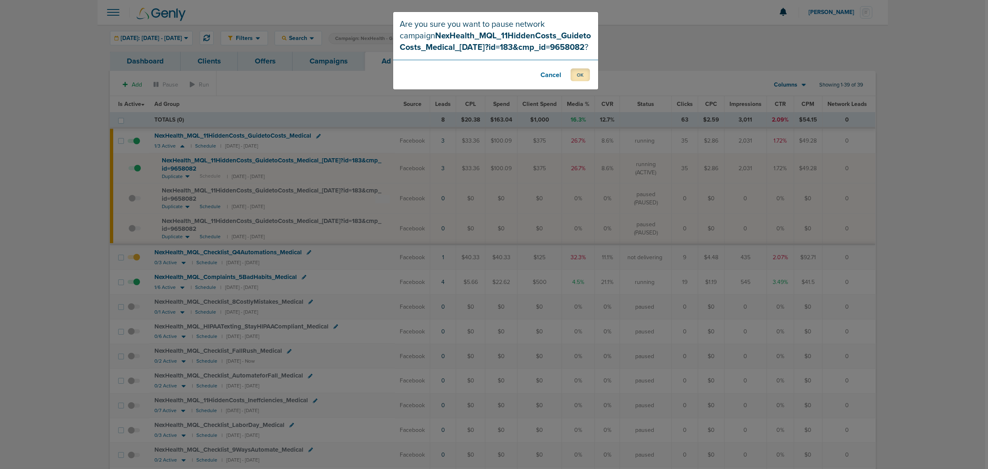
click at [577, 75] on button "OK" at bounding box center [580, 74] width 19 height 13
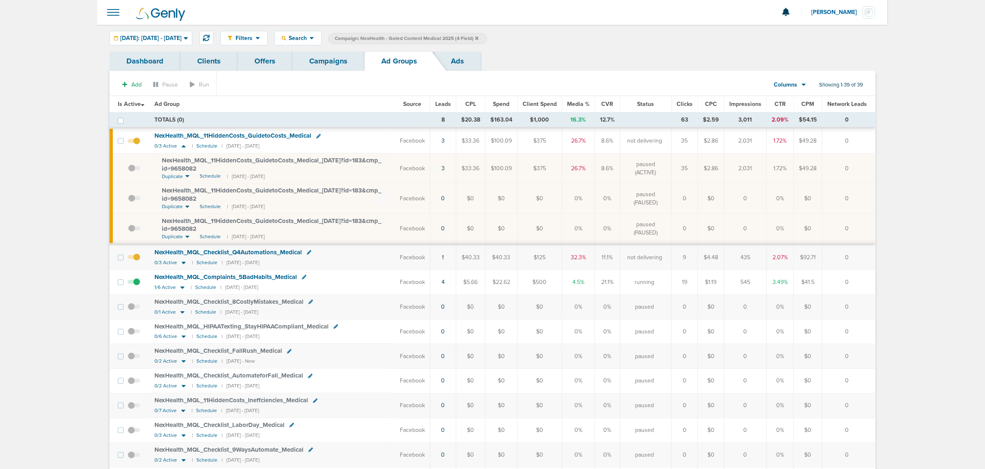
click at [340, 60] on link "Campaigns" at bounding box center [328, 60] width 72 height 19
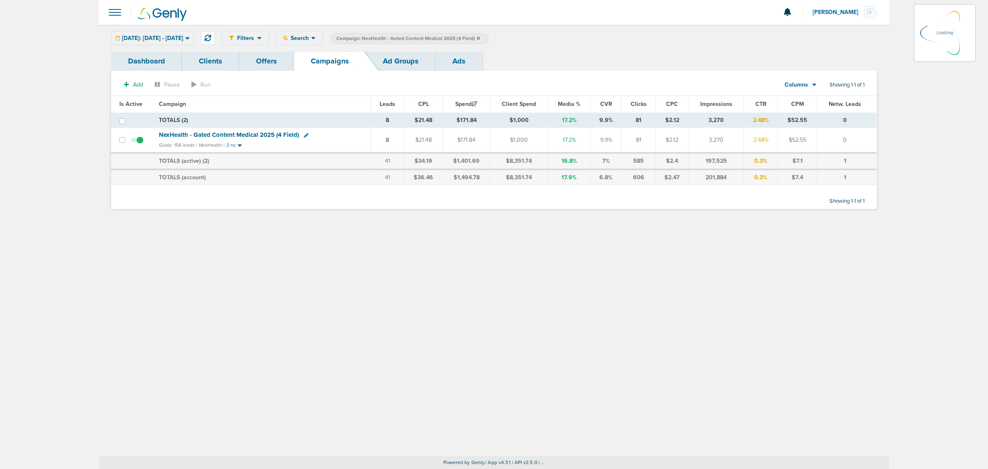
click at [480, 37] on icon at bounding box center [478, 37] width 3 height 3
click at [480, 37] on icon at bounding box center [478, 38] width 3 height 5
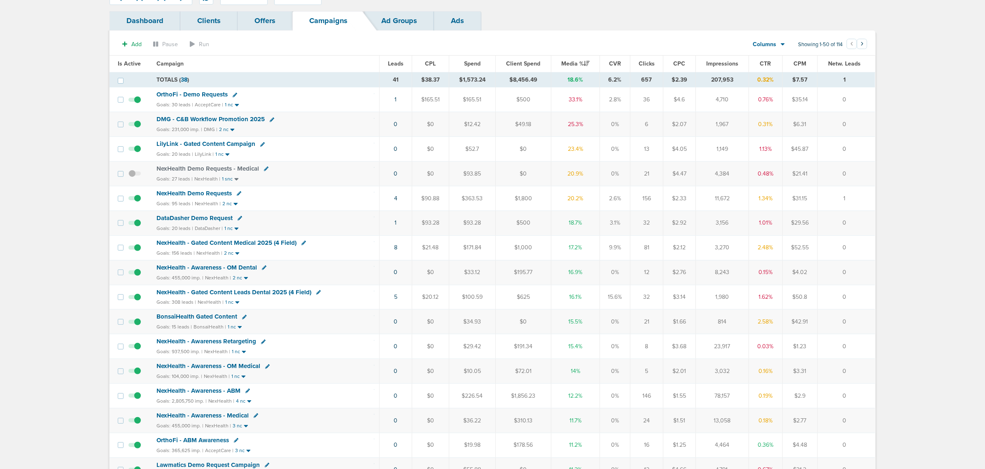
scroll to position [154, 0]
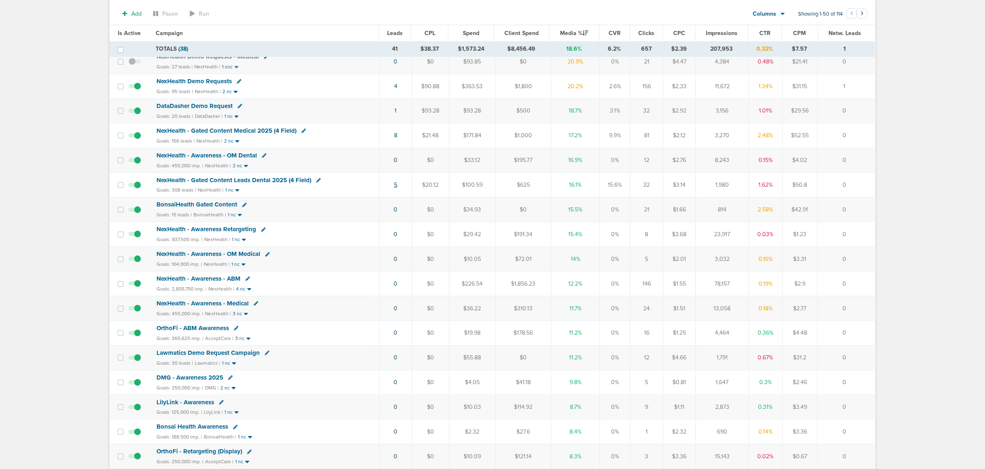
click at [396, 188] on link "5" at bounding box center [395, 184] width 3 height 7
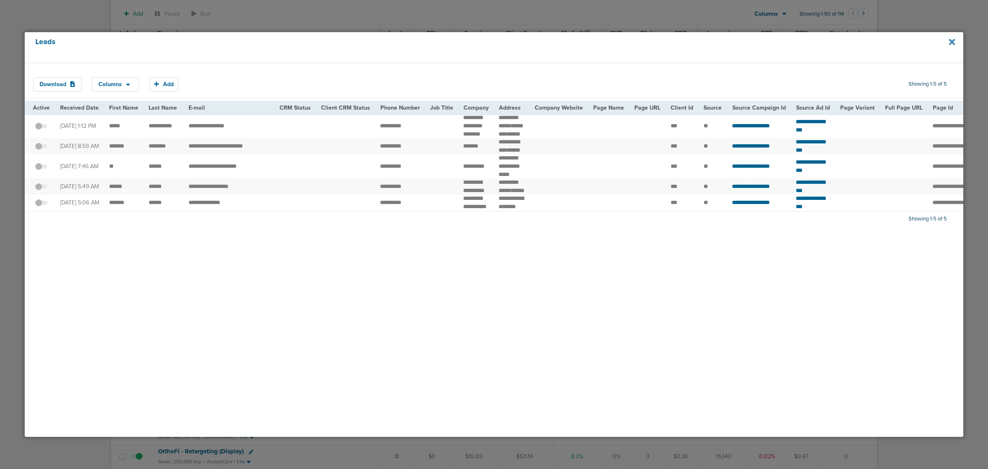
click at [953, 44] on icon at bounding box center [952, 41] width 6 height 9
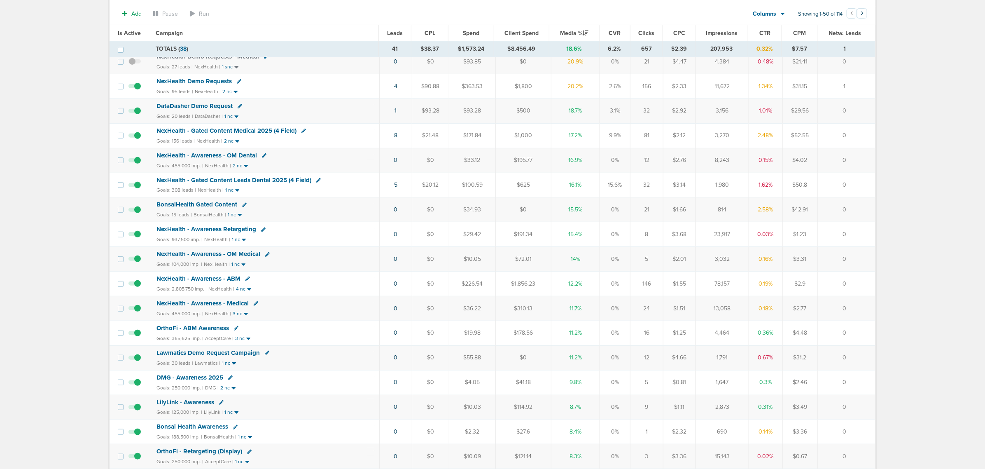
click at [250, 182] on span "NexHealth - Gated Content Leads Dental 2025 (4 Field)" at bounding box center [234, 179] width 155 height 7
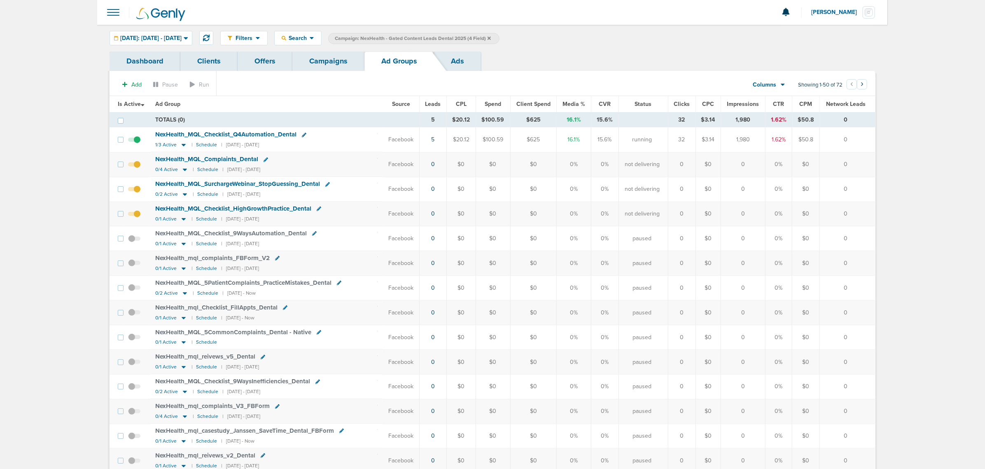
click at [134, 218] on span at bounding box center [134, 218] width 12 height 0
click at [134, 215] on input "checkbox" at bounding box center [134, 215] width 0 height 0
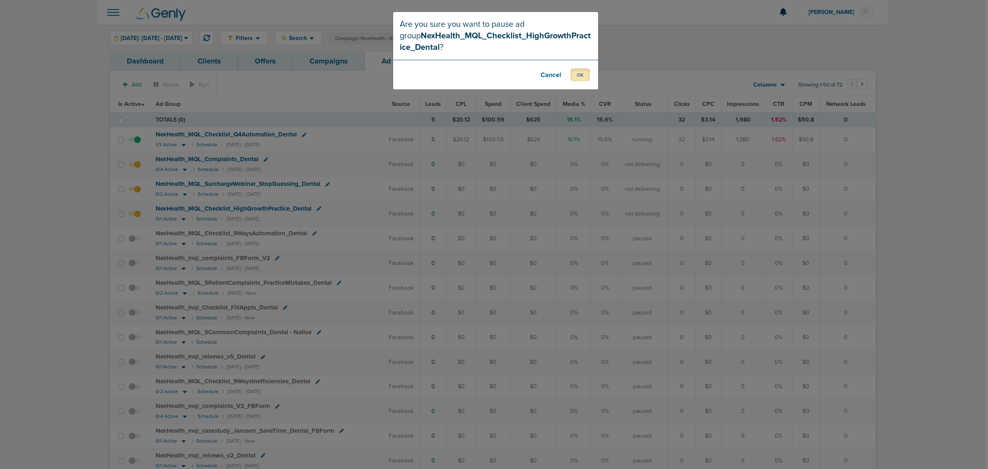
click at [581, 71] on button "OK" at bounding box center [580, 74] width 19 height 13
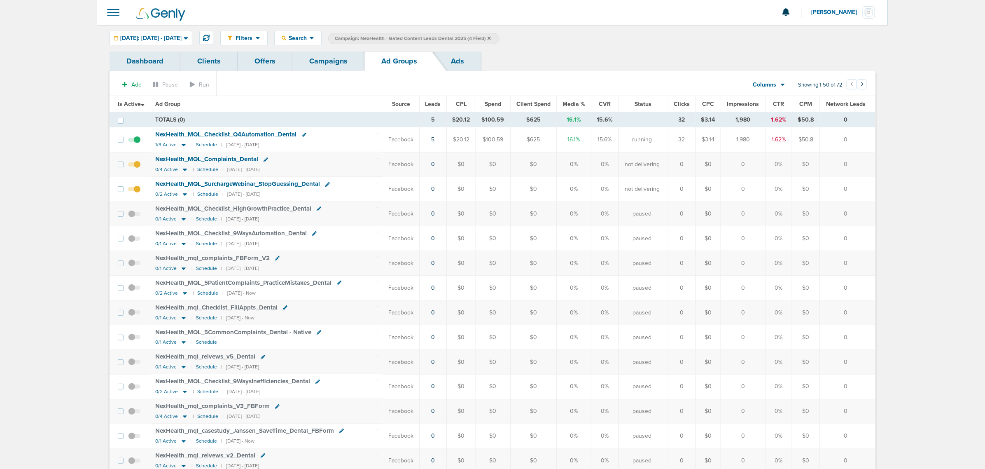
click at [229, 182] on span "NexHealth_ MQL_ SurchargeWebinar_ StopGuessing_ Dental" at bounding box center [238, 183] width 165 height 7
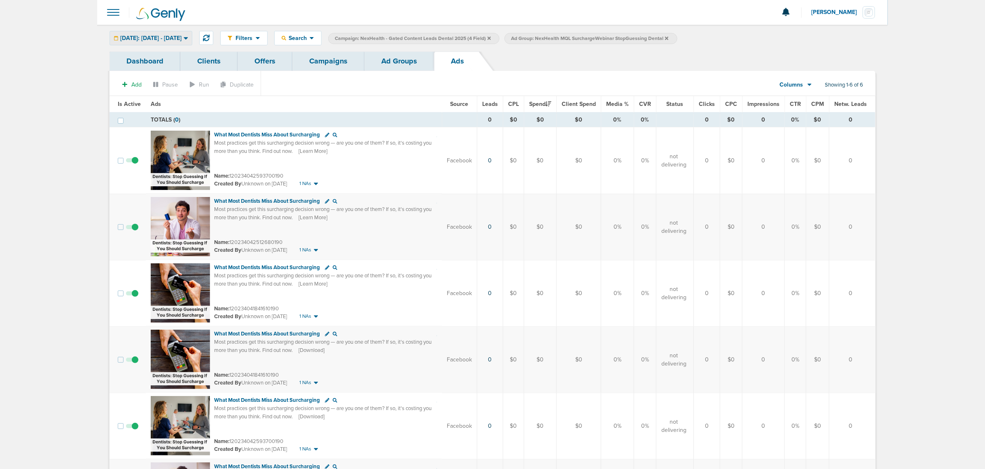
click at [182, 40] on span "Today: 10.01.2025 - 10.01.2025" at bounding box center [150, 38] width 61 height 6
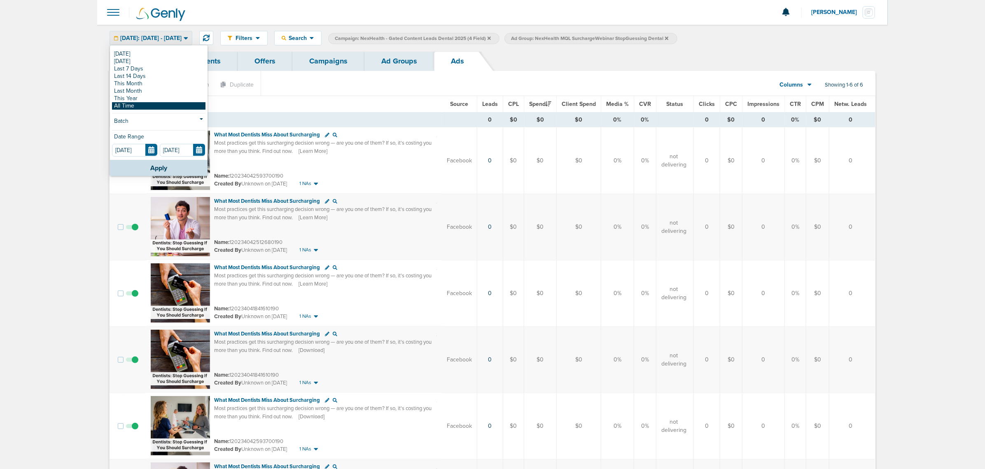
click at [161, 106] on link "All Time" at bounding box center [158, 105] width 93 height 7
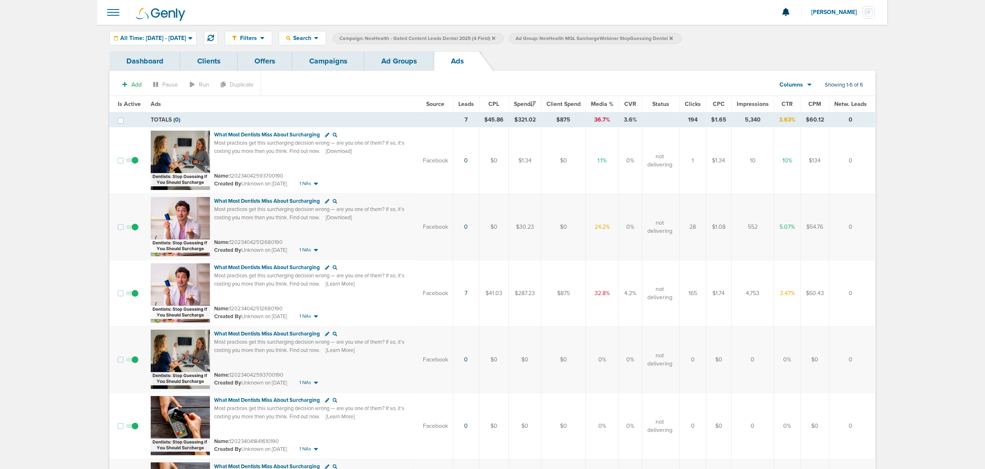
click at [464, 104] on span "Leads" at bounding box center [466, 103] width 16 height 7
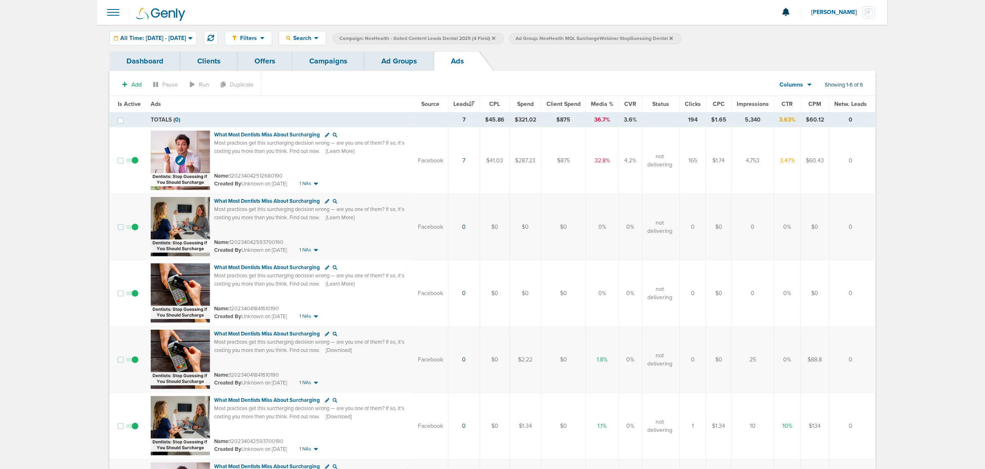
click at [171, 143] on img at bounding box center [180, 160] width 59 height 59
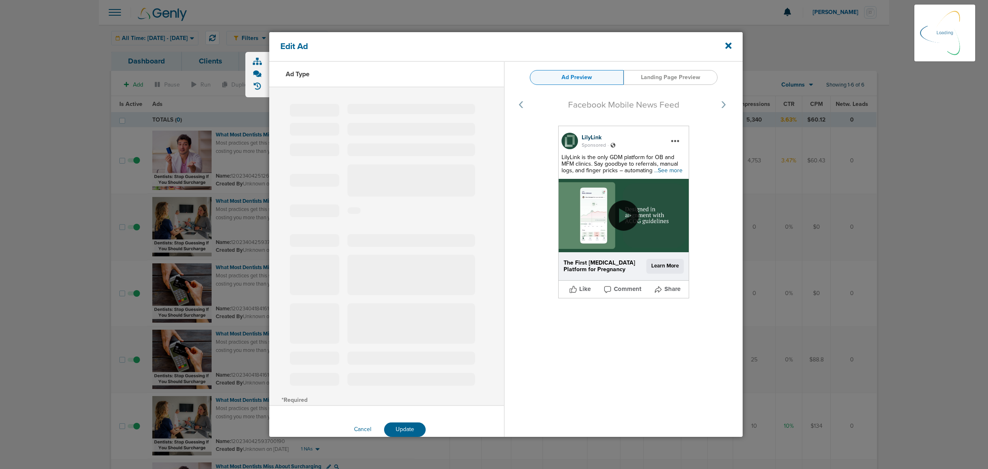
select select "learn_more"
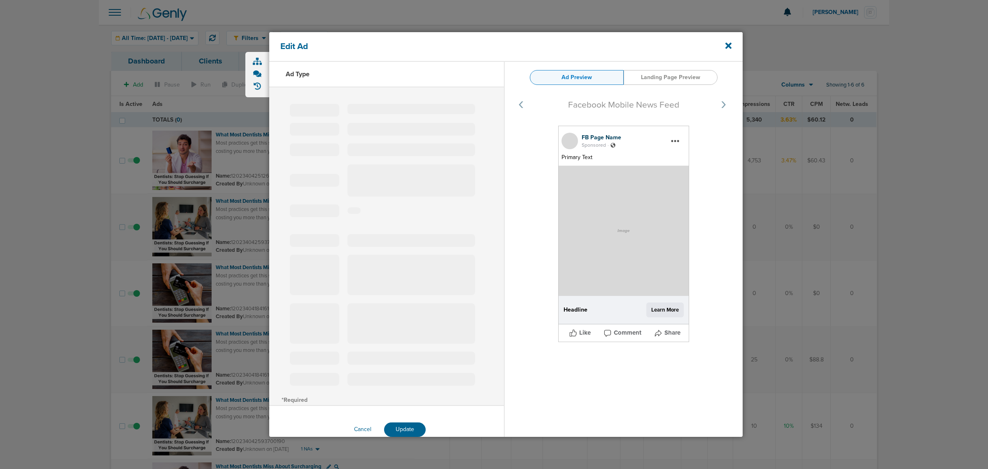
type input "120234042512680190"
type input "What Most Dentists Miss About Surcharging"
type textarea "Most practices get this surcharging decision wrong — are you one of them? If so…"
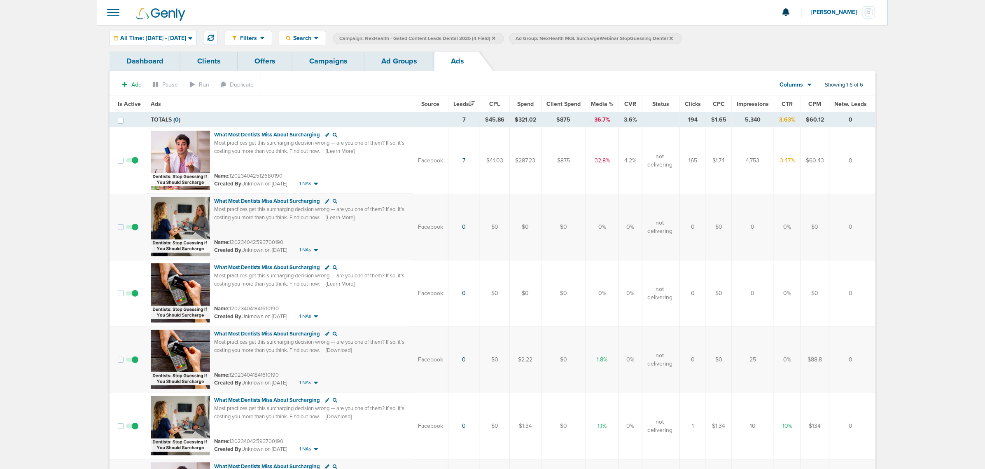
click at [390, 62] on link "Ad Groups" at bounding box center [399, 60] width 70 height 19
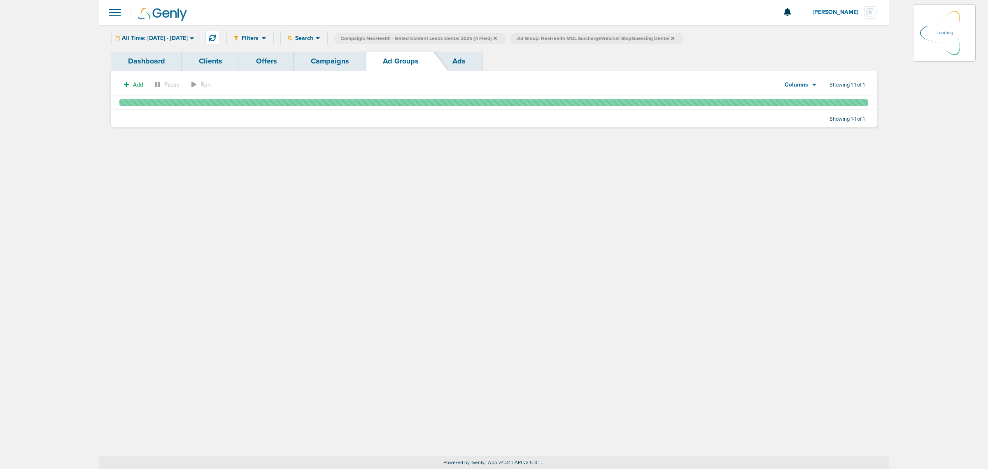
click at [332, 56] on link "Campaigns" at bounding box center [330, 60] width 72 height 19
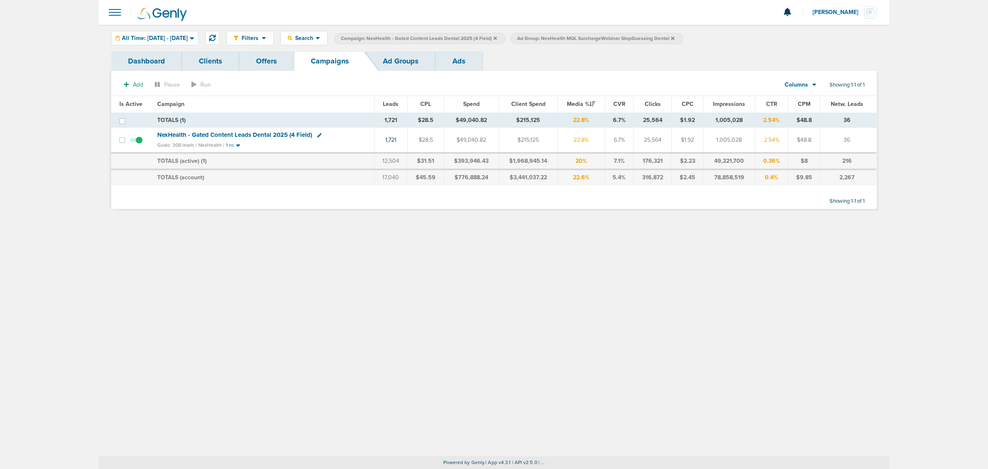
drag, startPoint x: 402, startPoint y: 217, endPoint x: 333, endPoint y: 77, distance: 156.8
click at [402, 215] on div "Dashboard Clients Offers Campaigns Ad Groups Ads Add Pause Run Columns Media St…" at bounding box center [494, 134] width 778 height 166
click at [497, 37] on icon at bounding box center [495, 37] width 3 height 3
click at [498, 36] on icon at bounding box center [496, 38] width 3 height 5
click at [651, 37] on div "Filters Active Only Settings Status Active Inactive Objectives MQL SQL Traffic …" at bounding box center [552, 38] width 651 height 14
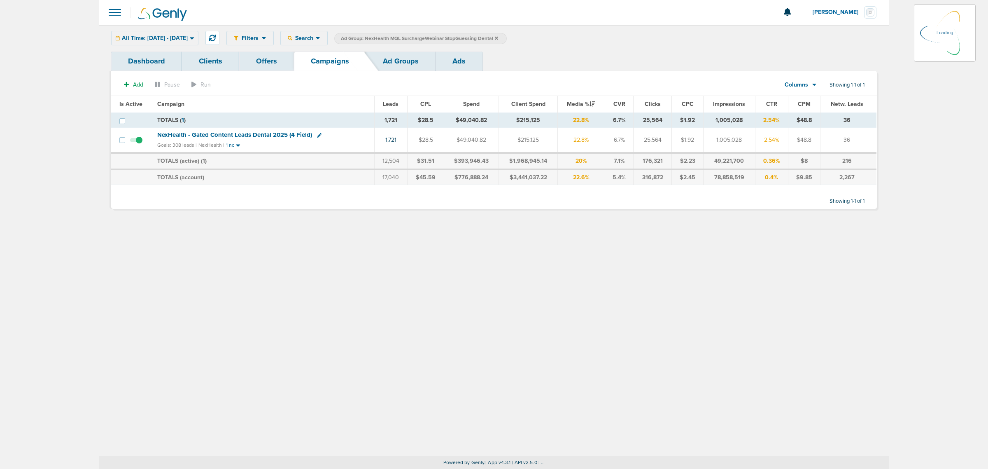
click at [584, 36] on div "Filters Active Only Settings Status Active Inactive Objectives MQL SQL Traffic …" at bounding box center [552, 38] width 651 height 14
click at [498, 37] on icon at bounding box center [496, 37] width 3 height 3
click at [498, 40] on icon at bounding box center [496, 38] width 3 height 5
click at [498, 37] on icon at bounding box center [496, 37] width 3 height 3
drag, startPoint x: 787, startPoint y: 37, endPoint x: 708, endPoint y: 29, distance: 79.1
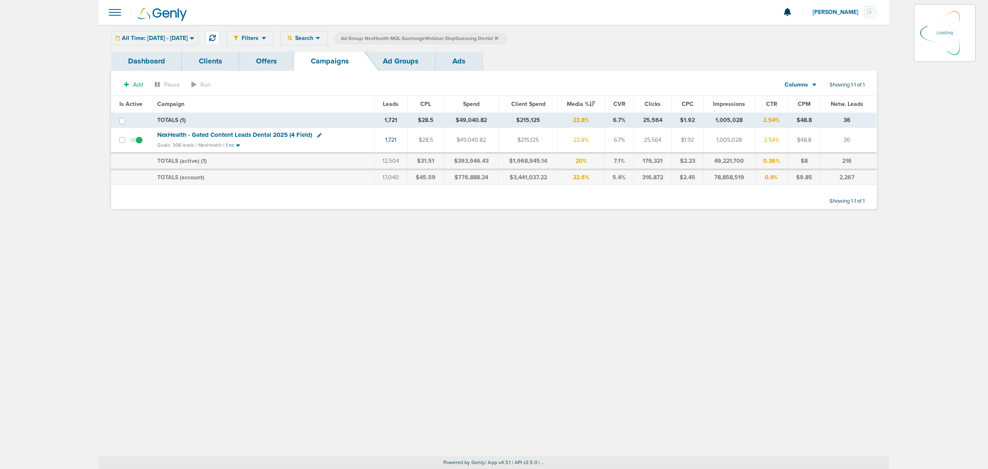
click at [770, 35] on div "Filters Active Only Settings Status Active Inactive Objectives MQL SQL Traffic …" at bounding box center [552, 38] width 651 height 14
drag, startPoint x: 172, startPoint y: 40, endPoint x: 196, endPoint y: 38, distance: 23.5
click at [173, 40] on div "All Time: 01.01.2015 - 10.01.2025 Today Yesterday Last 7 Days Last 14 Days This…" at bounding box center [154, 38] width 87 height 14
click at [498, 37] on icon at bounding box center [496, 37] width 3 height 3
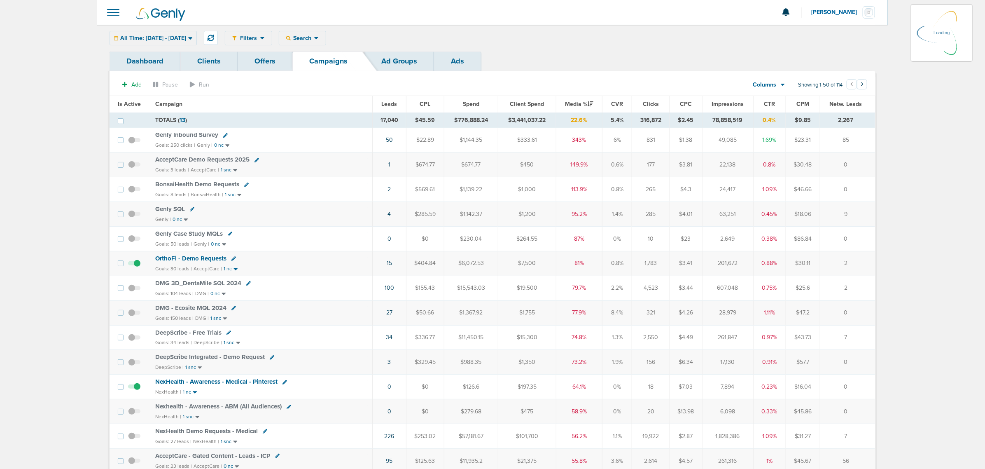
click at [192, 40] on div "All Time: 01.01.2015 - 10.01.2025 Today Yesterday Last 7 Days Last 14 Days This…" at bounding box center [153, 38] width 87 height 14
click at [193, 38] on icon at bounding box center [190, 38] width 5 height 7
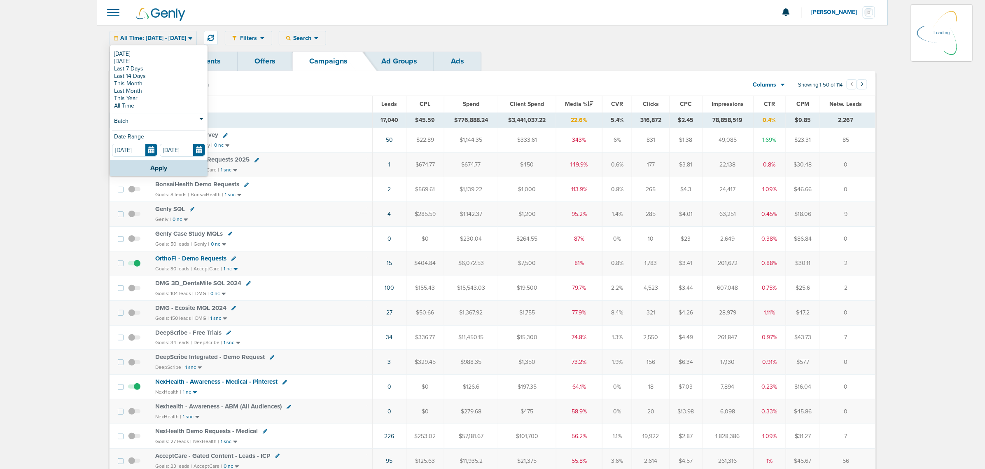
click at [124, 54] on link "Dashboard" at bounding box center [145, 60] width 71 height 19
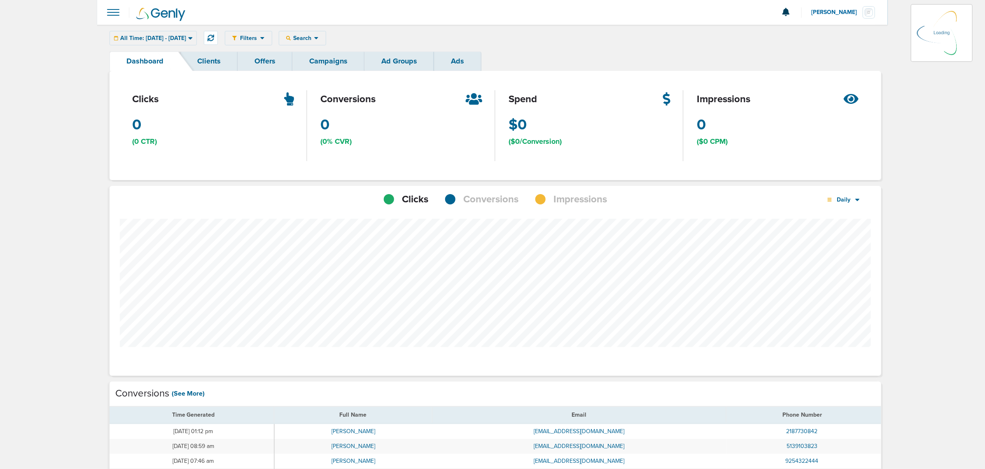
scroll to position [640, 766]
click at [327, 64] on link "Campaigns" at bounding box center [328, 60] width 72 height 19
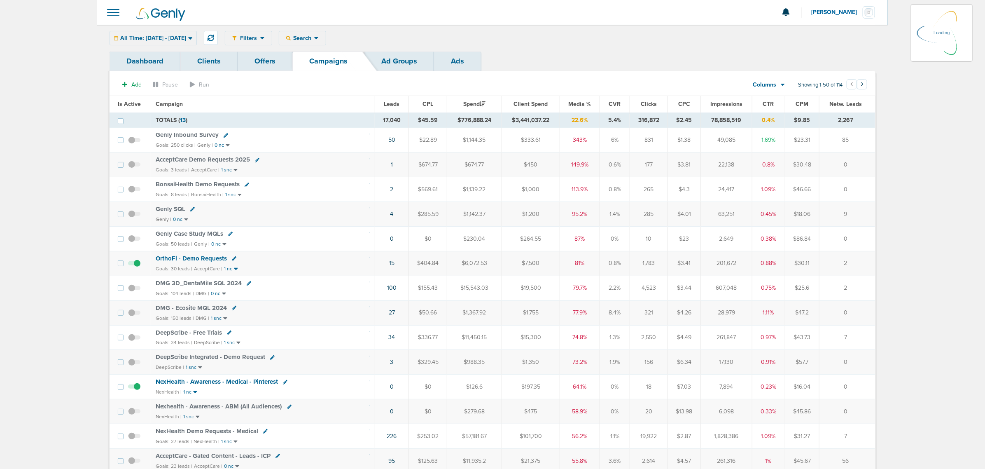
click at [173, 36] on div "All Time: 01.01.2015 - 10.01.2025 Today Yesterday Last 7 Days Last 14 Days This…" at bounding box center [153, 38] width 87 height 14
click at [197, 37] on div "All Time: 01.01.2015 - 10.01.2025 Today Yesterday Last 7 Days Last 14 Days This…" at bounding box center [153, 38] width 87 height 14
click at [192, 38] on icon at bounding box center [190, 38] width 4 height 2
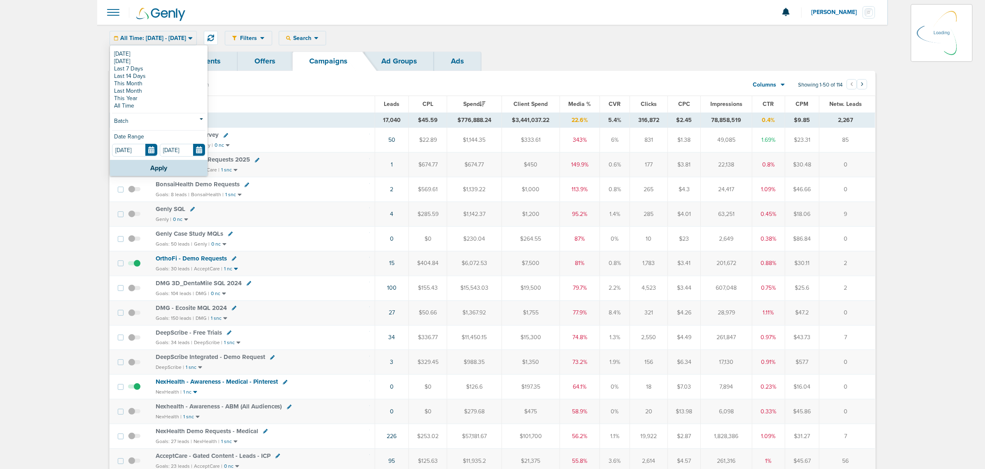
click at [120, 56] on link "Dashboard" at bounding box center [145, 60] width 71 height 19
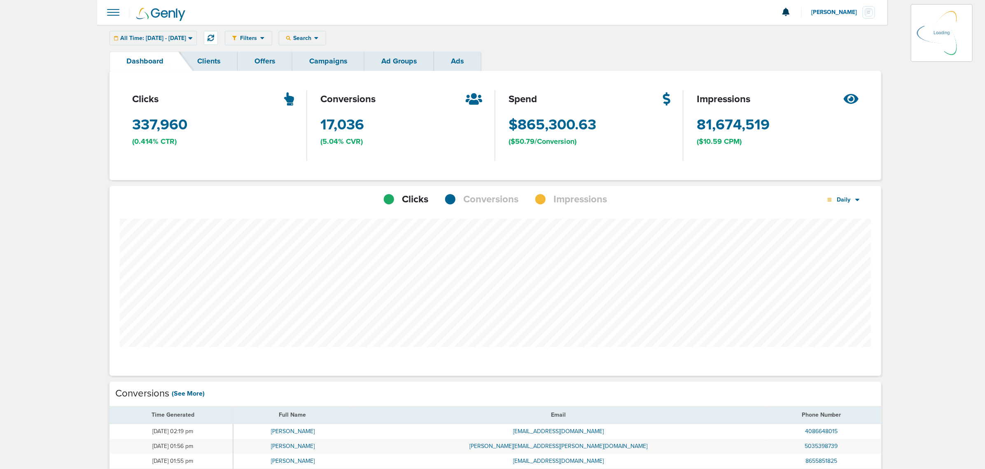
scroll to position [640, 766]
click at [141, 39] on div "All Time: 01.01.2015 - 10.01.2025 Today Yesterday Last 7 Days Last 14 Days This…" at bounding box center [153, 38] width 87 height 14
click at [316, 62] on link "Campaigns" at bounding box center [328, 60] width 72 height 19
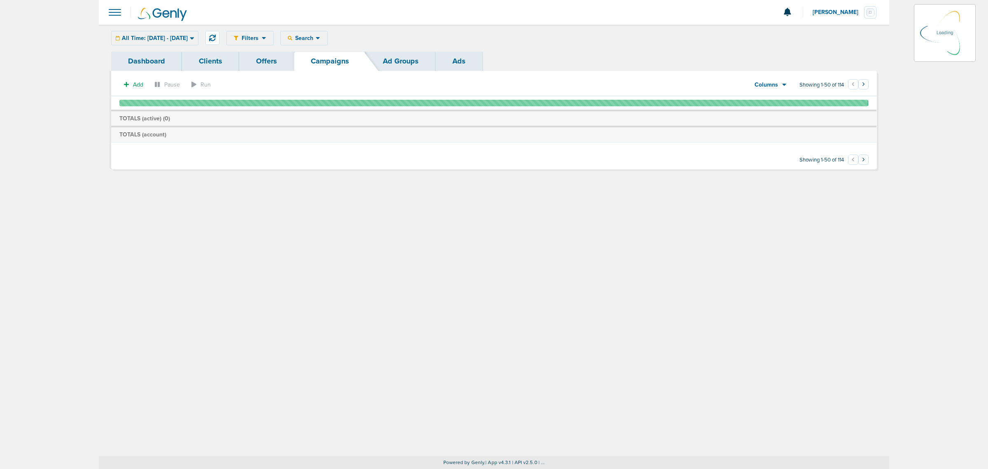
click at [194, 38] on icon at bounding box center [192, 38] width 4 height 2
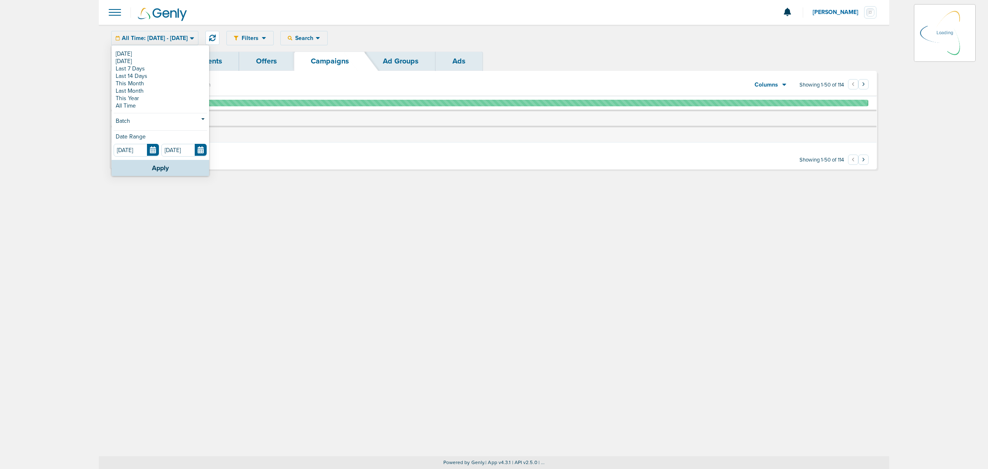
click at [117, 52] on link "Dashboard" at bounding box center [146, 60] width 71 height 19
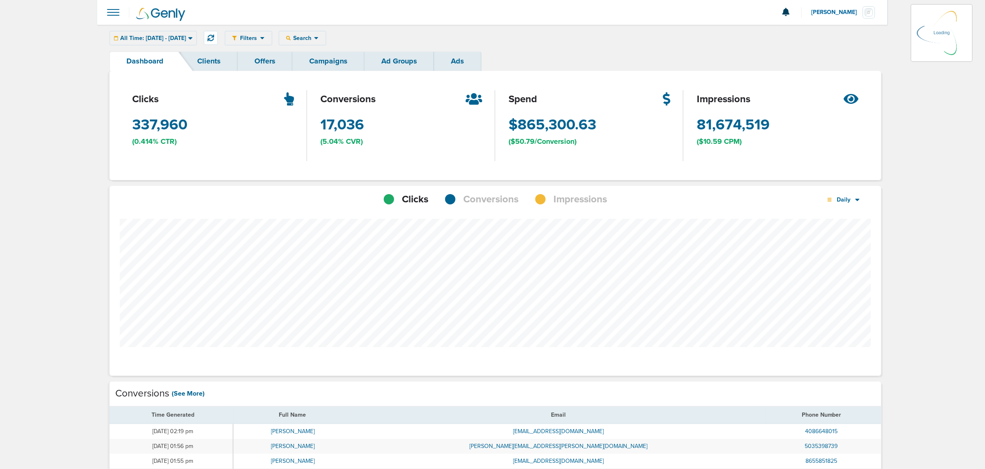
scroll to position [640, 766]
click at [338, 66] on link "Campaigns" at bounding box center [328, 60] width 72 height 19
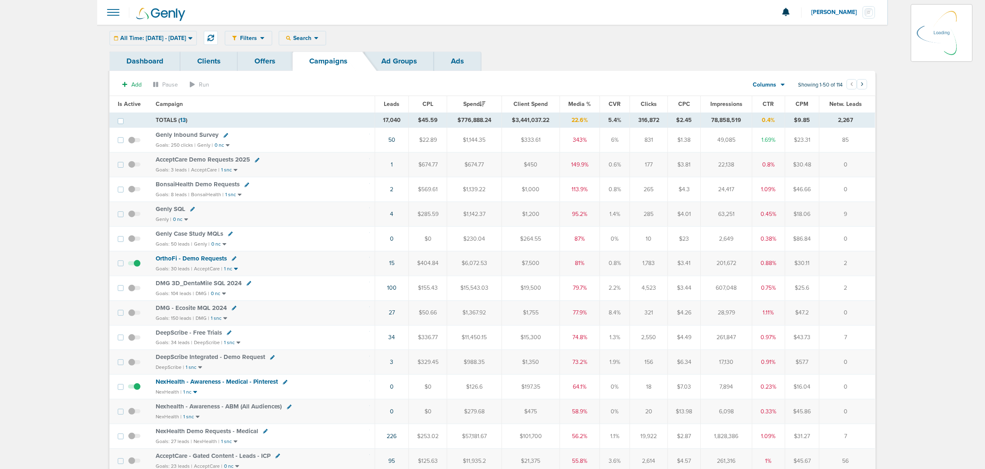
click at [193, 38] on icon at bounding box center [190, 38] width 5 height 7
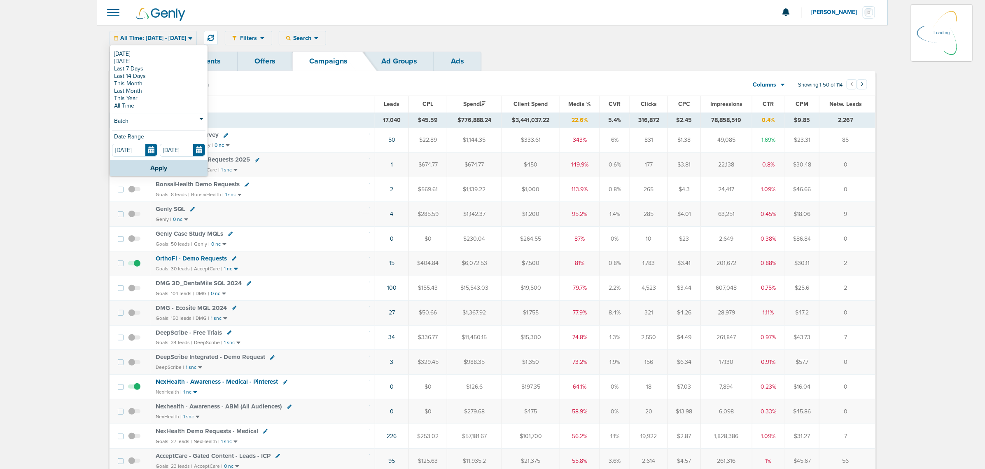
click at [124, 53] on link "Dashboard" at bounding box center [145, 60] width 71 height 19
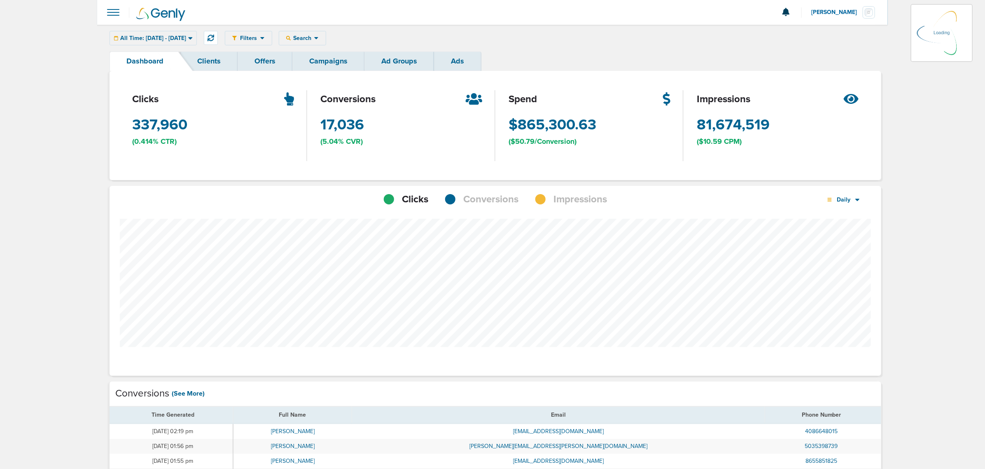
scroll to position [640, 766]
click at [329, 57] on link "Campaigns" at bounding box center [328, 60] width 72 height 19
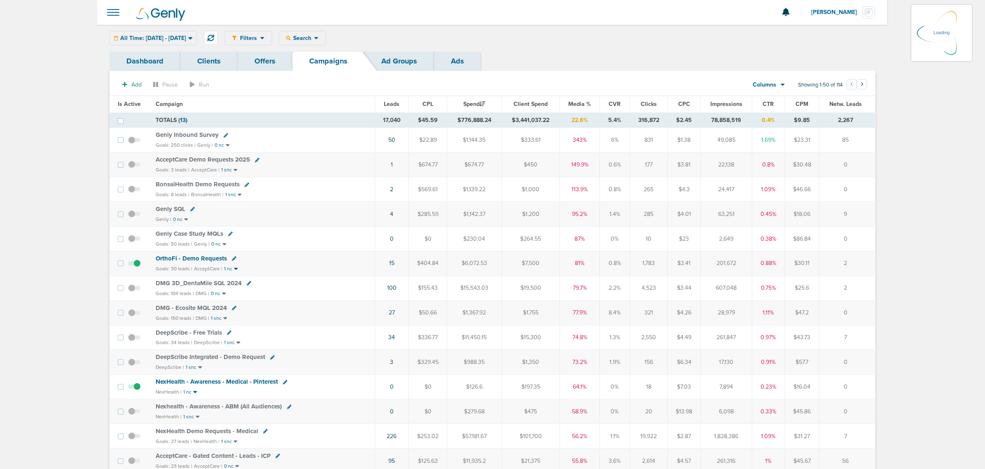
click at [192, 38] on icon at bounding box center [190, 38] width 4 height 2
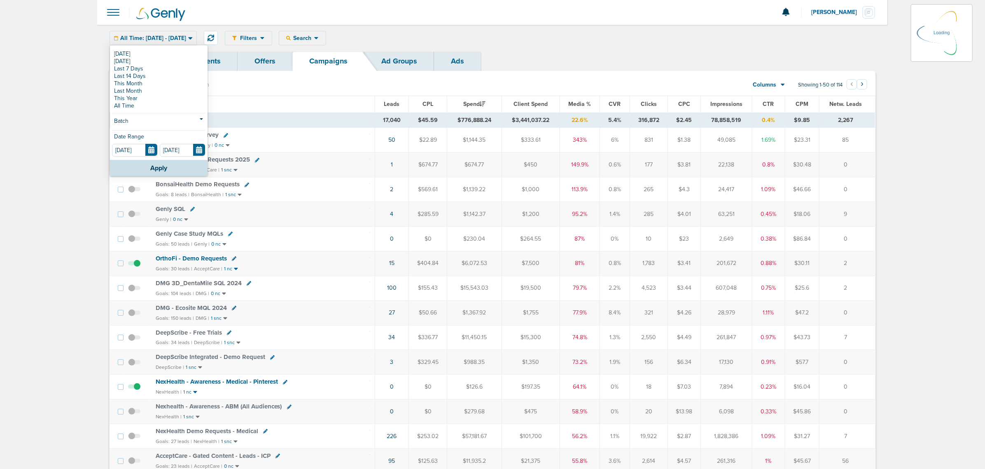
click at [125, 52] on link "Dashboard" at bounding box center [145, 60] width 71 height 19
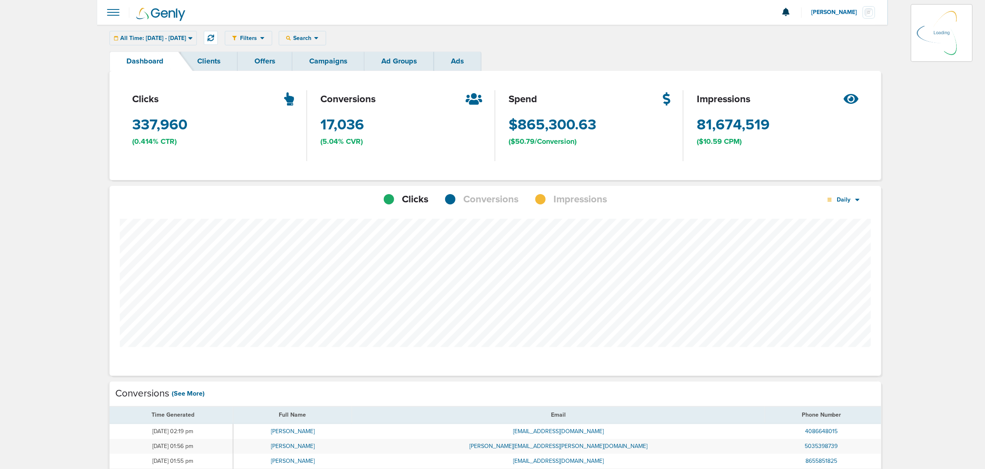
scroll to position [640, 766]
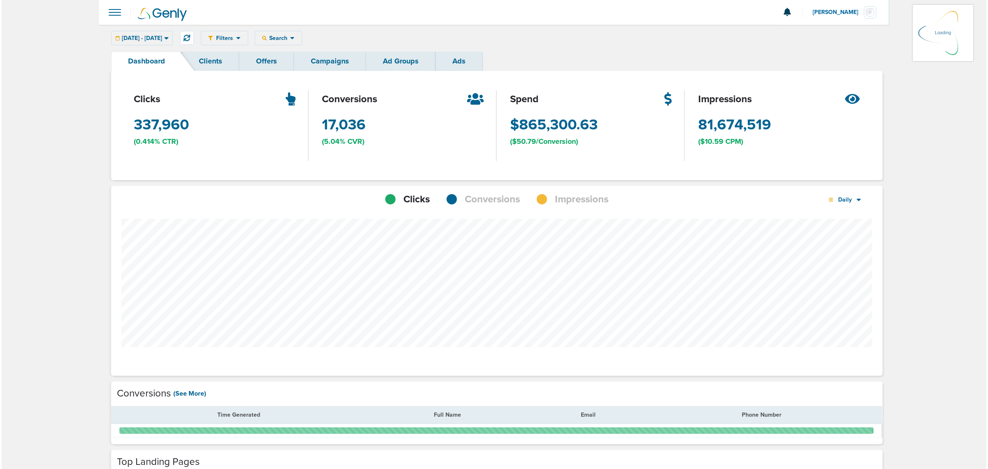
scroll to position [640, 766]
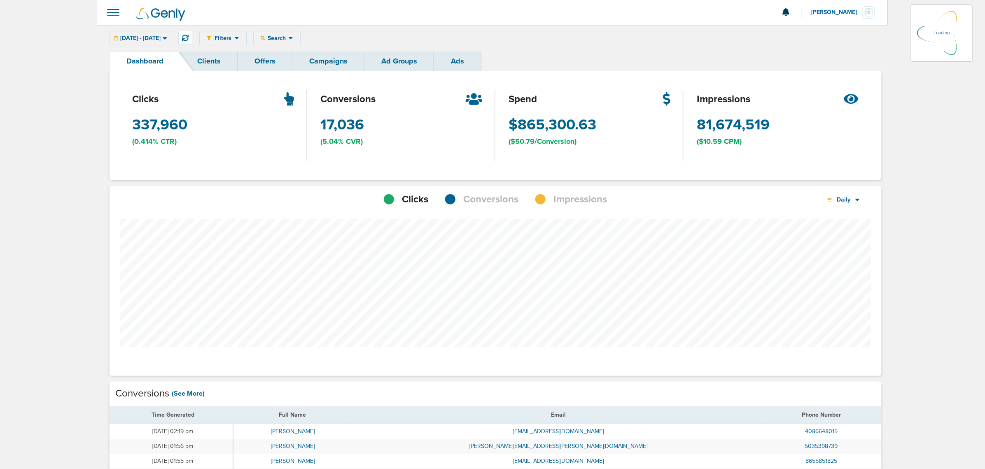
click at [329, 61] on link "Campaigns" at bounding box center [328, 60] width 72 height 19
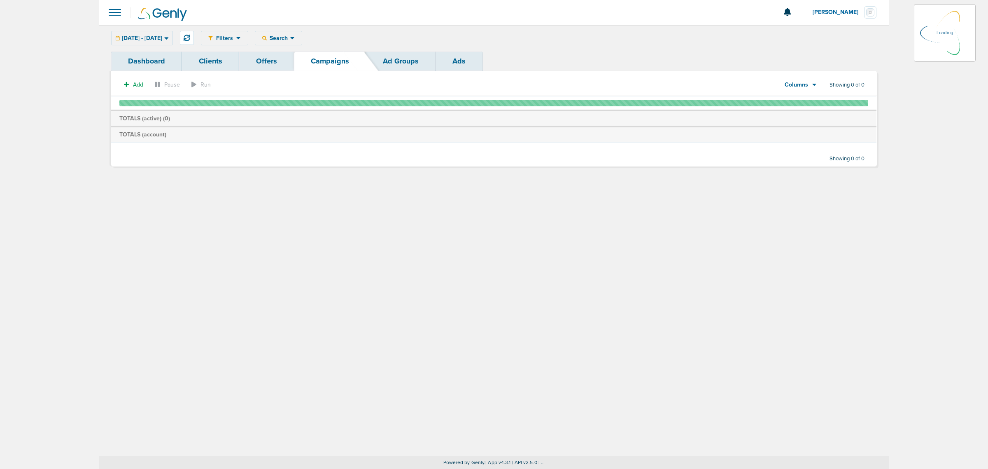
drag, startPoint x: 913, startPoint y: 60, endPoint x: 894, endPoint y: 58, distance: 19.9
click at [913, 60] on main "Notifications You have no unread notifications Lauren Mericle Profile Sign Out …" at bounding box center [494, 234] width 988 height 469
drag, startPoint x: 643, startPoint y: 49, endPoint x: 664, endPoint y: 40, distance: 23.4
click at [643, 49] on div "Filters Active Only Settings Status Active Inactive Objectives MQL SQL Traffic …" at bounding box center [494, 38] width 791 height 27
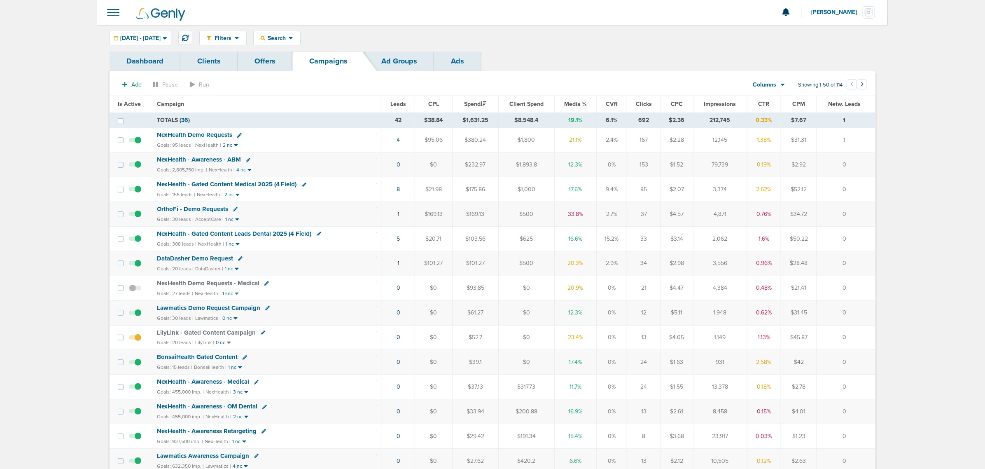
click at [579, 103] on span "Media %" at bounding box center [575, 103] width 23 height 7
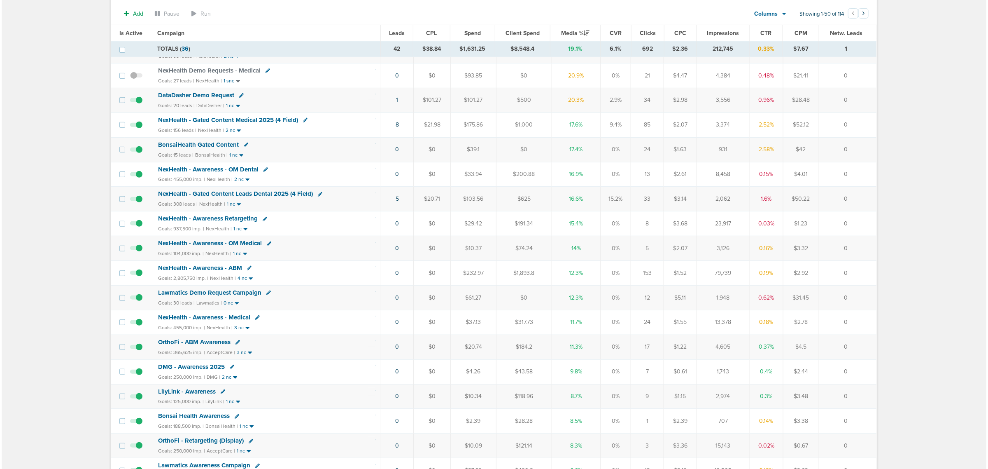
scroll to position [103, 0]
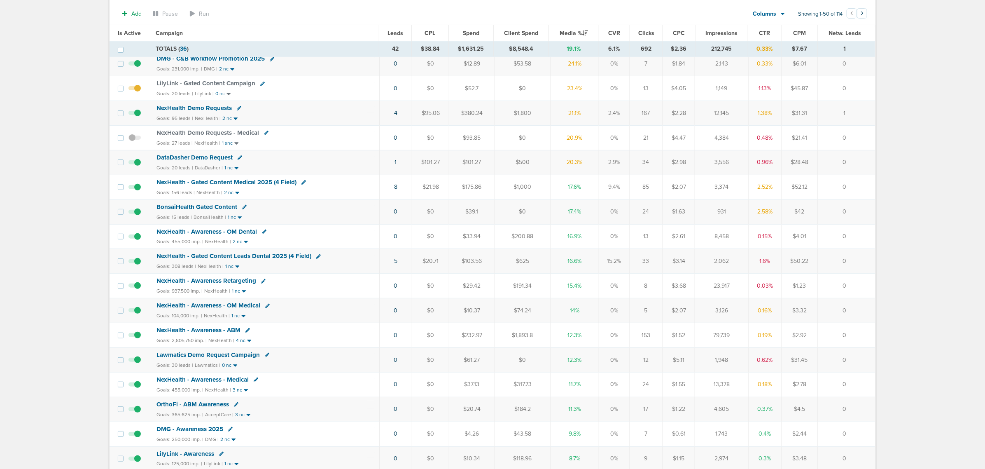
click at [239, 159] on icon at bounding box center [240, 157] width 5 height 5
select select
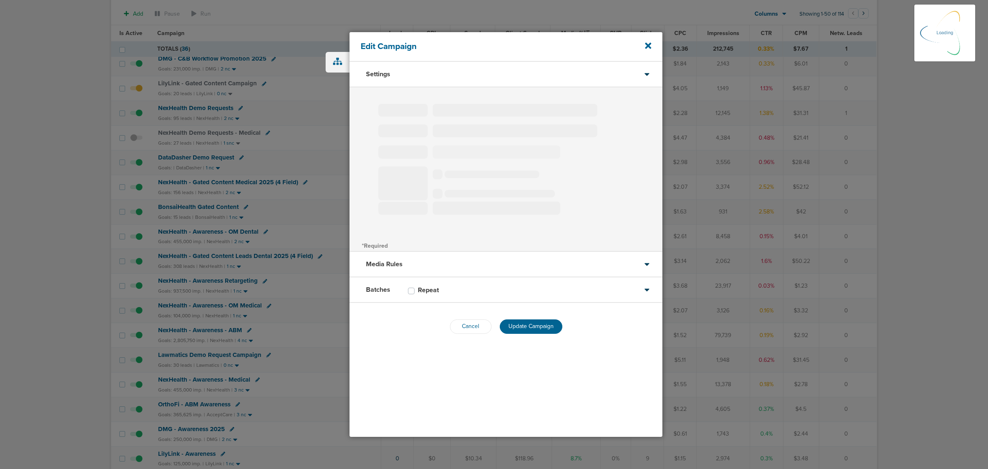
type input "DataDasher Demo Request"
select select "Leads"
radio input "true"
select select "readOnly"
select select "1"
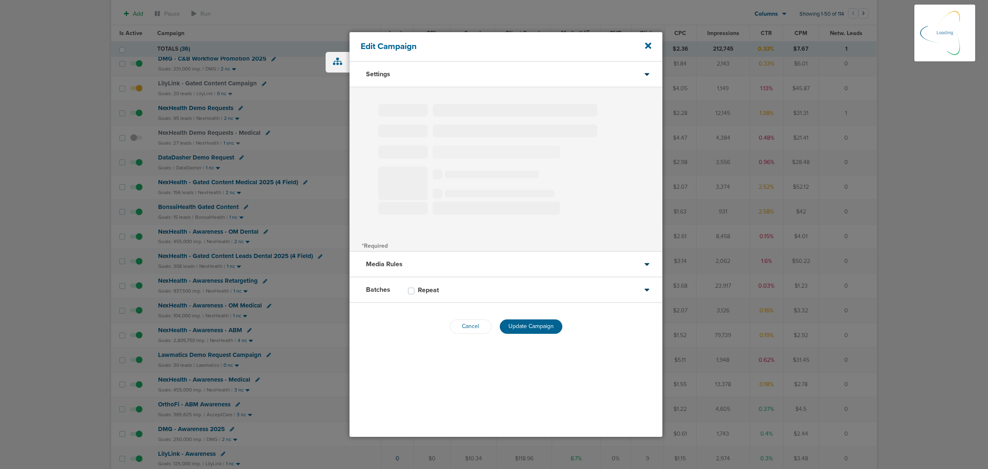
select select "1"
select select "2"
select select "3"
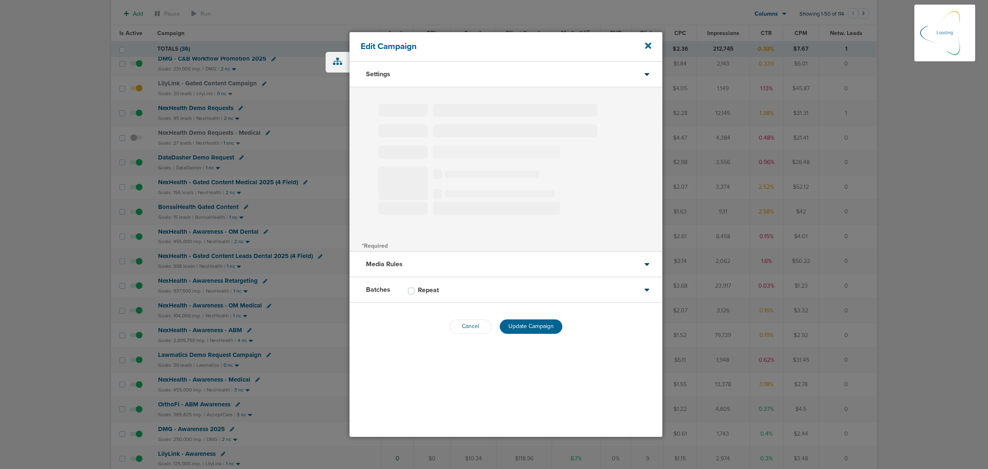
select select "5"
select select "6"
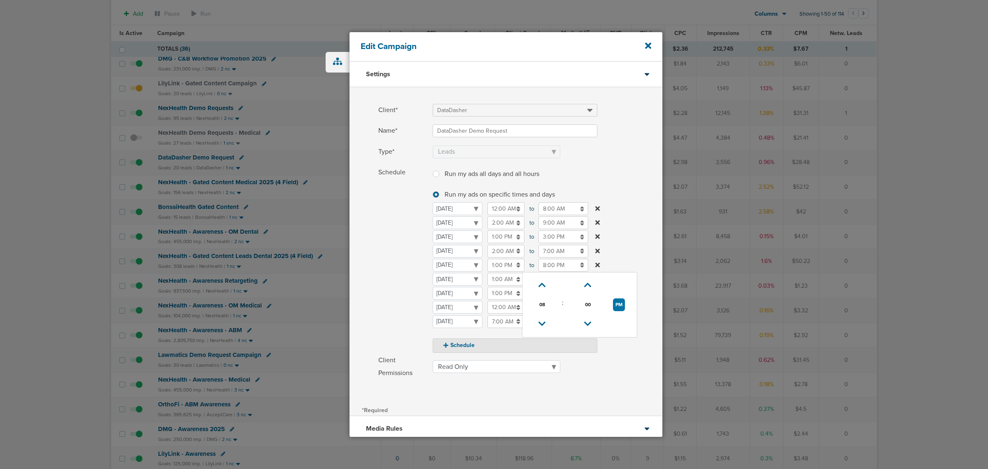
click at [558, 264] on input "8:00 PM" at bounding box center [564, 265] width 50 height 13
click at [540, 321] on icon at bounding box center [542, 323] width 7 height 5
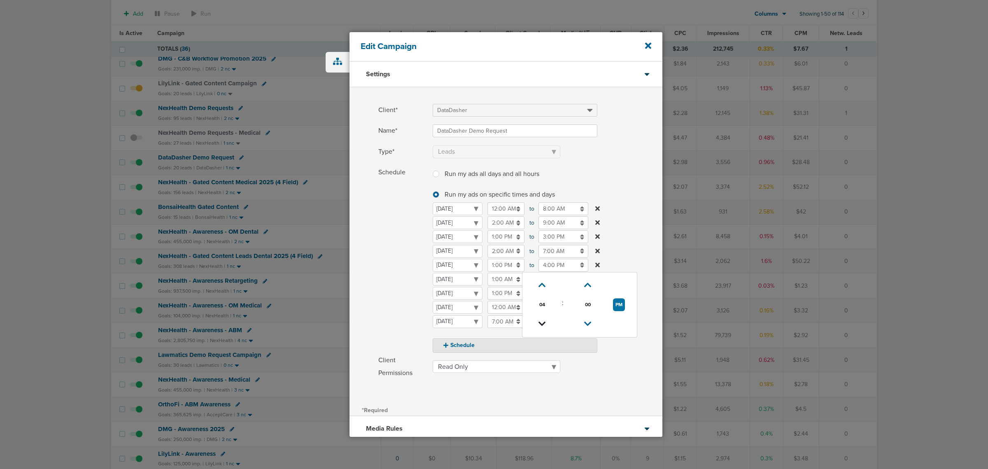
click at [540, 321] on icon at bounding box center [542, 323] width 7 height 5
type input "2:00 PM"
click at [639, 180] on label "Schedule Run my ads all days and all hours Run my ads all days and all hours Ru…" at bounding box center [520, 259] width 284 height 187
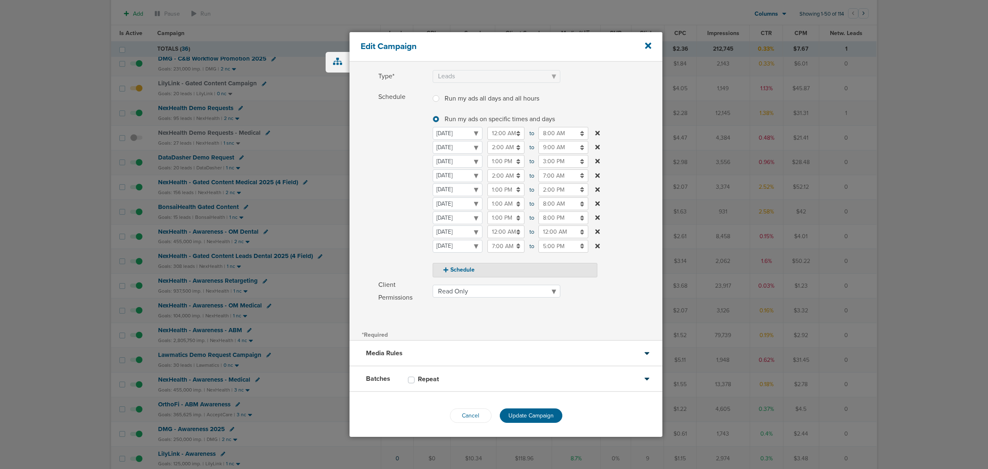
scroll to position [77, 0]
click at [529, 400] on div "Cancel Update Campaign" at bounding box center [506, 413] width 313 height 47
click at [530, 407] on button "Update Campaign" at bounding box center [531, 414] width 63 height 14
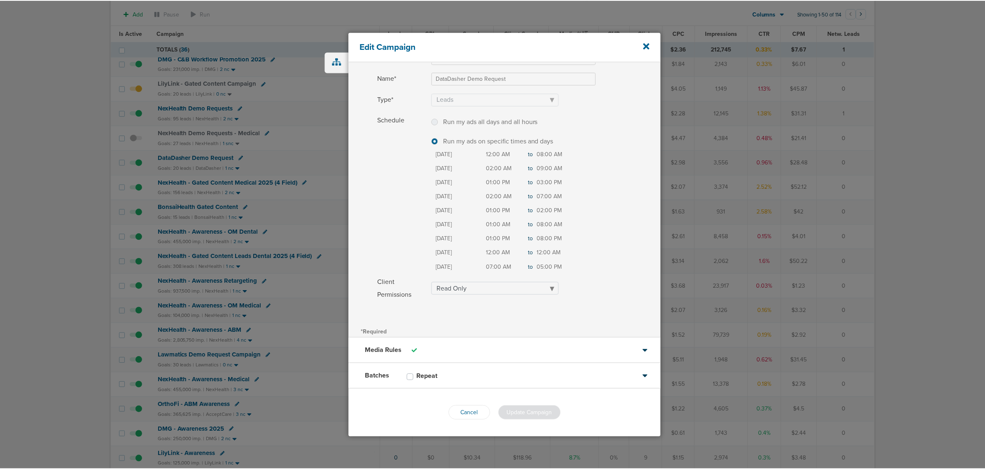
scroll to position [51, 0]
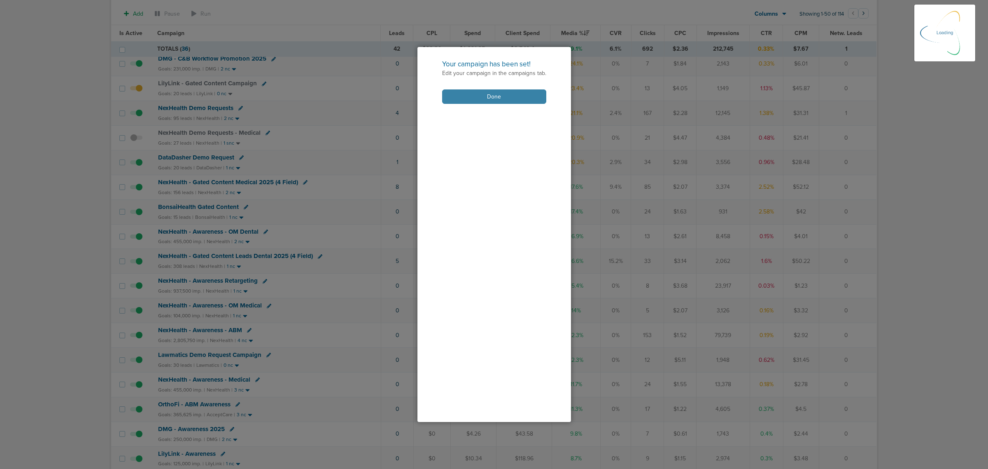
click at [496, 98] on button "Done" at bounding box center [494, 96] width 104 height 14
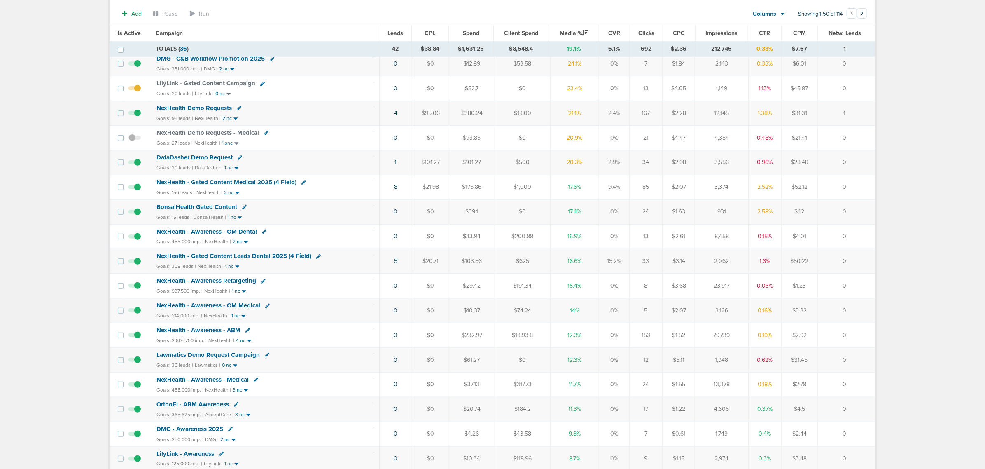
click at [267, 185] on span "NexHealth - Gated Content Medical 2025 (4 Field)" at bounding box center [227, 181] width 140 height 7
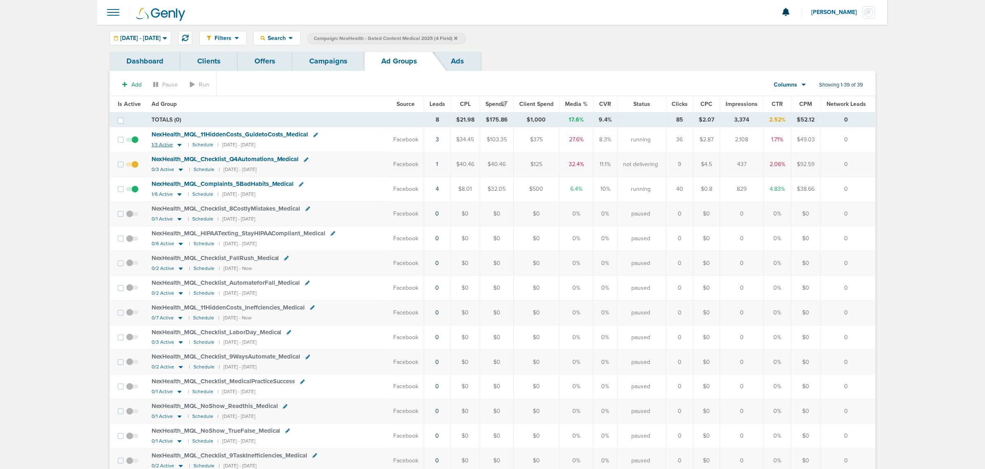
click at [178, 147] on icon at bounding box center [179, 144] width 8 height 7
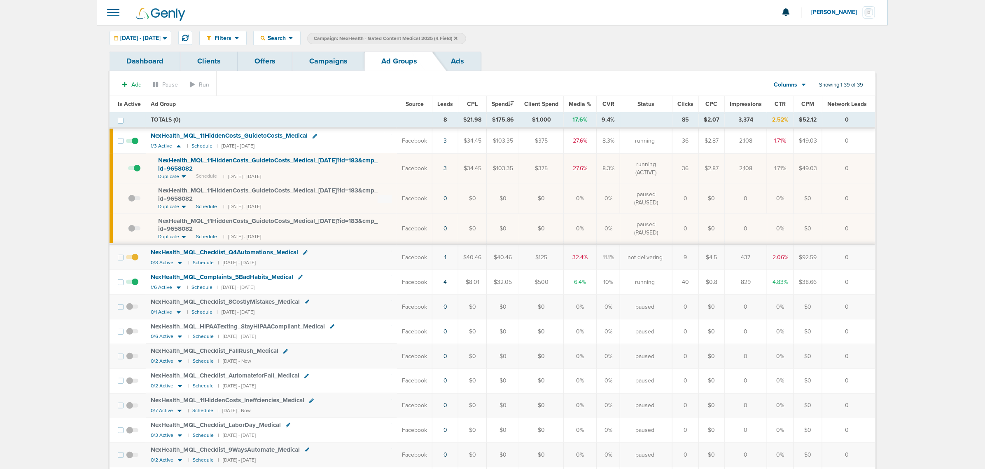
click at [133, 165] on label at bounding box center [134, 168] width 12 height 8
click at [133, 172] on span at bounding box center [134, 172] width 12 height 0
click at [128, 170] on input "checkbox" at bounding box center [128, 170] width 0 height 0
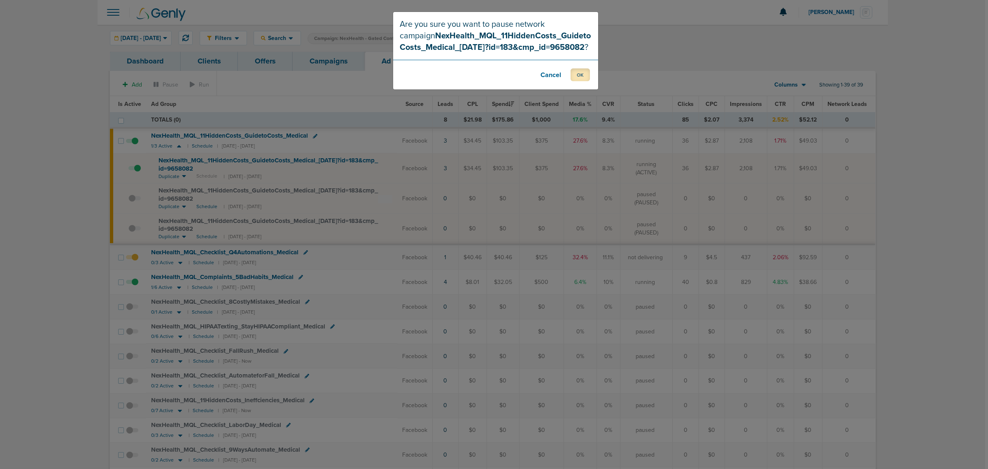
click at [586, 73] on button "OK" at bounding box center [580, 74] width 19 height 13
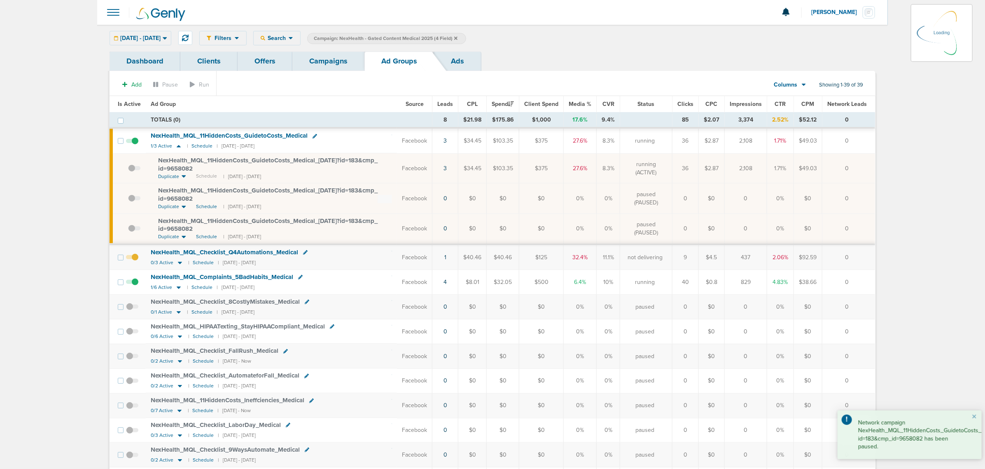
click at [325, 58] on link "Campaigns" at bounding box center [328, 60] width 72 height 19
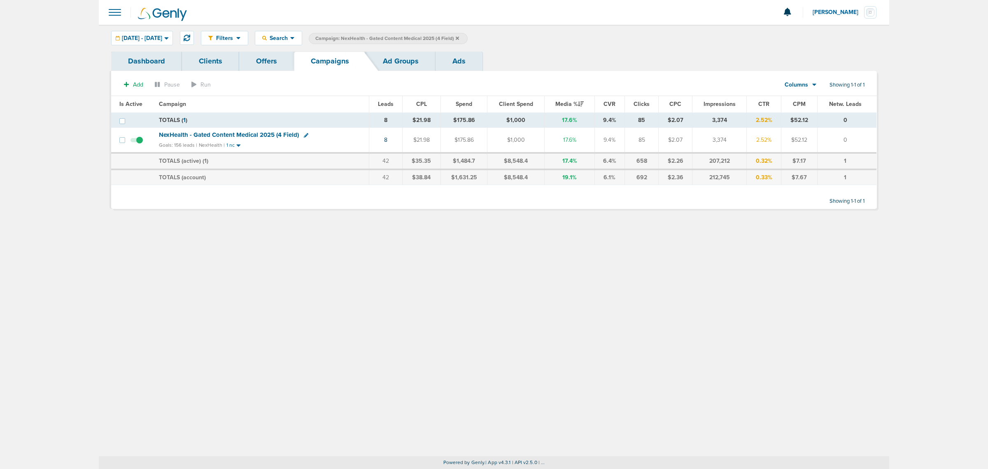
click at [459, 37] on icon at bounding box center [457, 37] width 3 height 3
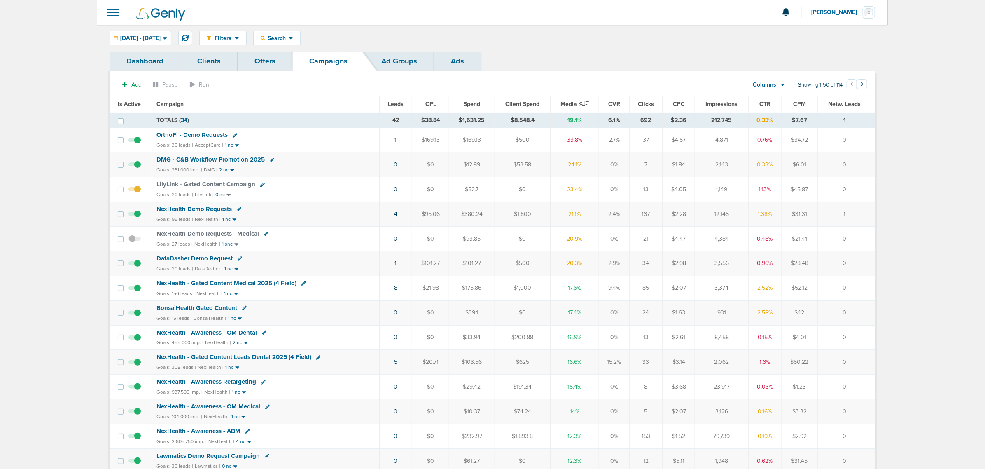
click at [248, 283] on span "NexHealth - Gated Content Medical 2025 (4 Field)" at bounding box center [227, 282] width 140 height 7
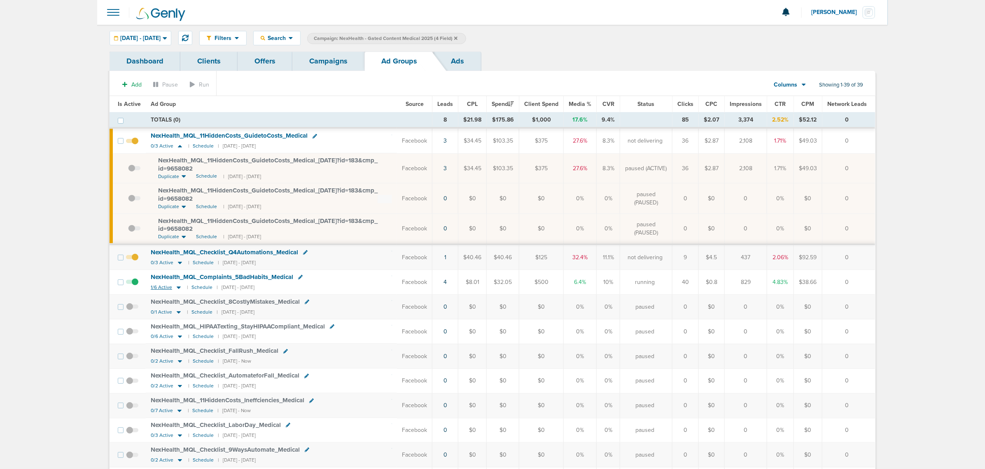
click at [178, 289] on icon at bounding box center [179, 287] width 4 height 2
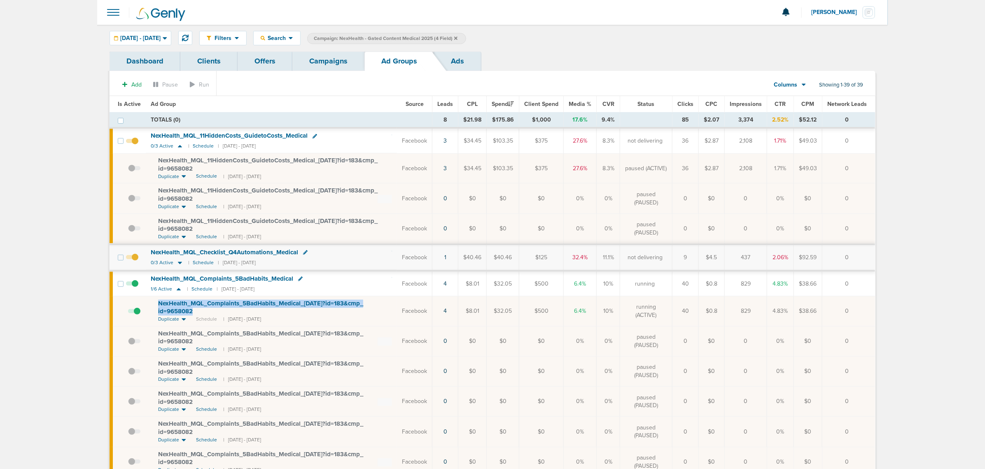
drag, startPoint x: 219, startPoint y: 310, endPoint x: 153, endPoint y: 301, distance: 66.2
click at [153, 301] on td "NexHealth_ MQL_ Complaints_ 5BadHabits_ Medical_ 09.30.25?id=183&cmp_ id=965808…" at bounding box center [271, 311] width 251 height 30
copy span "NexHealth_ MQL_ Complaints_ 5BadHabits_ Medical_ 09.30.25?id=183&cmp_ id=9658082"
click at [349, 64] on link "Campaigns" at bounding box center [328, 60] width 72 height 19
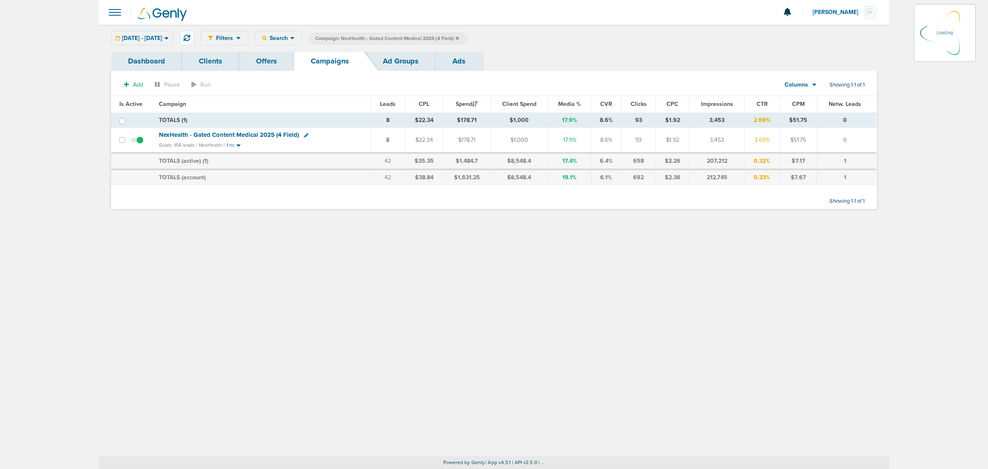
click at [468, 40] on label "Campaign: NexHealth - Gated Content Medical 2025 (4 Field)" at bounding box center [388, 38] width 159 height 11
click at [459, 36] on icon at bounding box center [457, 38] width 3 height 5
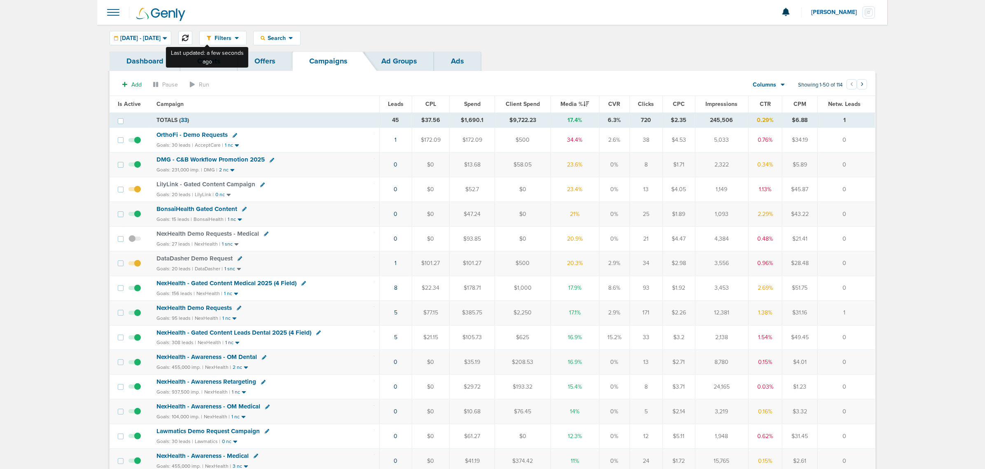
click at [189, 40] on icon at bounding box center [185, 38] width 7 height 7
click at [392, 318] on td "5" at bounding box center [395, 312] width 33 height 25
click at [394, 314] on link "5" at bounding box center [395, 312] width 3 height 7
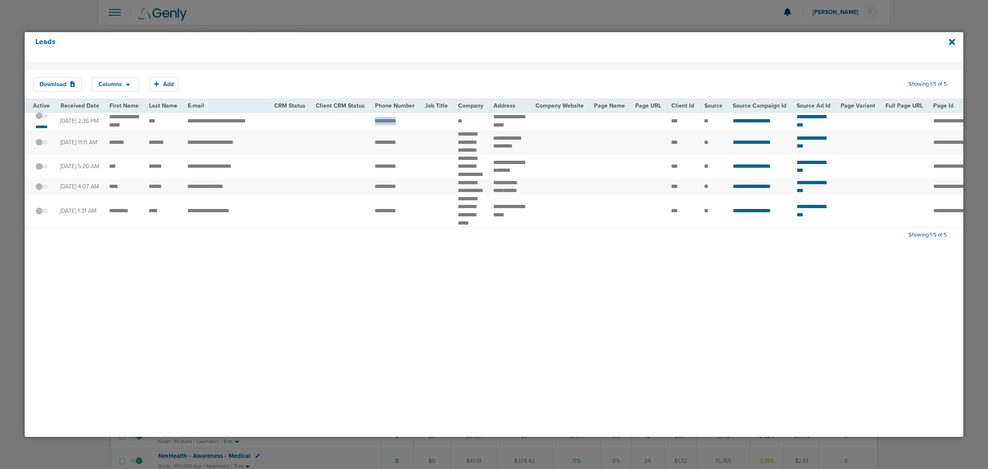
drag, startPoint x: 409, startPoint y: 121, endPoint x: 371, endPoint y: 122, distance: 37.9
click at [371, 122] on td "**********" at bounding box center [395, 121] width 50 height 19
click at [324, 102] on th "Client CRM Status" at bounding box center [340, 105] width 59 height 13
click at [951, 44] on icon at bounding box center [952, 41] width 6 height 9
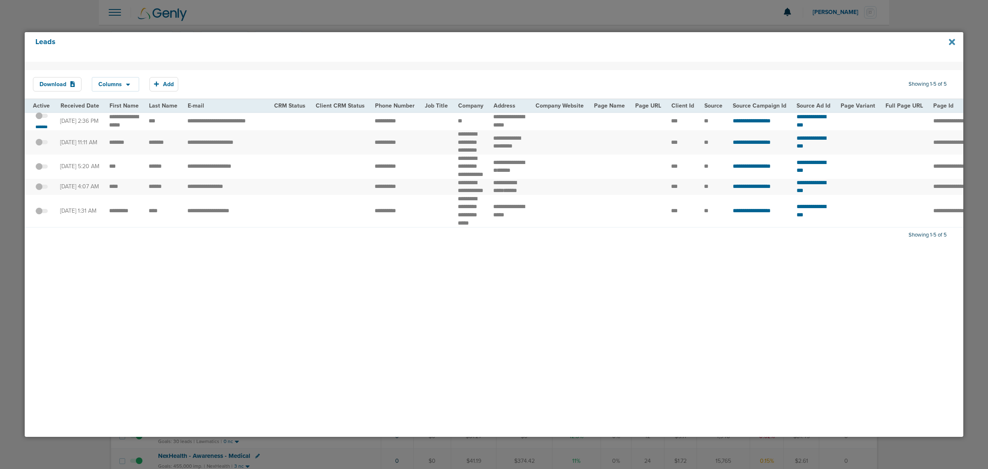
click at [951, 40] on icon at bounding box center [952, 42] width 6 height 6
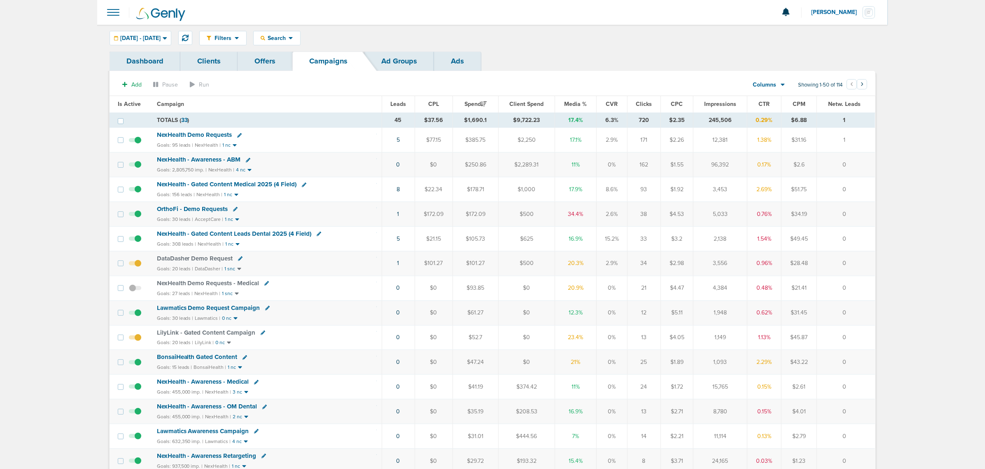
click at [572, 106] on span "Media %" at bounding box center [576, 103] width 23 height 7
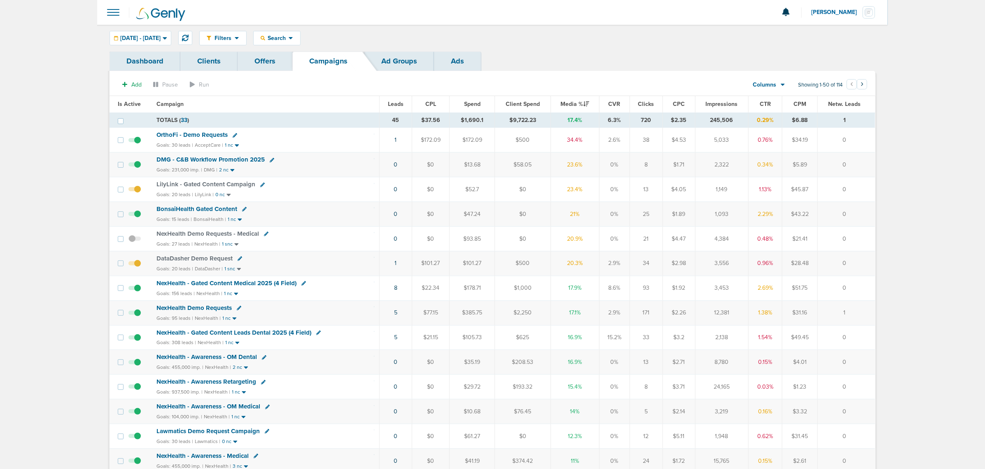
click at [292, 194] on div "Goals: 20 leads | LilyLink | 0 nc" at bounding box center [266, 194] width 218 height 7
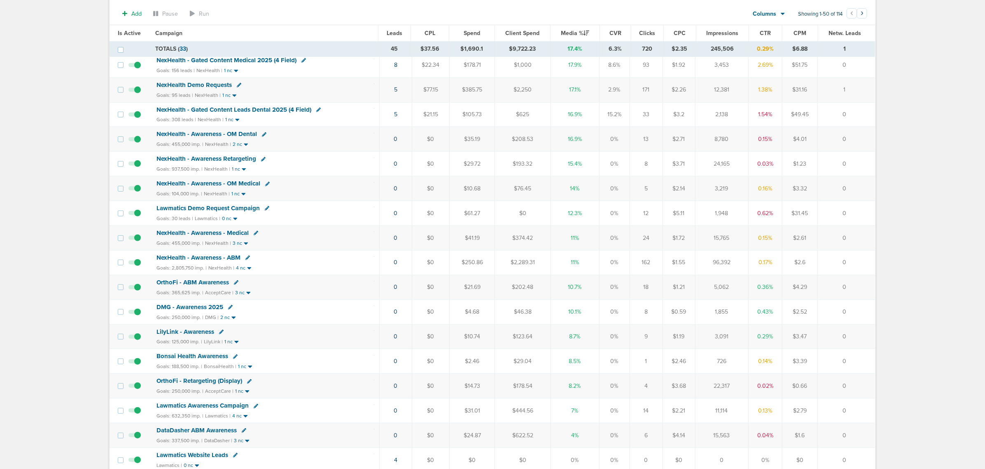
scroll to position [206, 0]
